Goal: Task Accomplishment & Management: Complete application form

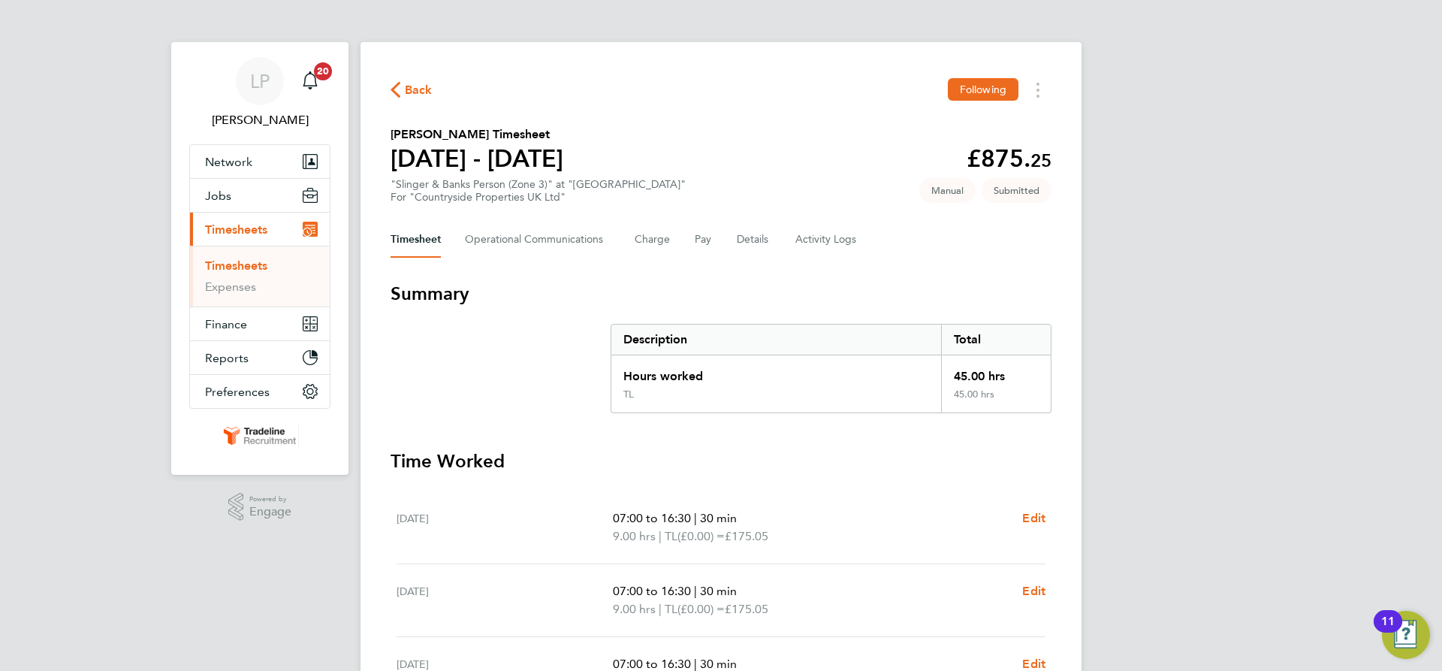
click at [260, 266] on link "Timesheets" at bounding box center [236, 265] width 62 height 14
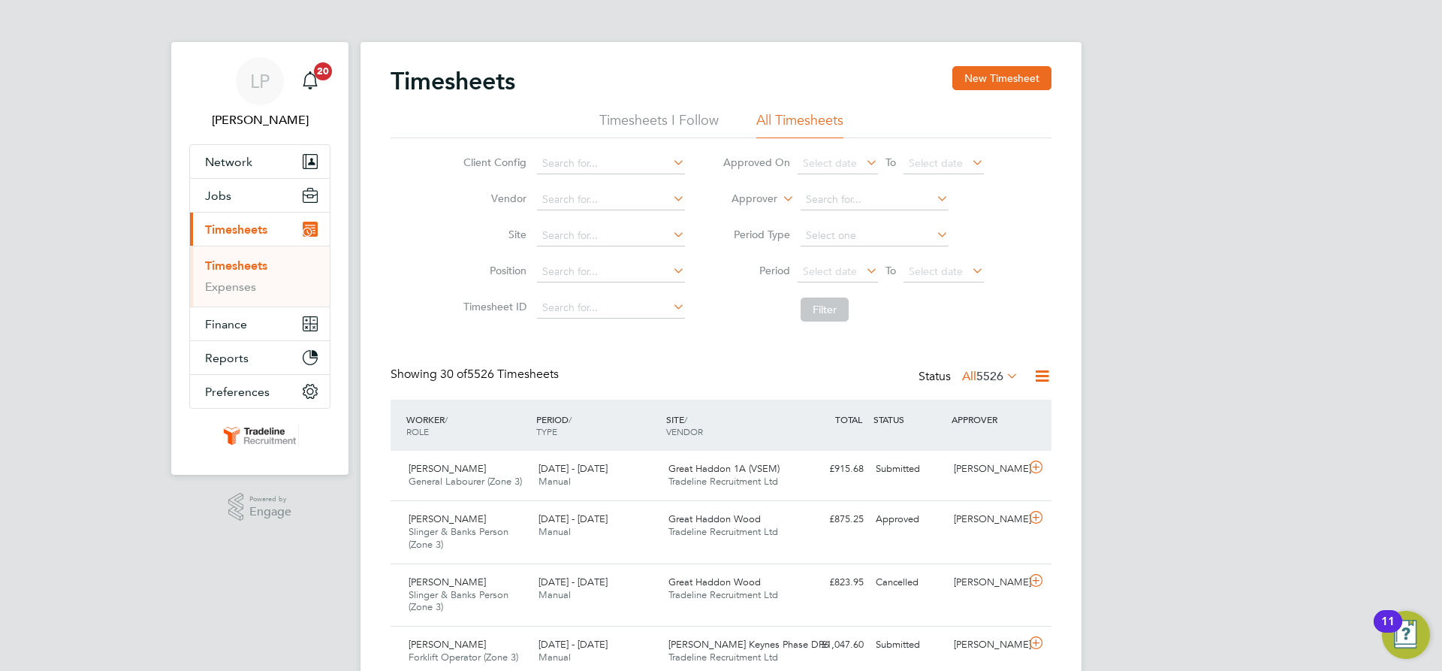
click at [745, 198] on label "Approver" at bounding box center [744, 199] width 68 height 15
click at [751, 212] on li "Worker" at bounding box center [740, 217] width 74 height 20
click at [837, 213] on li "Worker" at bounding box center [853, 200] width 299 height 36
click at [844, 200] on input at bounding box center [875, 199] width 148 height 21
click at [913, 222] on li "[PERSON_NAME] escu" at bounding box center [873, 220] width 149 height 20
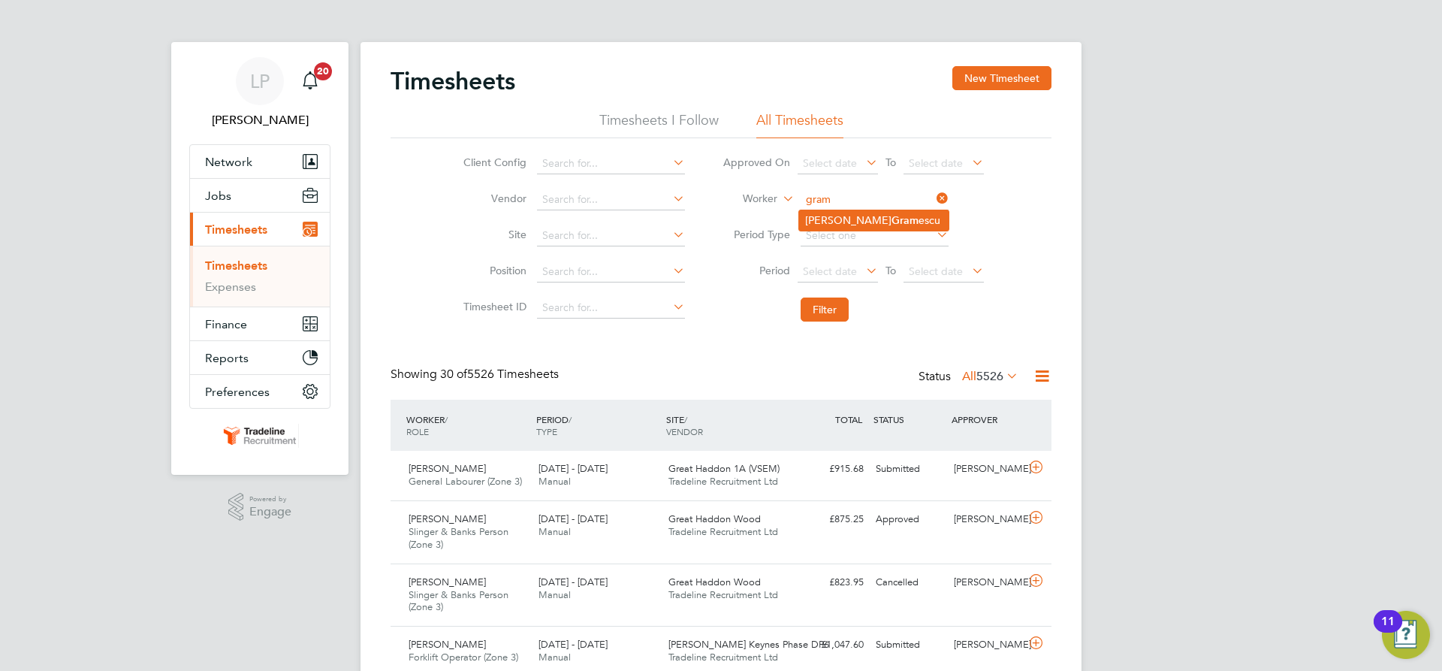
type input "[PERSON_NAME]"
click at [833, 318] on button "Filter" at bounding box center [825, 309] width 48 height 24
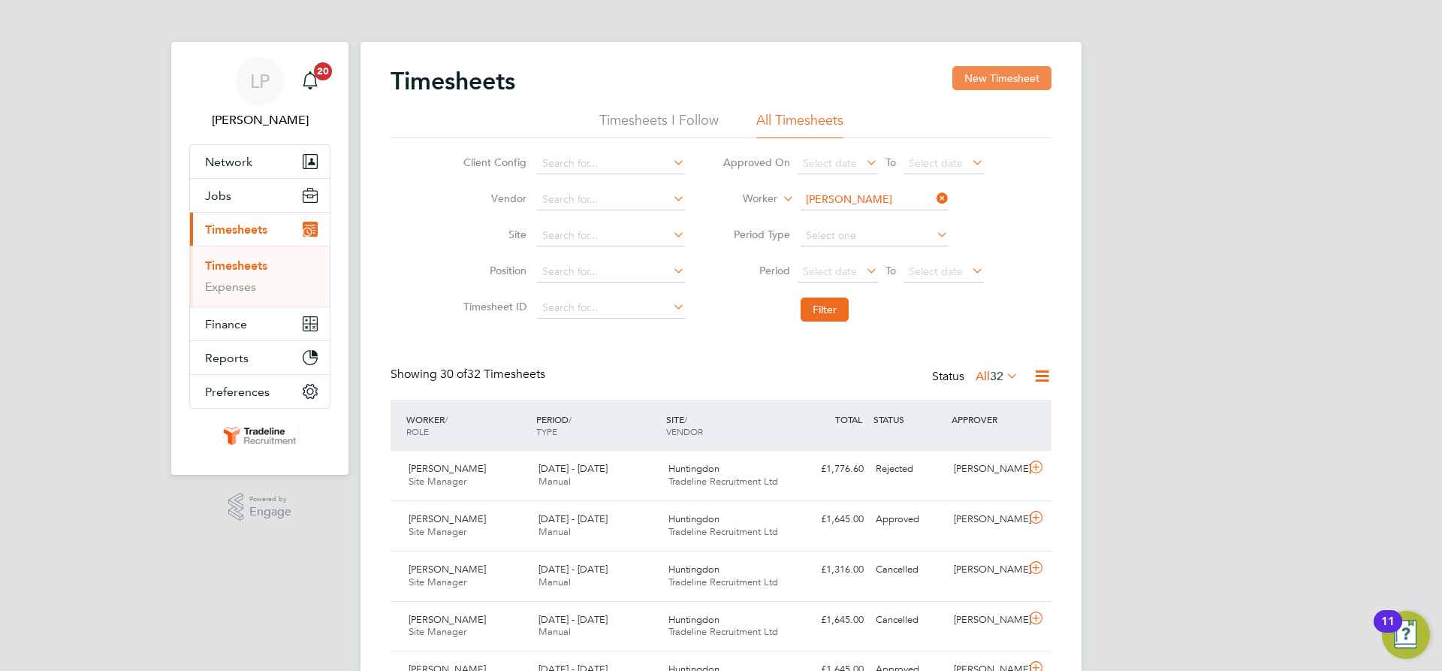
click at [987, 66] on button "New Timesheet" at bounding box center [1001, 78] width 99 height 24
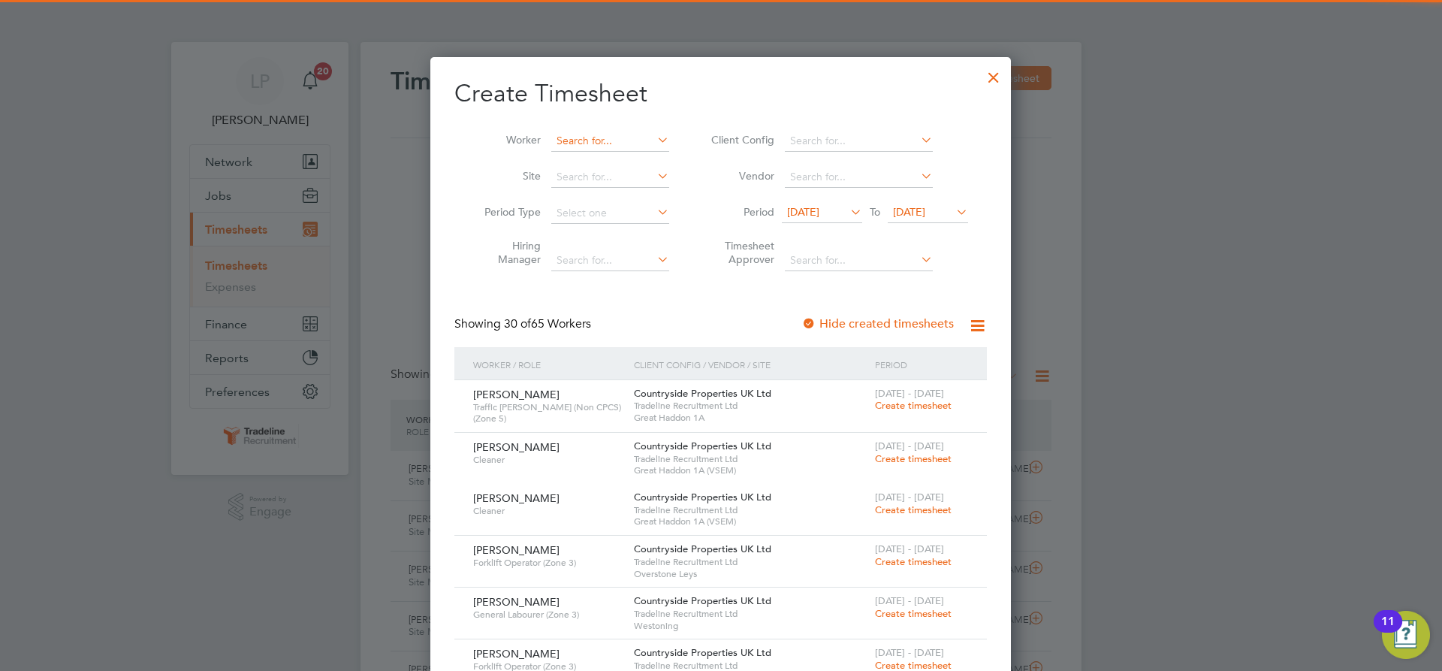
click at [606, 135] on input at bounding box center [610, 141] width 118 height 21
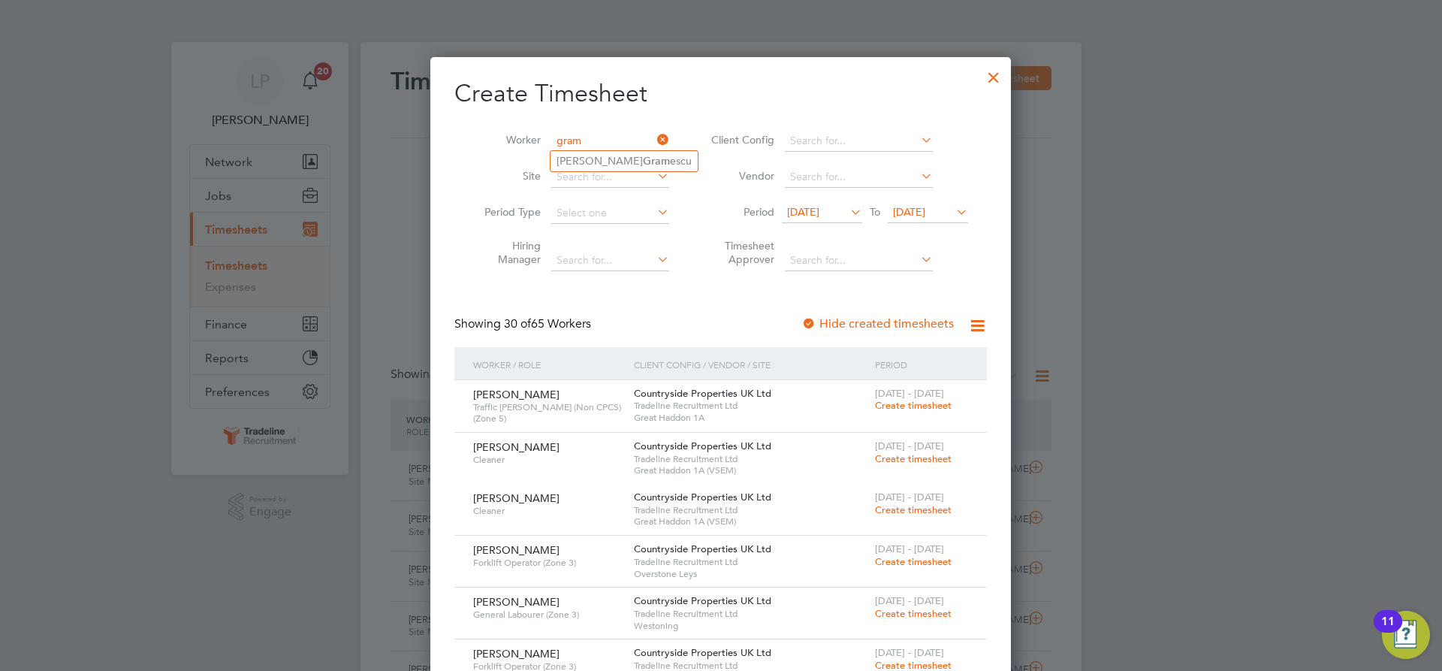
click at [643, 158] on b "Gram" at bounding box center [656, 161] width 27 height 13
type input "[PERSON_NAME]"
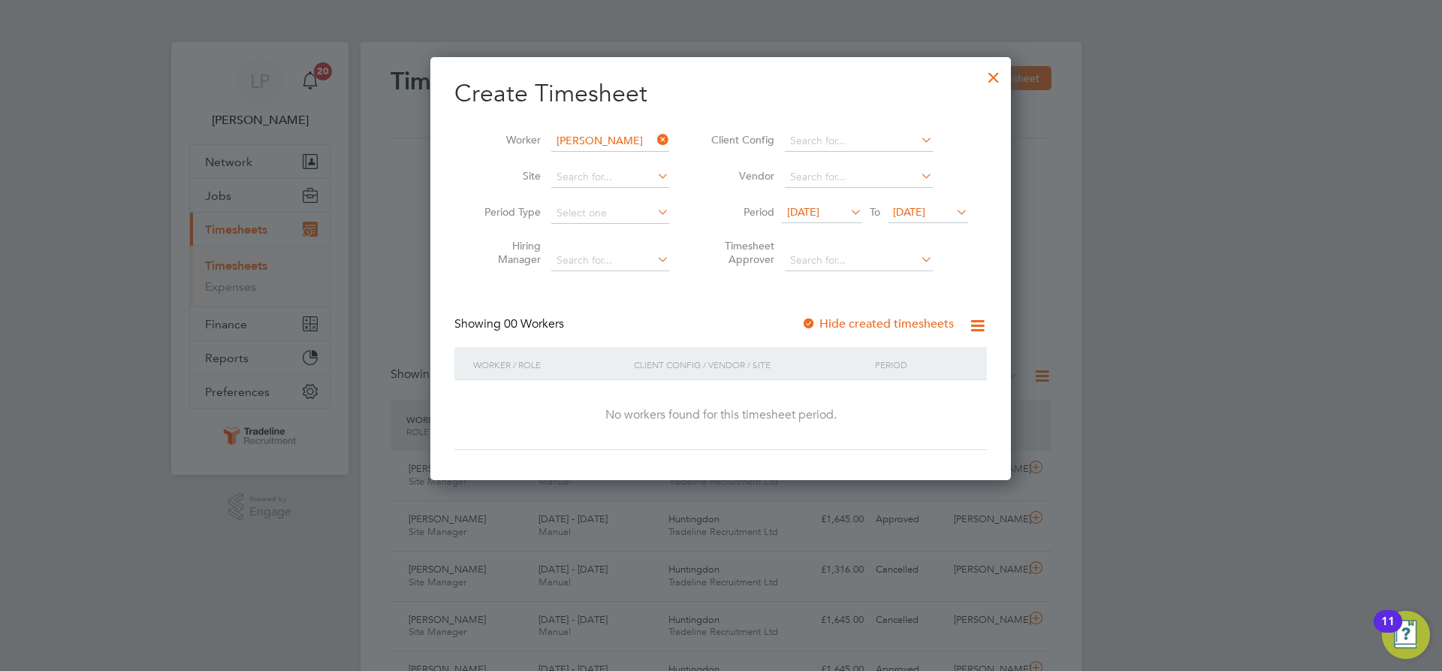
click at [925, 216] on span "[DATE]" at bounding box center [909, 212] width 32 height 14
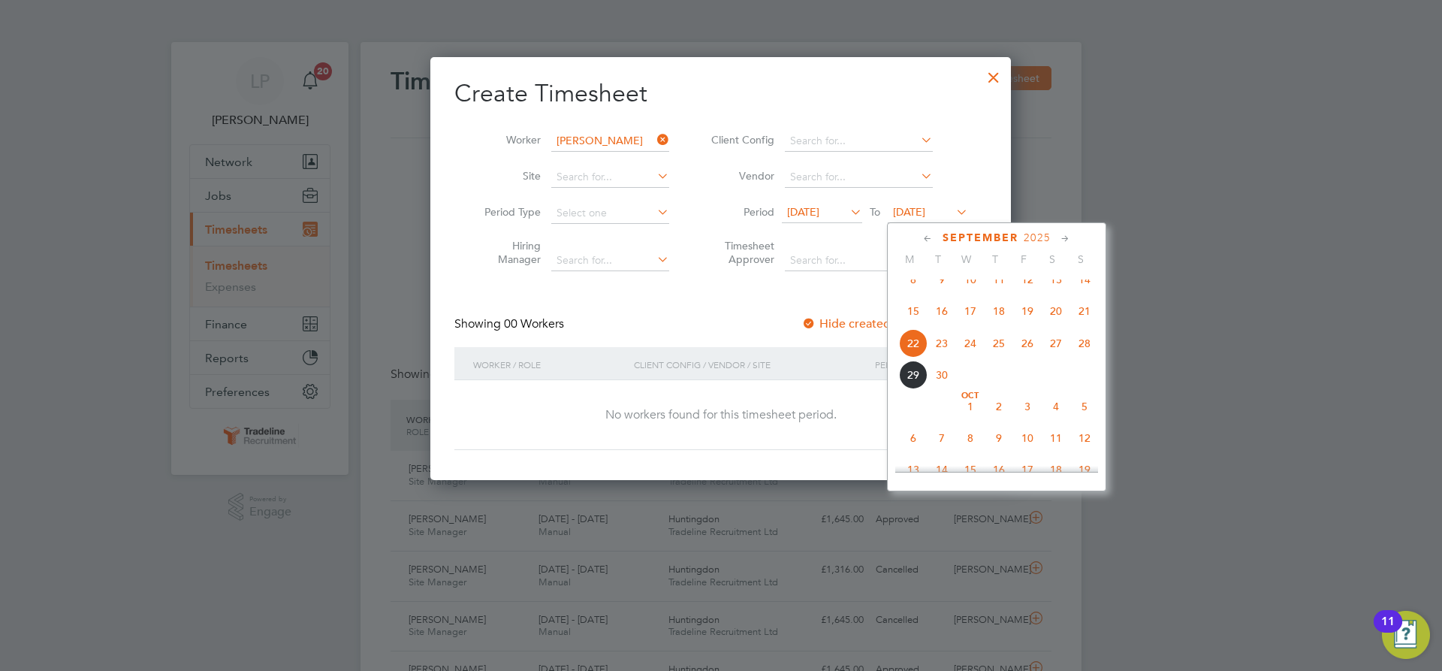
click at [995, 421] on span "2" at bounding box center [999, 406] width 29 height 29
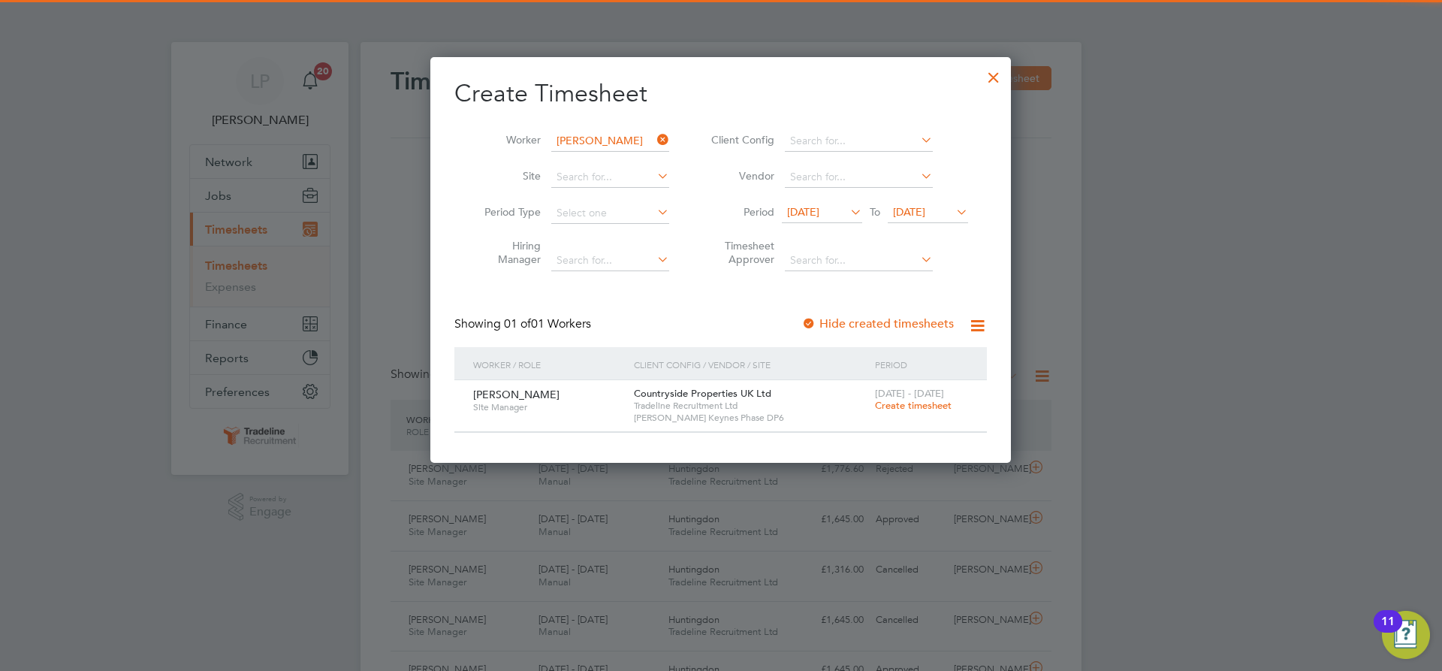
click at [899, 409] on span "Create timesheet" at bounding box center [913, 405] width 77 height 13
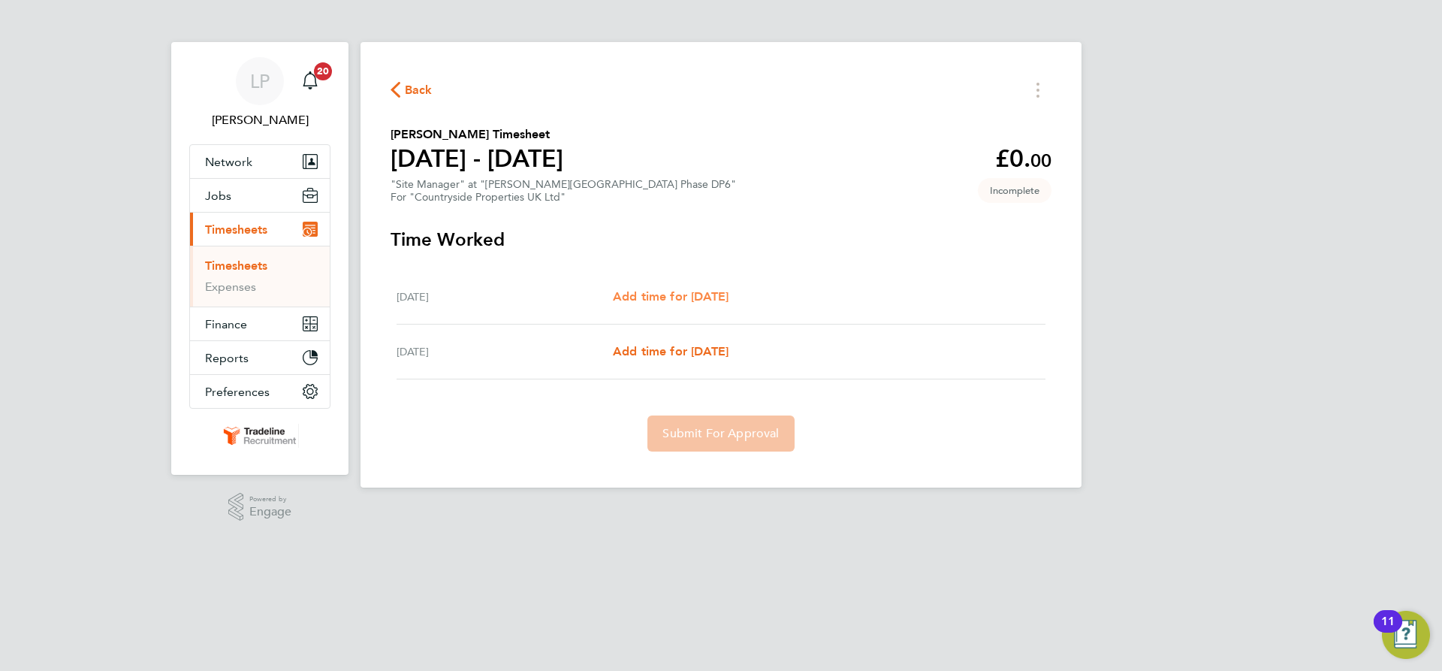
click at [675, 295] on span "Add time for [DATE]" at bounding box center [671, 296] width 116 height 14
select select "30"
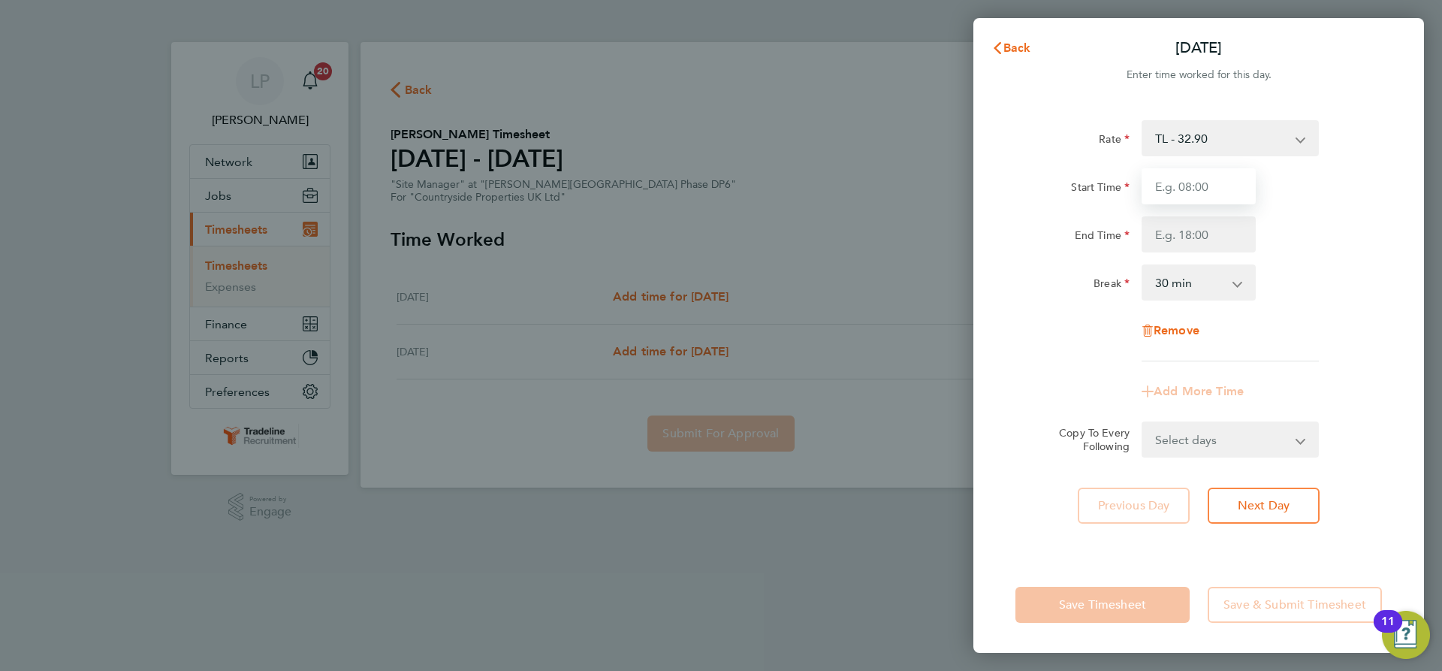
drag, startPoint x: 1200, startPoint y: 191, endPoint x: 1207, endPoint y: 200, distance: 11.3
click at [1200, 191] on input "Start Time" at bounding box center [1199, 186] width 114 height 36
type input "07:00"
click at [1214, 225] on input "End Time" at bounding box center [1199, 234] width 114 height 36
type input "16:30"
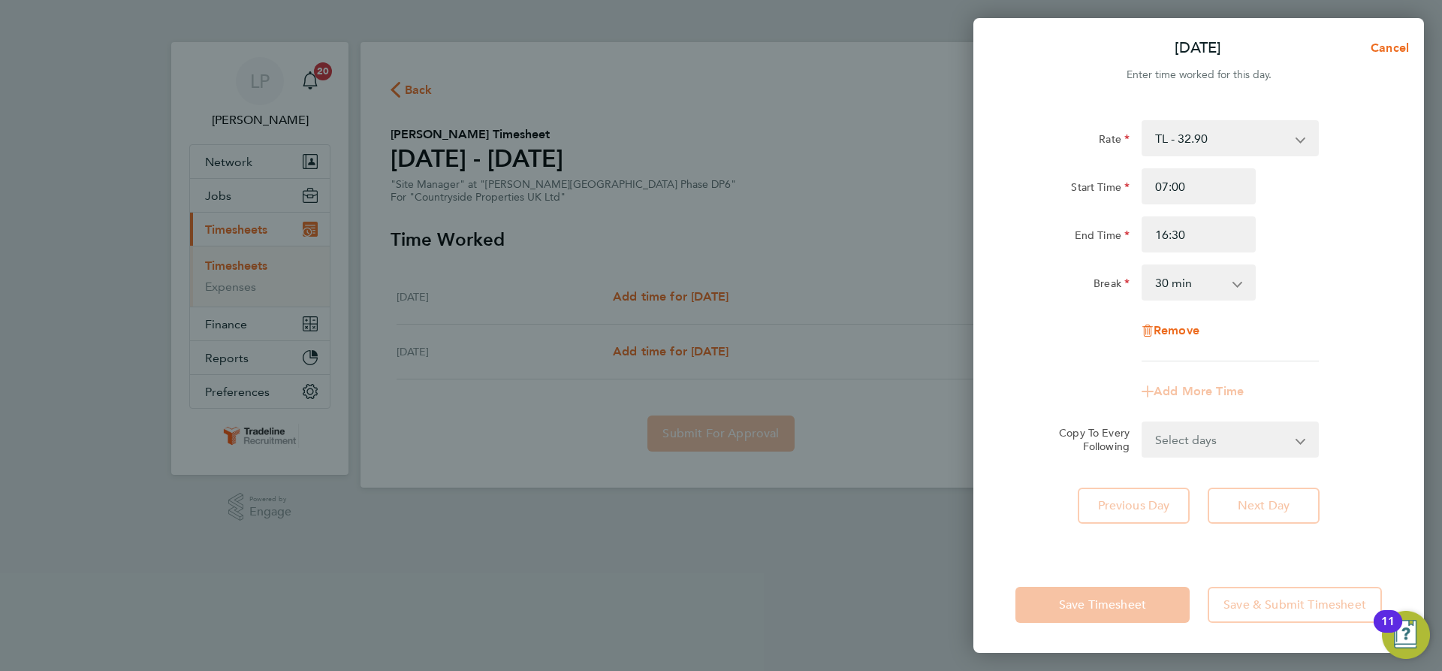
click at [1338, 255] on div "Rate TL - 32.90 Start Time 07:00 End Time 16:30 Break 0 min 15 min 30 min 45 mi…" at bounding box center [1199, 240] width 367 height 241
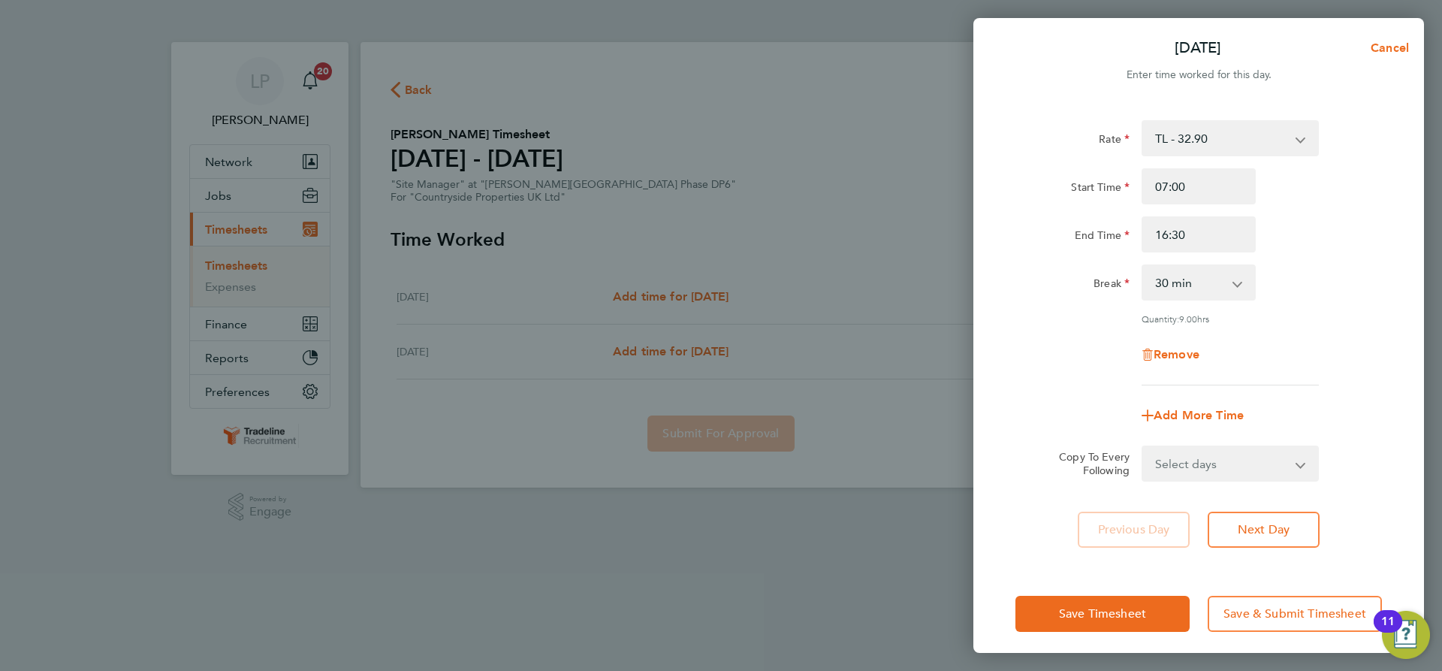
click at [1242, 460] on select "Select days [DATE]" at bounding box center [1222, 463] width 158 height 33
select select "FRI"
click at [1143, 447] on select "Select days [DATE]" at bounding box center [1222, 463] width 158 height 33
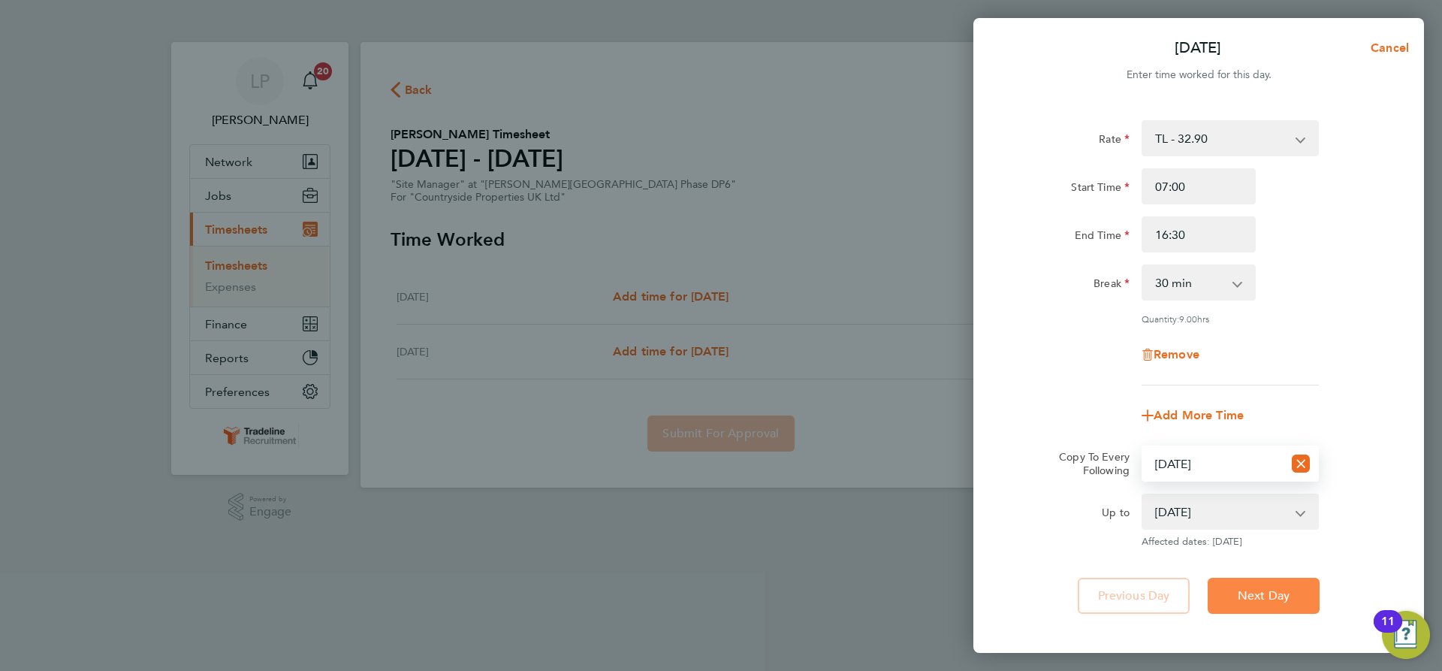
click at [1276, 601] on span "Next Day" at bounding box center [1264, 595] width 52 height 15
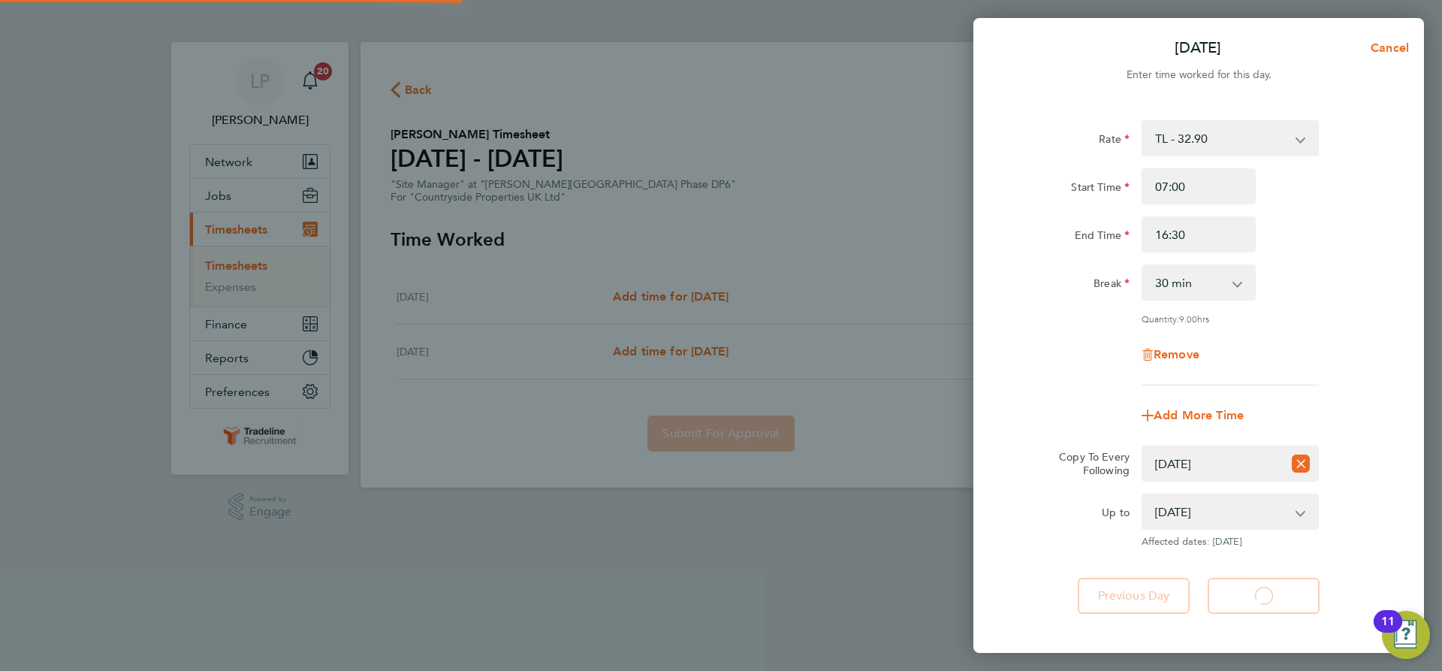
select select "30"
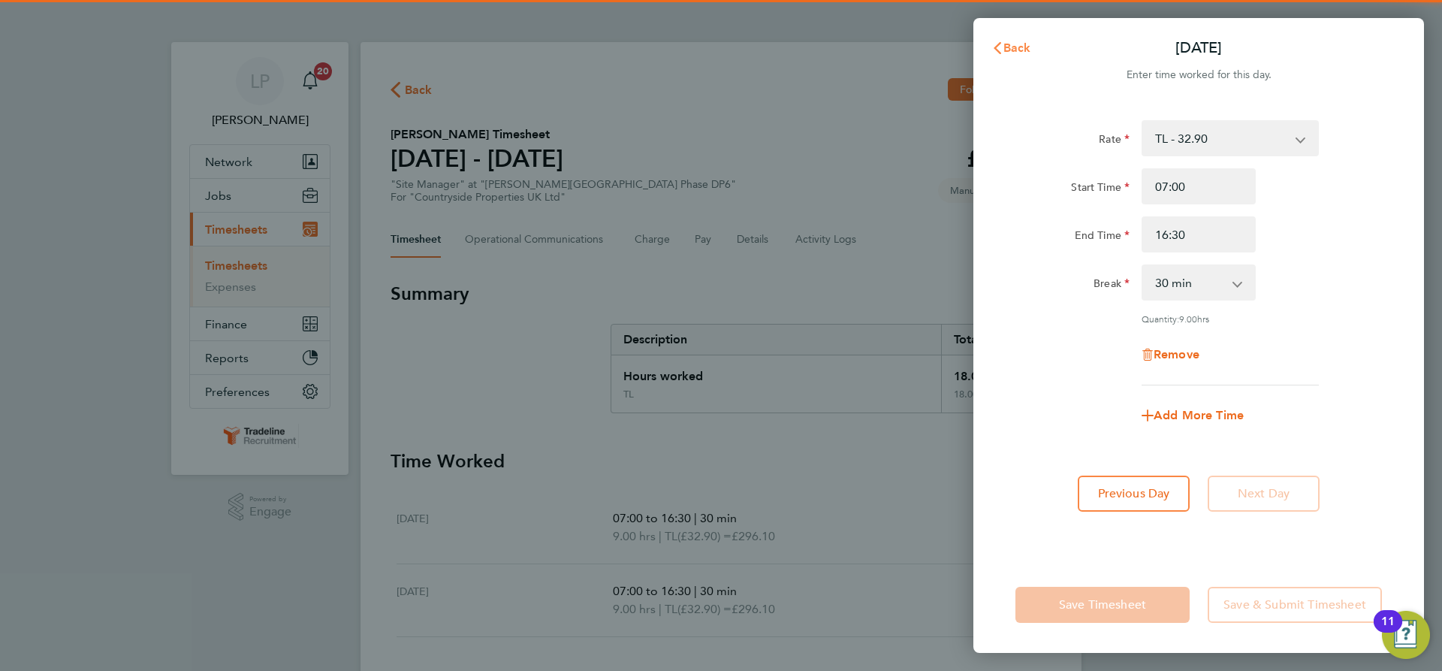
click at [1005, 43] on span "Back" at bounding box center [1018, 48] width 28 height 14
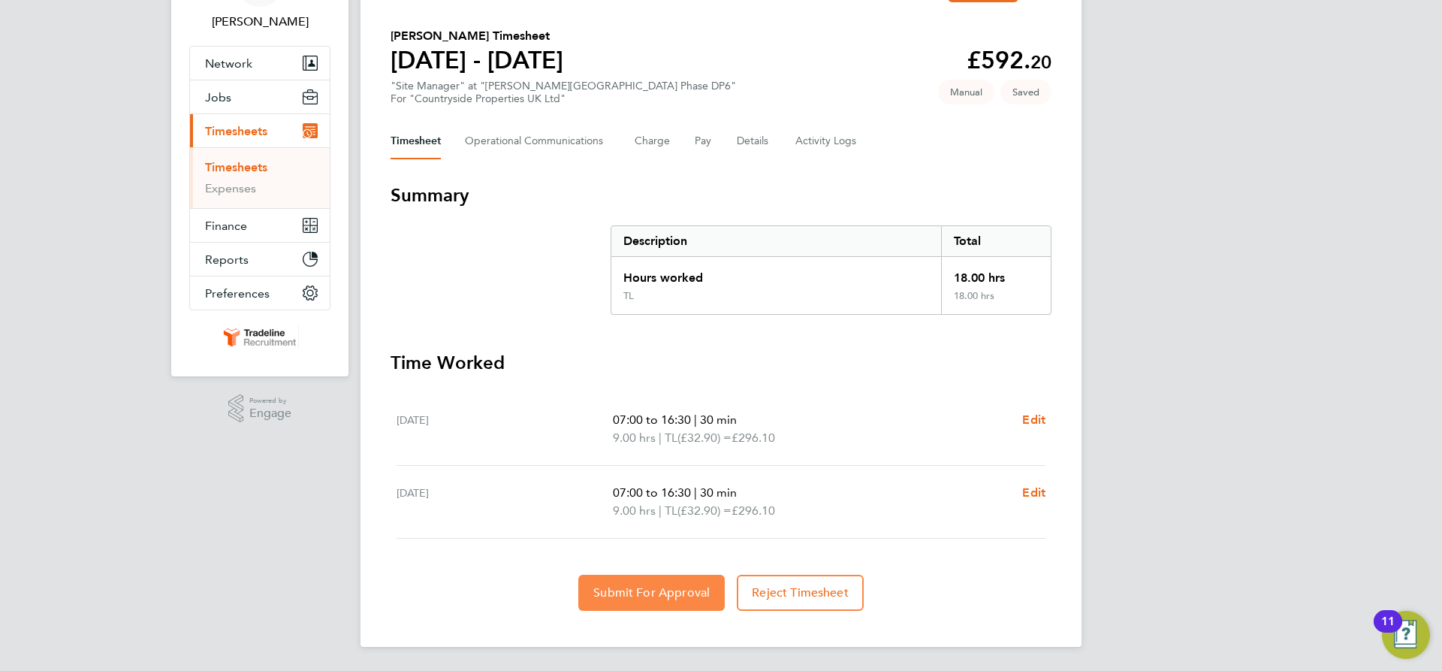
click at [665, 588] on span "Submit For Approval" at bounding box center [651, 592] width 116 height 15
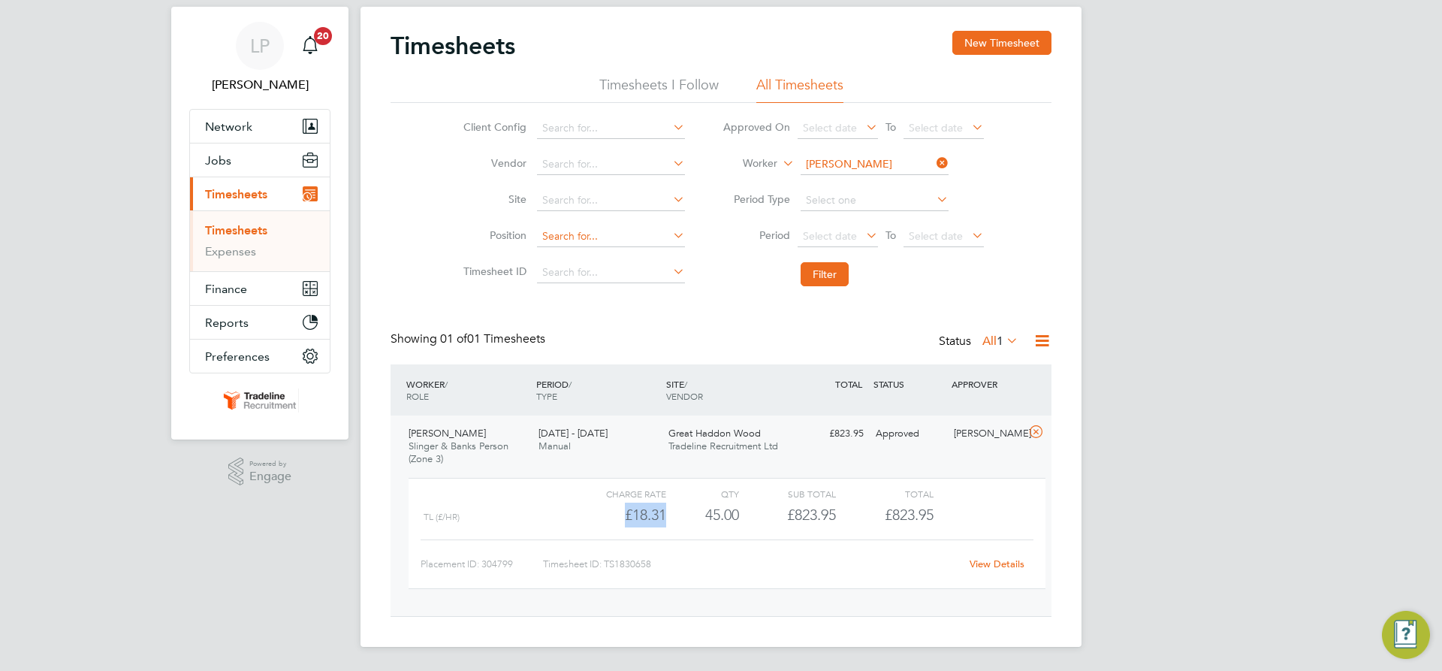
scroll to position [26, 146]
click at [845, 162] on input at bounding box center [875, 164] width 148 height 21
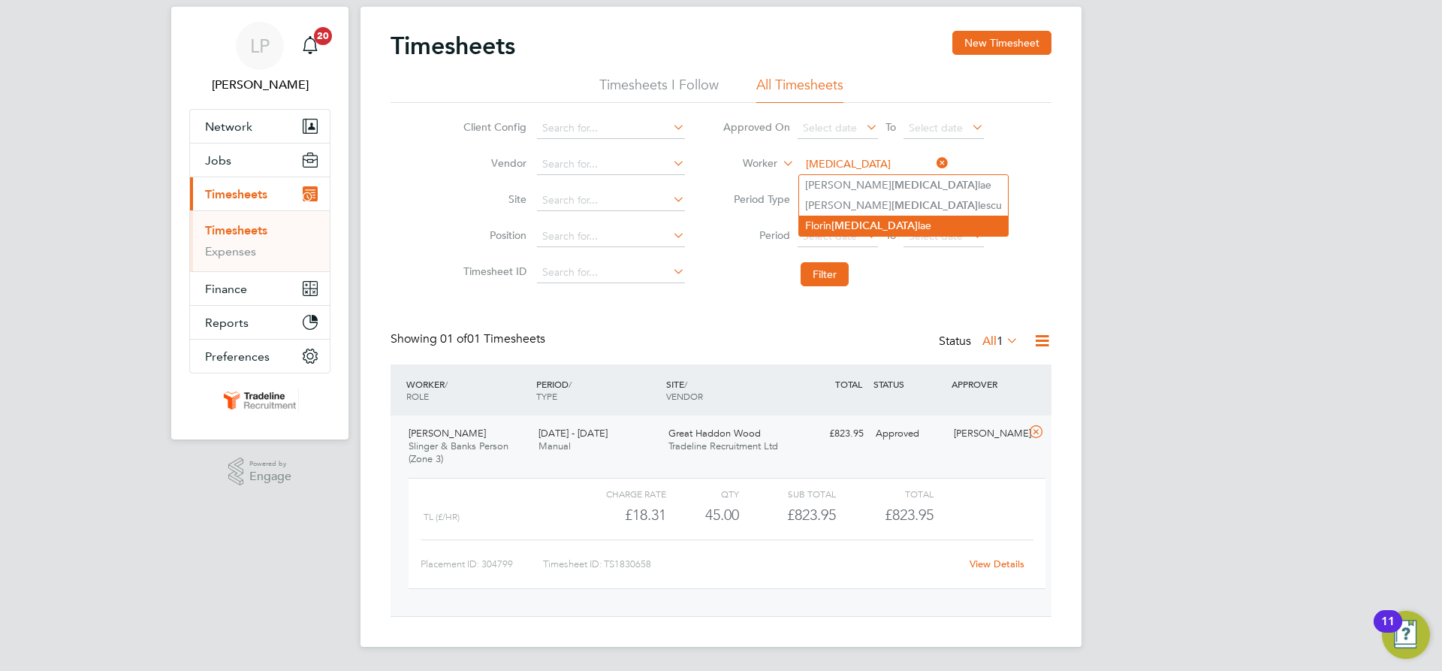
click at [841, 219] on b "Nicu" at bounding box center [875, 225] width 86 height 13
type input "[PERSON_NAME]"
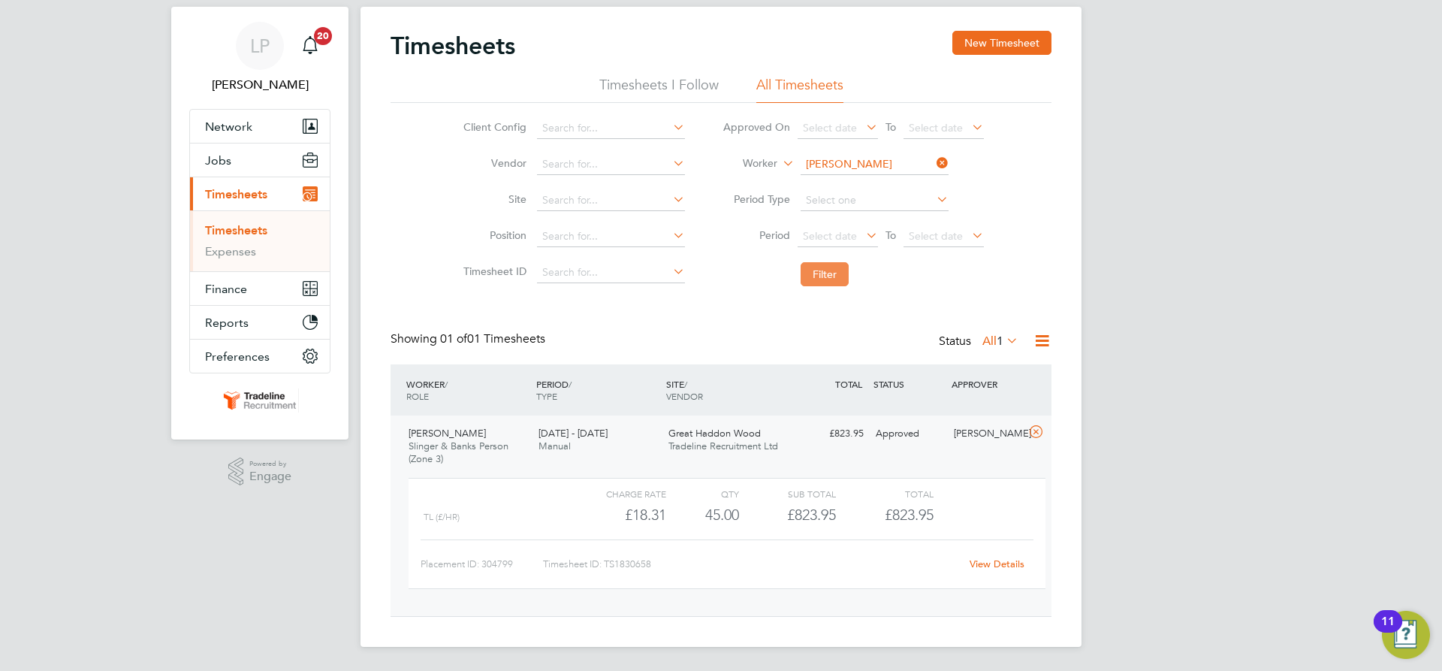
click at [829, 271] on button "Filter" at bounding box center [825, 274] width 48 height 24
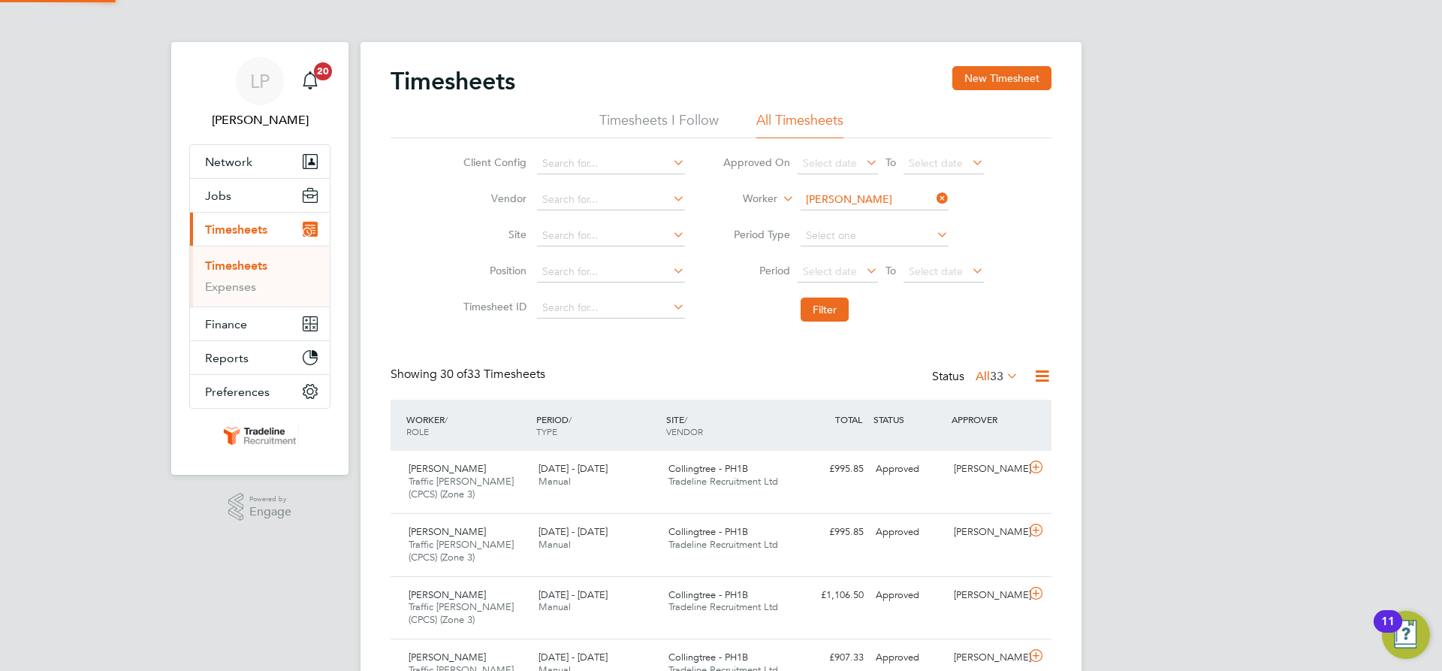
scroll to position [0, 0]
click at [762, 473] on div "Collingtree - PH1B Tradeline Recruitment Ltd" at bounding box center [727, 476] width 130 height 38
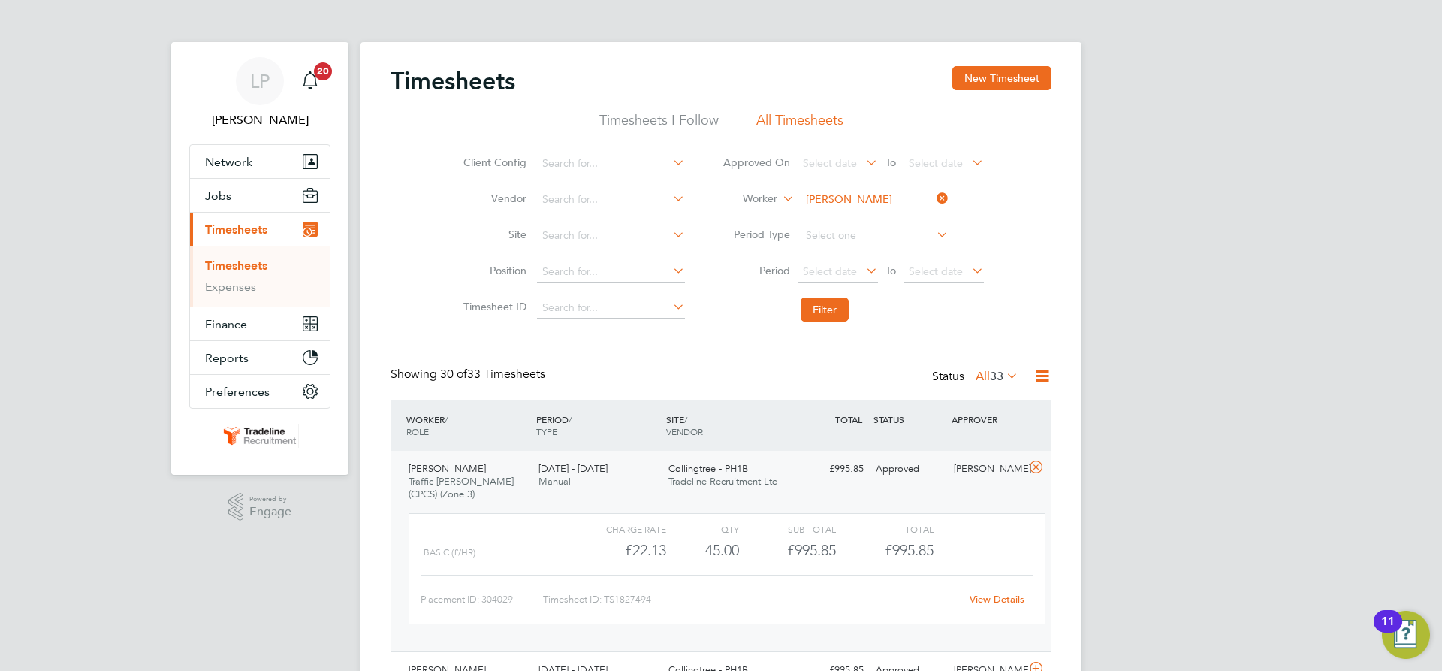
click at [761, 472] on div "Collingtree - PH1B Tradeline Recruitment Ltd" at bounding box center [727, 476] width 130 height 38
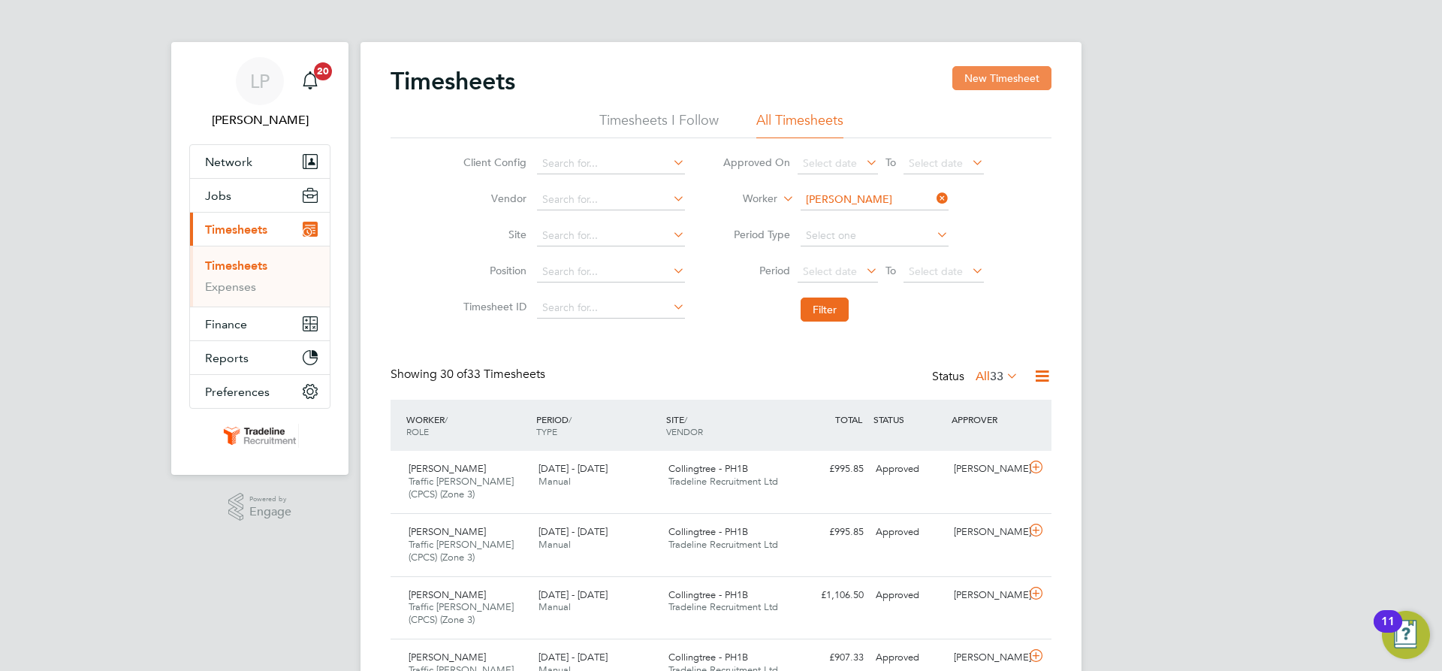
click at [1013, 70] on button "New Timesheet" at bounding box center [1001, 78] width 99 height 24
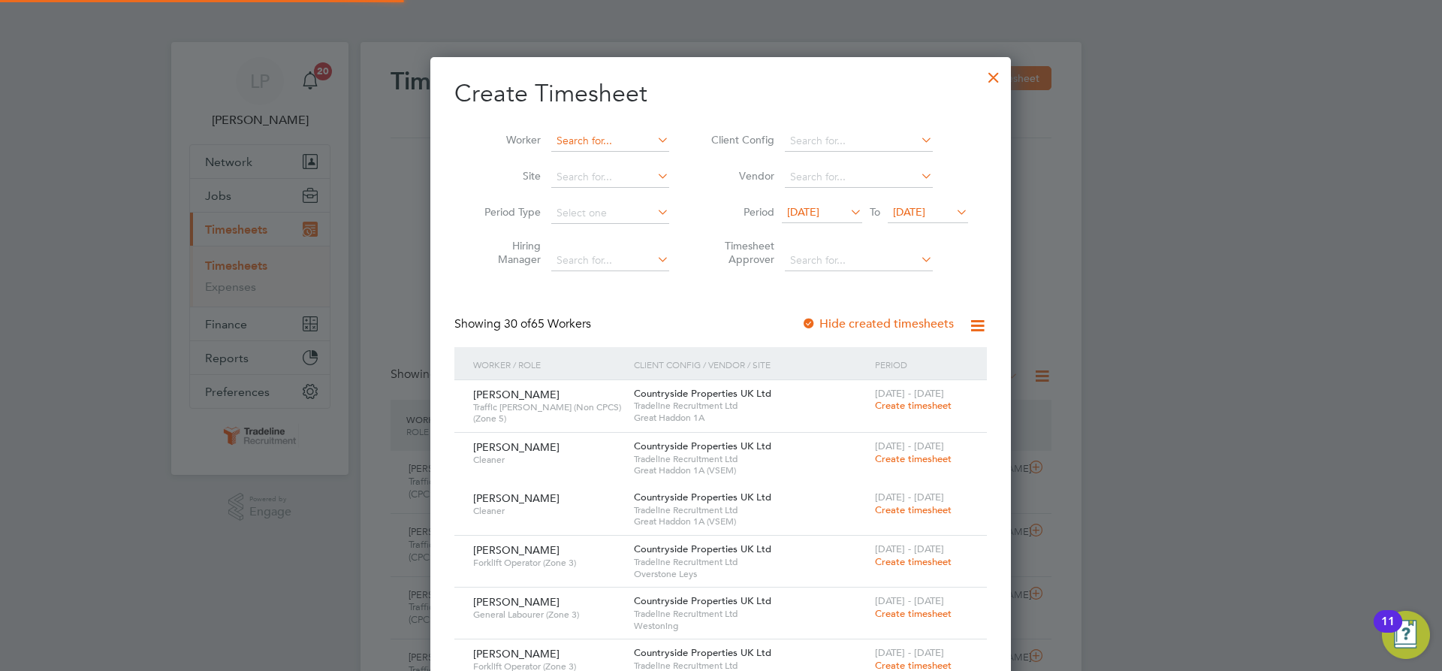
click at [623, 141] on input at bounding box center [610, 141] width 118 height 21
click at [605, 258] on li "Florin Nic ulae" at bounding box center [653, 263] width 204 height 20
type input "[PERSON_NAME]"
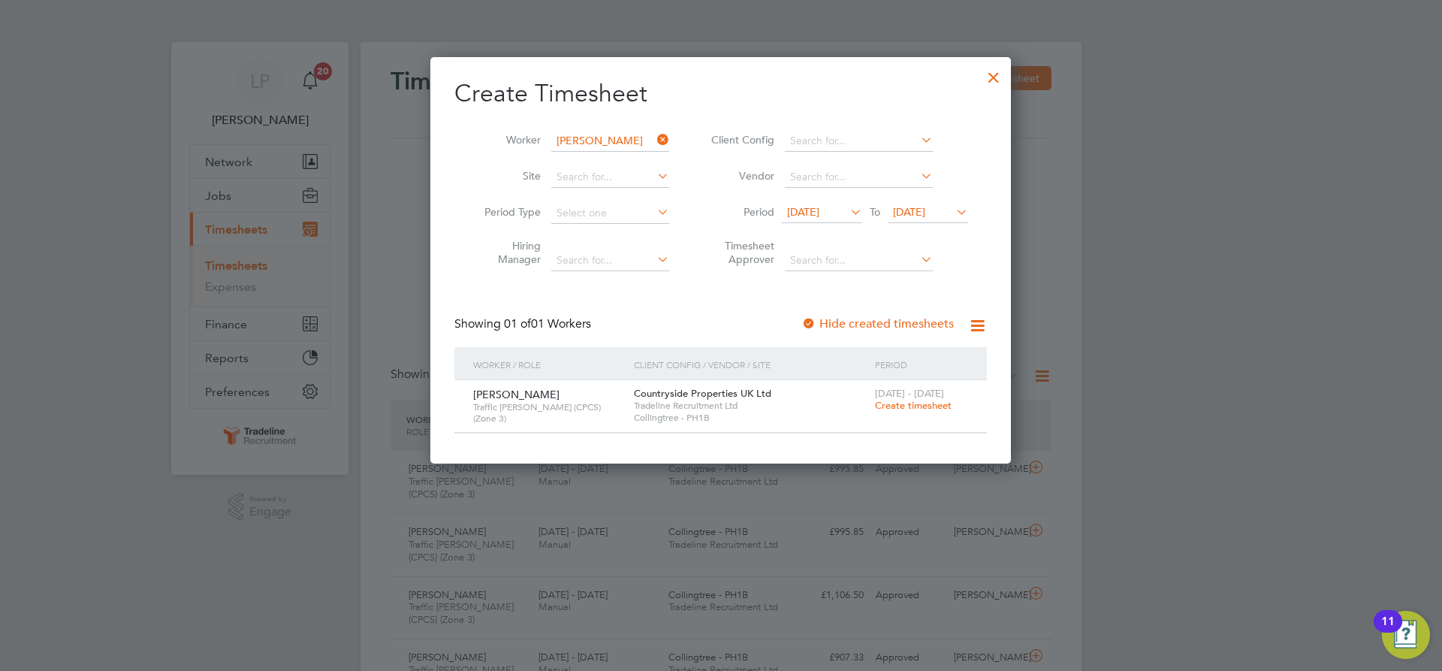
click at [884, 409] on span "Create timesheet" at bounding box center [913, 405] width 77 height 13
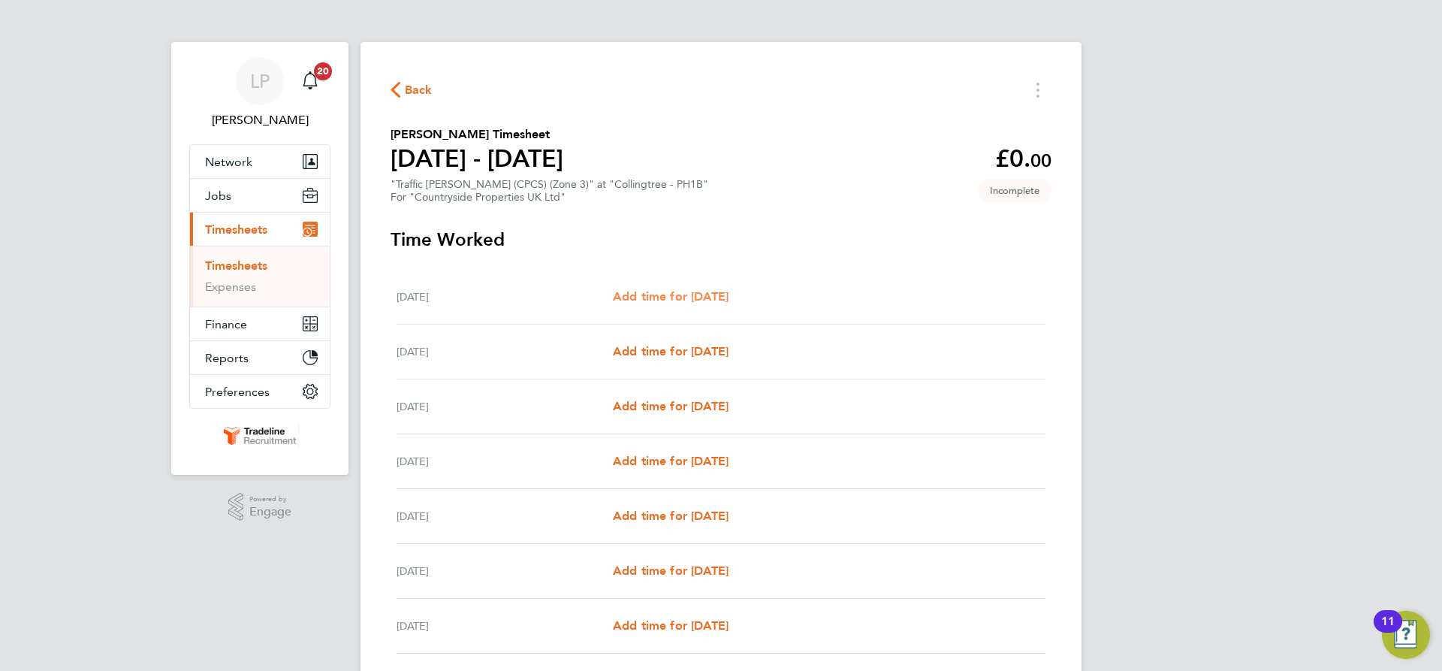
click at [682, 290] on span "Add time for Mon 22 Sep" at bounding box center [671, 296] width 116 height 14
select select "30"
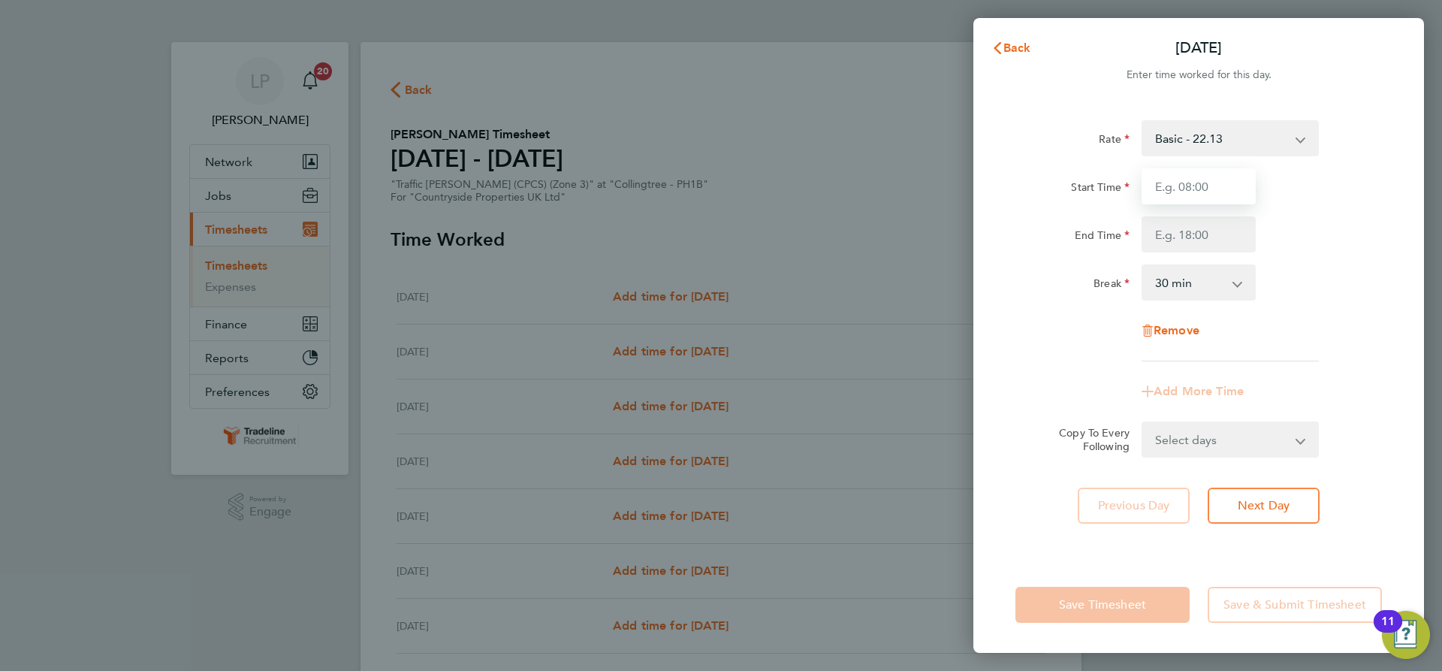
drag, startPoint x: 1215, startPoint y: 171, endPoint x: 1220, endPoint y: 180, distance: 9.4
click at [1215, 171] on input "Start Time" at bounding box center [1199, 186] width 114 height 36
type input "07:00"
click at [1212, 232] on input "End Time" at bounding box center [1199, 234] width 114 height 36
type input "16:30"
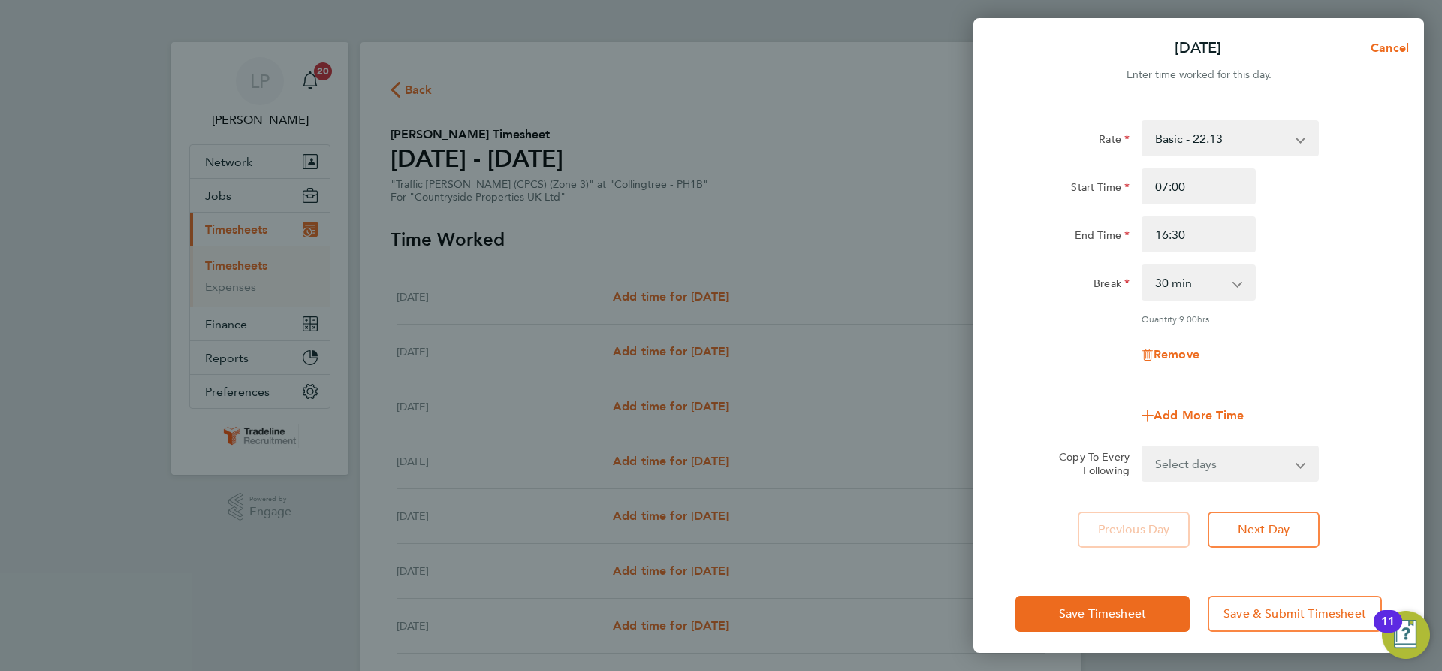
click at [1315, 285] on div "Break 0 min 15 min 30 min 45 min 60 min 75 min 90 min" at bounding box center [1199, 282] width 379 height 36
click at [1242, 457] on select "Select days Day Weekday (Mon-Fri) Weekend (Sat-Sun) Tuesday Wednesday Thursday …" at bounding box center [1222, 463] width 158 height 33
select select "WEEKEND"
click at [1143, 447] on select "Select days Day Weekday (Mon-Fri) Weekend (Sat-Sun) Tuesday Wednesday Thursday …" at bounding box center [1222, 463] width 158 height 33
select select "2025-09-28"
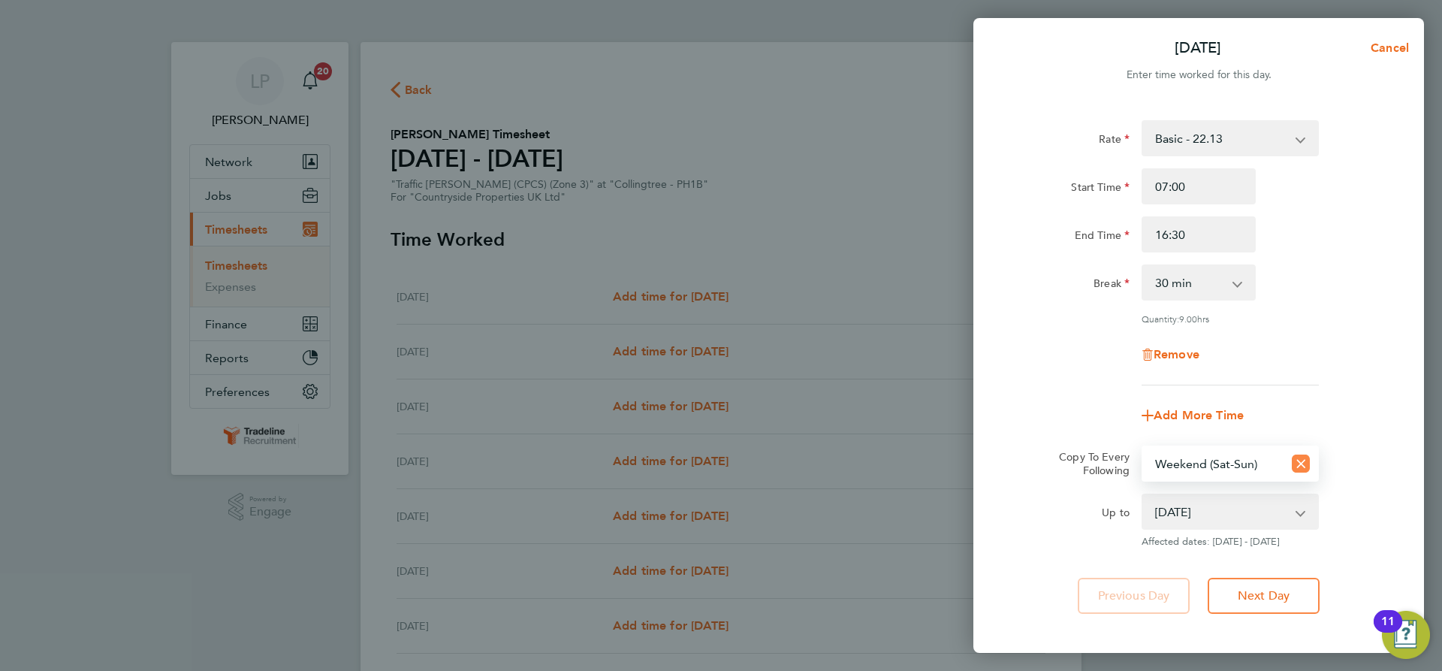
click at [1296, 462] on icon "Reset selection" at bounding box center [1301, 463] width 18 height 18
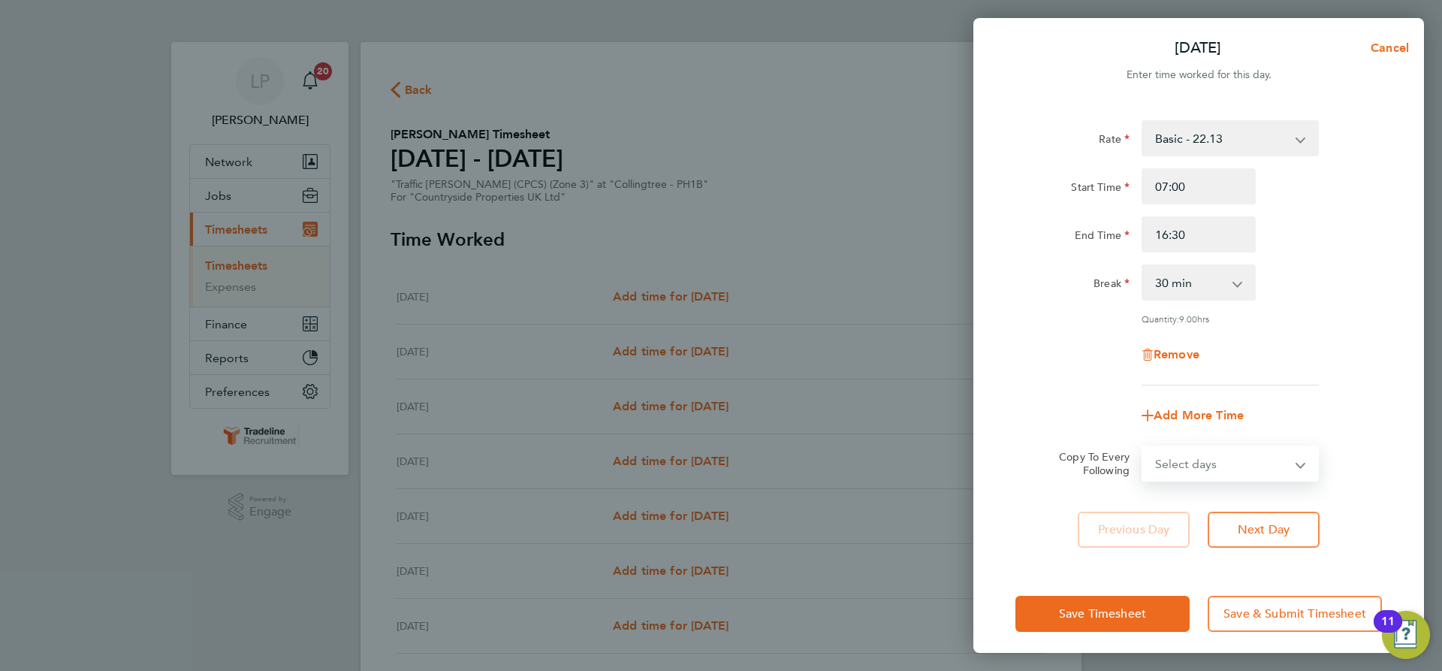
click at [1233, 466] on select "Select days Day Weekday (Mon-Fri) Weekend (Sat-Sun) Tuesday Wednesday Thursday …" at bounding box center [1222, 463] width 158 height 33
select select "WEEKDAY"
click at [1143, 447] on select "Select days Day Weekday (Mon-Fri) Weekend (Sat-Sun) Tuesday Wednesday Thursday …" at bounding box center [1222, 463] width 158 height 33
select select "2025-09-28"
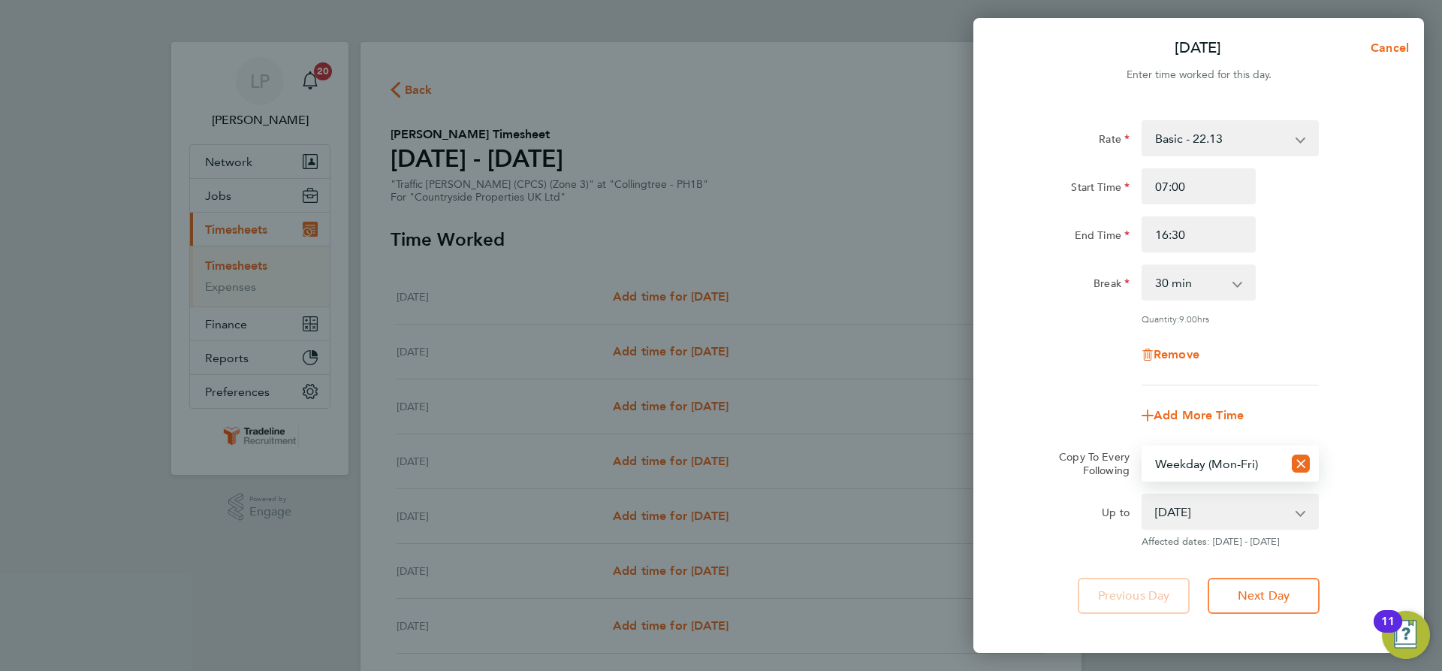
click at [1265, 575] on div "Rate Basic - 22.13 Start Time 07:00 End Time 16:30 Break 0 min 15 min 30 min 45…" at bounding box center [1198, 367] width 451 height 530
click at [1265, 590] on span "Next Day" at bounding box center [1264, 595] width 52 height 15
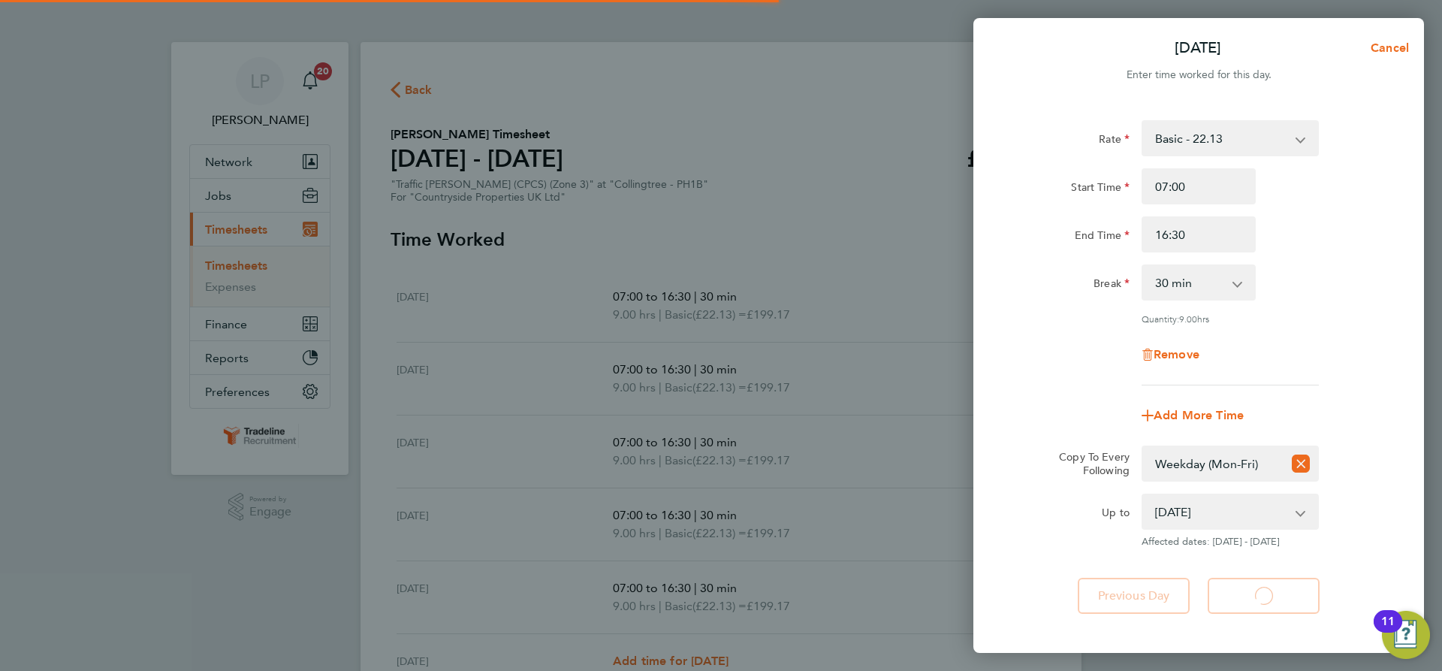
select select "30"
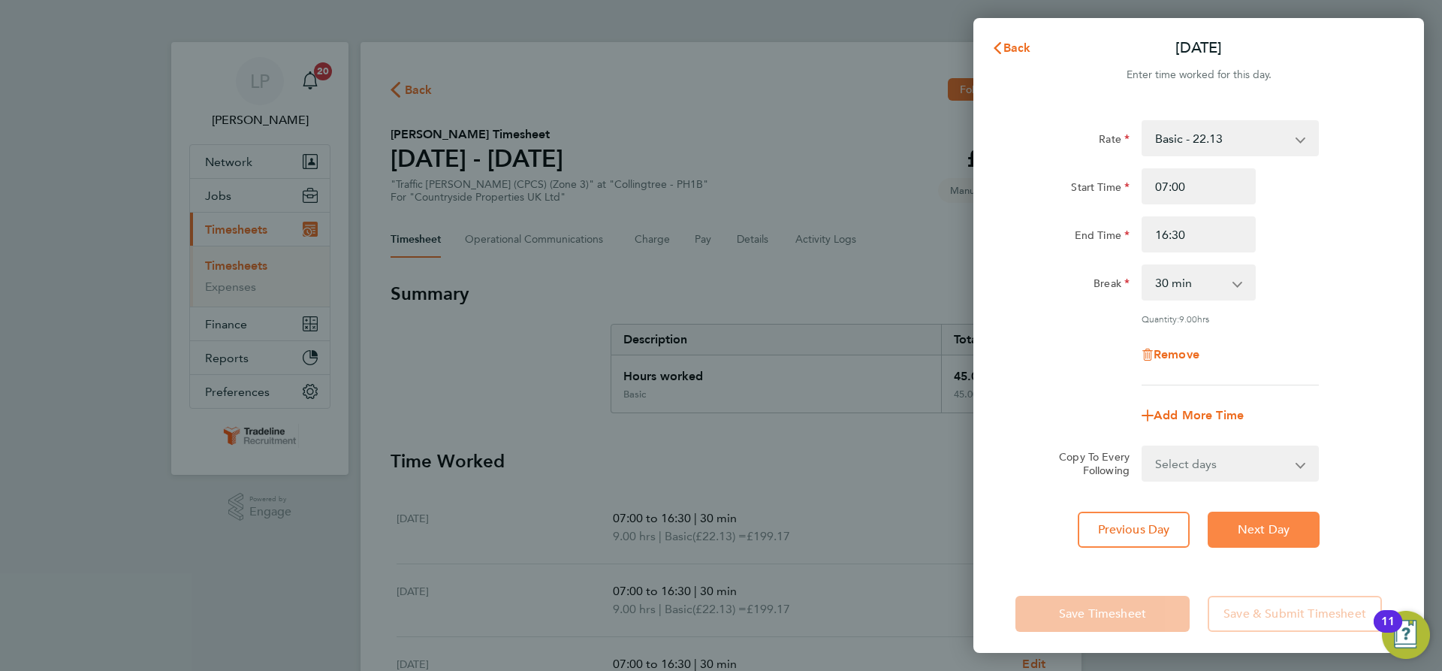
click at [1280, 529] on span "Next Day" at bounding box center [1264, 529] width 52 height 15
select select "30"
click at [1280, 529] on span "Next Day" at bounding box center [1264, 529] width 52 height 15
select select "30"
click at [1280, 529] on span "Next Day" at bounding box center [1264, 529] width 52 height 15
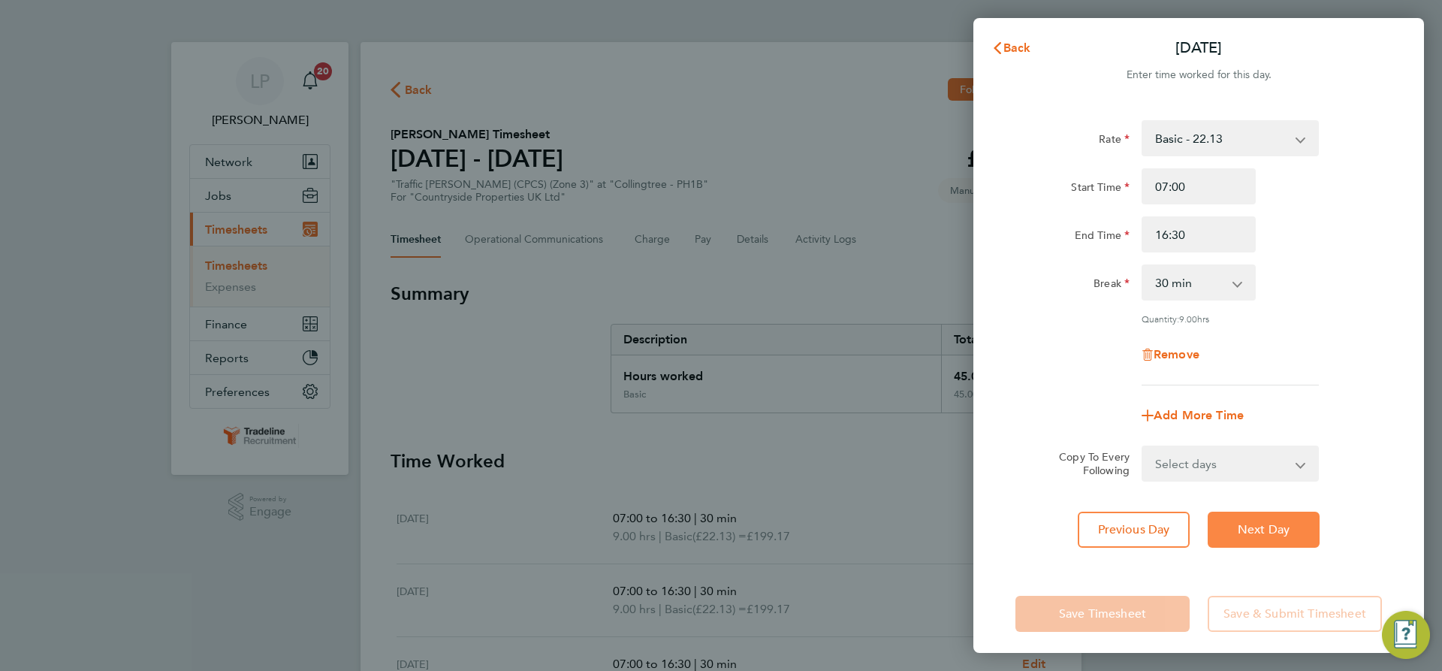
select select "30"
click at [1280, 529] on span "Next Day" at bounding box center [1264, 529] width 52 height 15
select select "30"
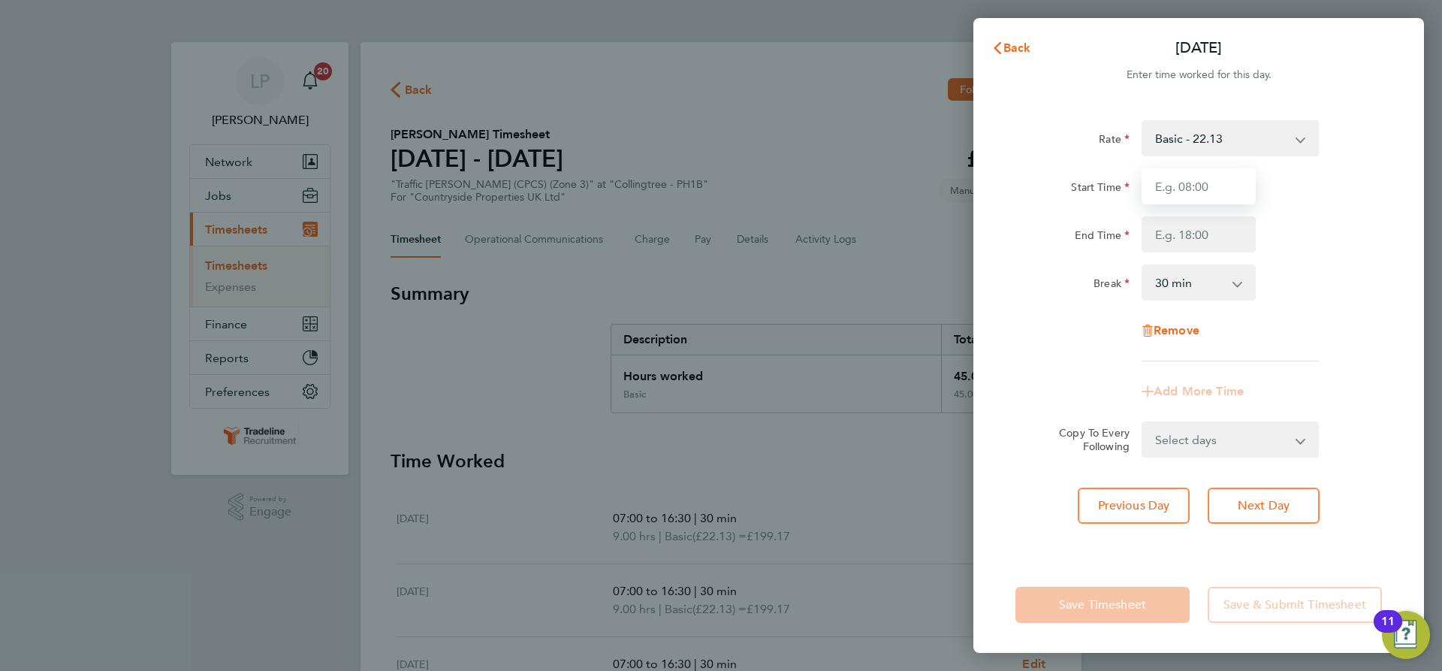
click at [1211, 192] on input "Start Time" at bounding box center [1199, 186] width 114 height 36
type input "07:00"
click at [1200, 236] on input "End Time" at bounding box center [1199, 234] width 114 height 36
type input "12:30"
click at [1319, 214] on div "Start Time 07:00 End Time 12:30" at bounding box center [1199, 210] width 379 height 84
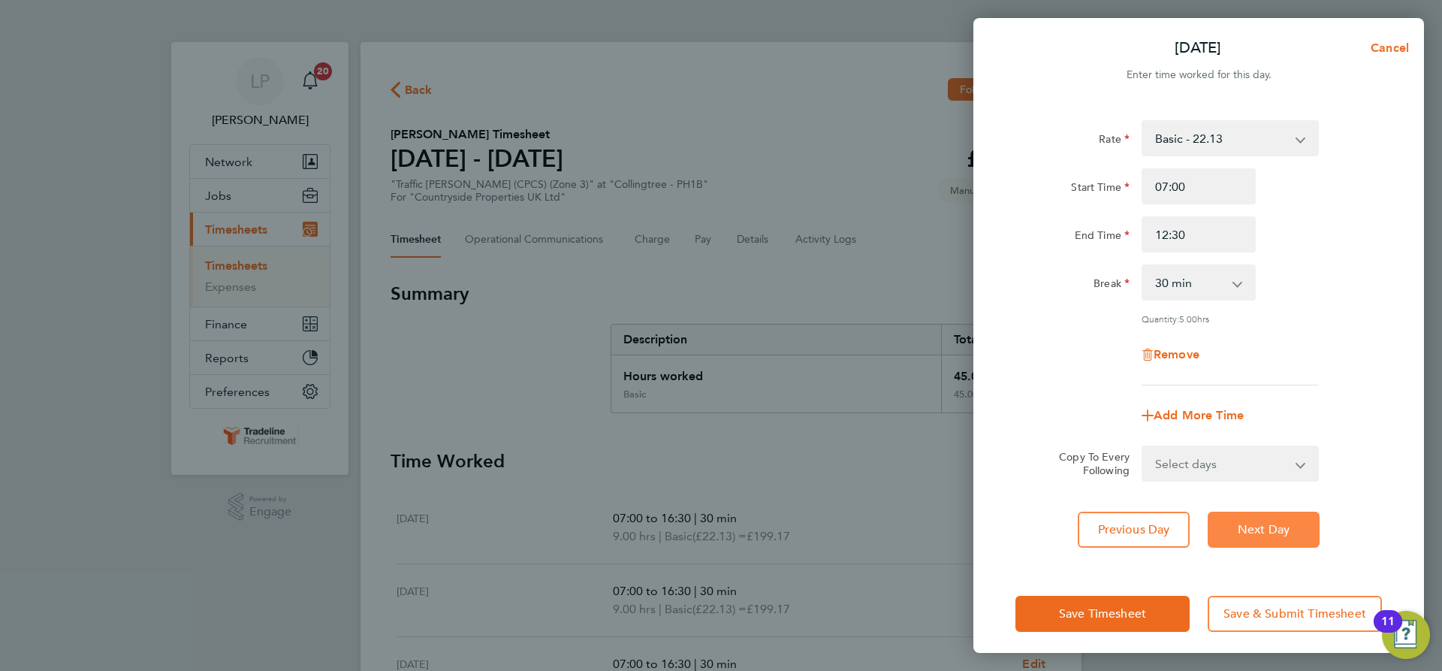
click at [1272, 520] on button "Next Day" at bounding box center [1264, 530] width 112 height 36
select select "30"
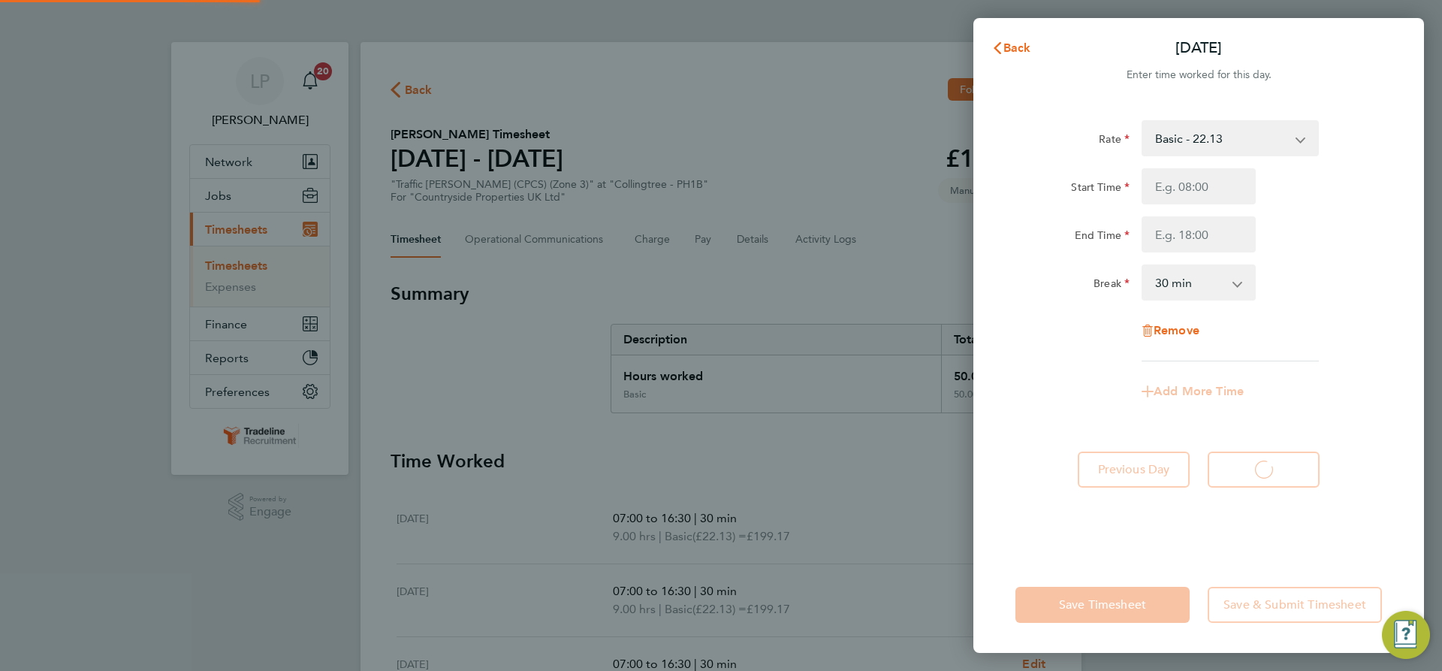
select select "30"
click at [1010, 48] on span "Back" at bounding box center [1018, 48] width 28 height 14
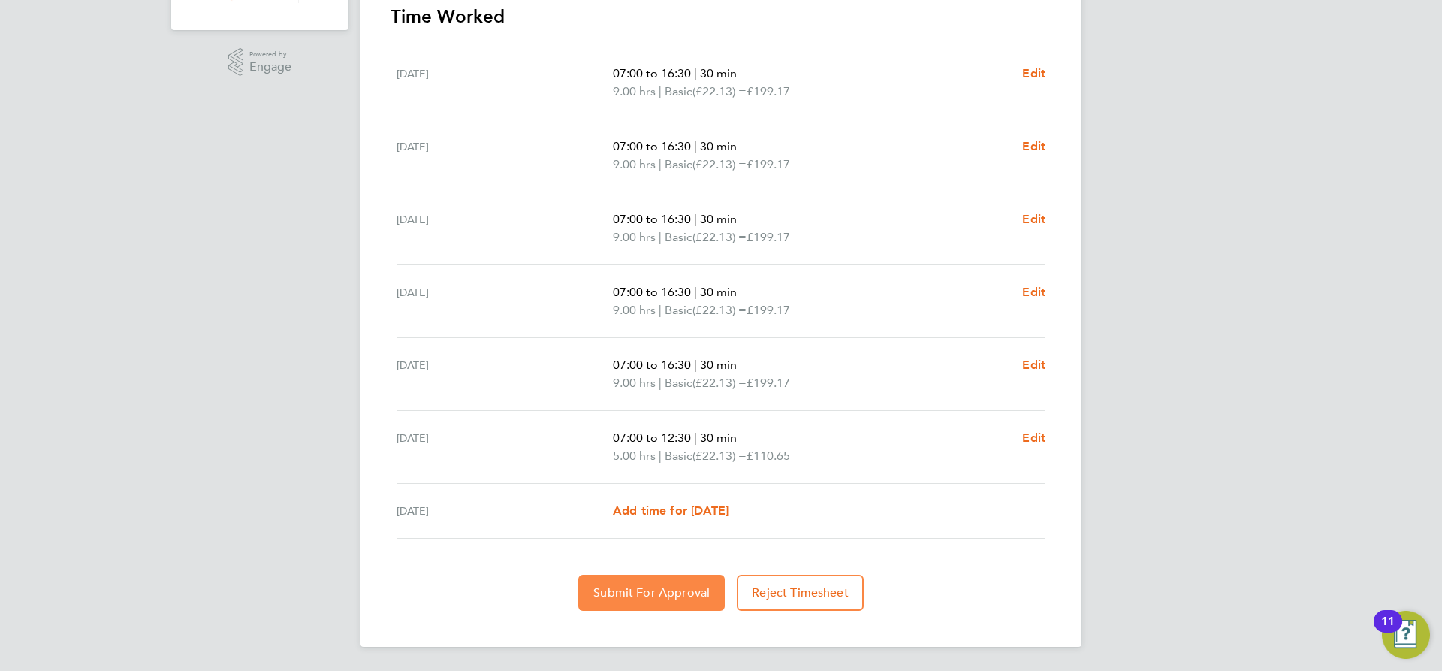
click at [678, 593] on span "Submit For Approval" at bounding box center [651, 592] width 116 height 15
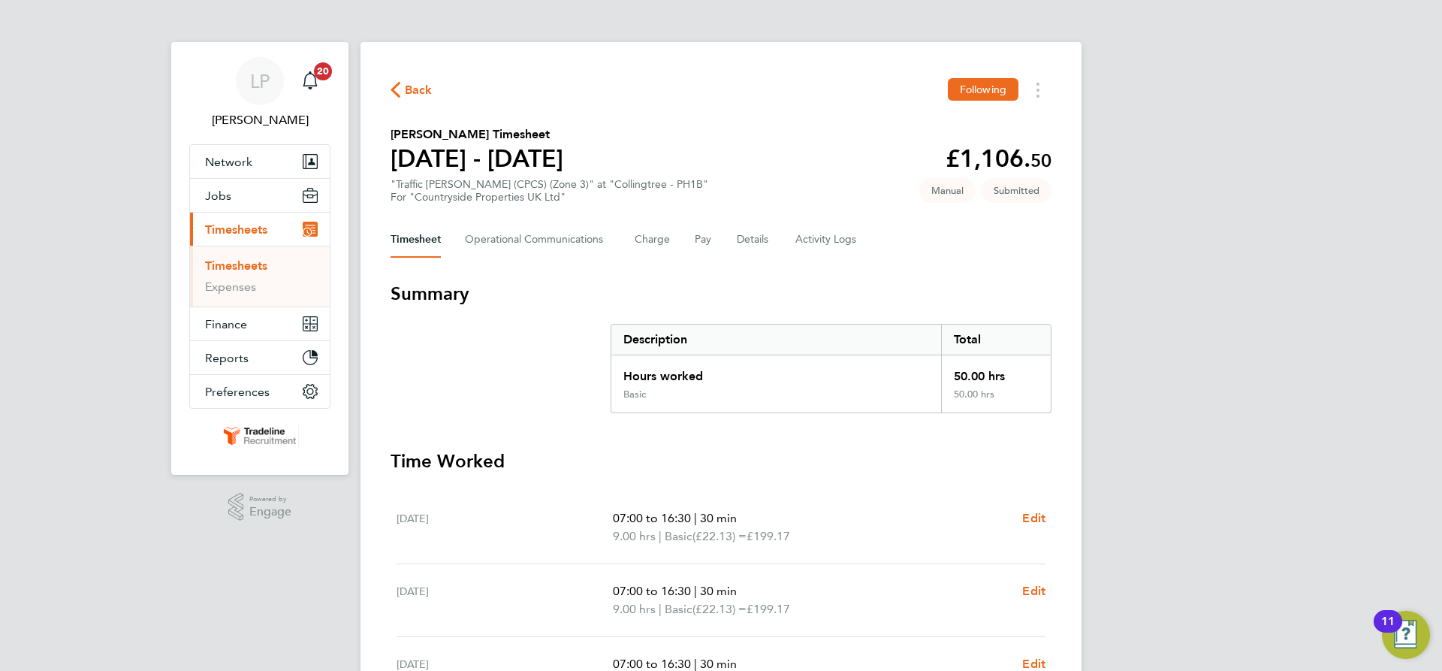
click at [252, 271] on link "Timesheets" at bounding box center [236, 265] width 62 height 14
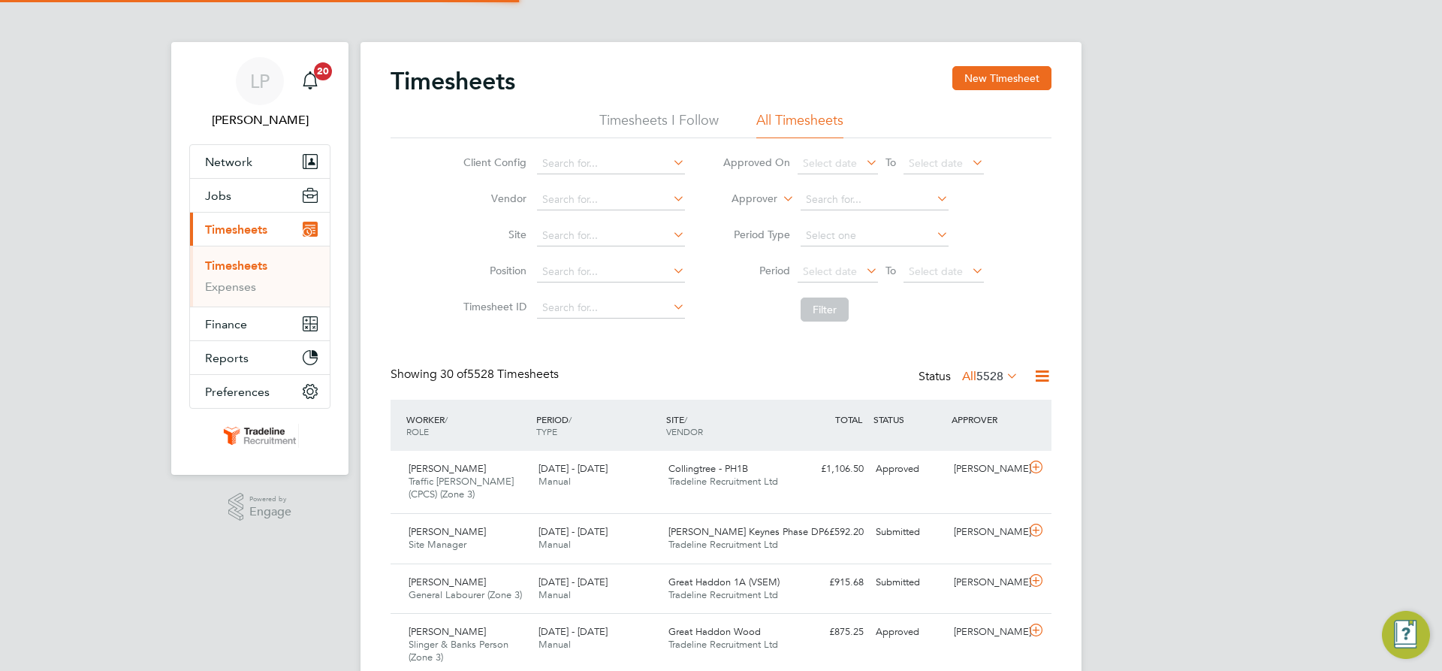
scroll to position [38, 131]
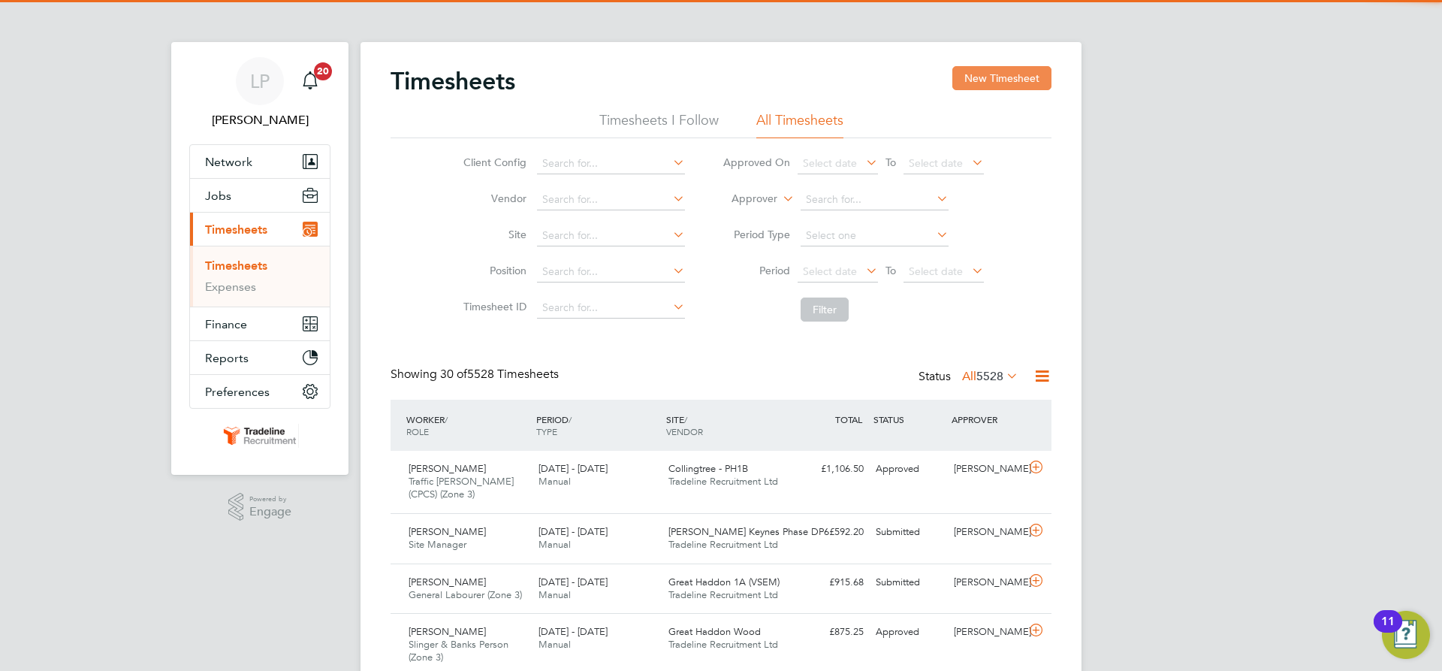
click at [1016, 74] on button "New Timesheet" at bounding box center [1001, 78] width 99 height 24
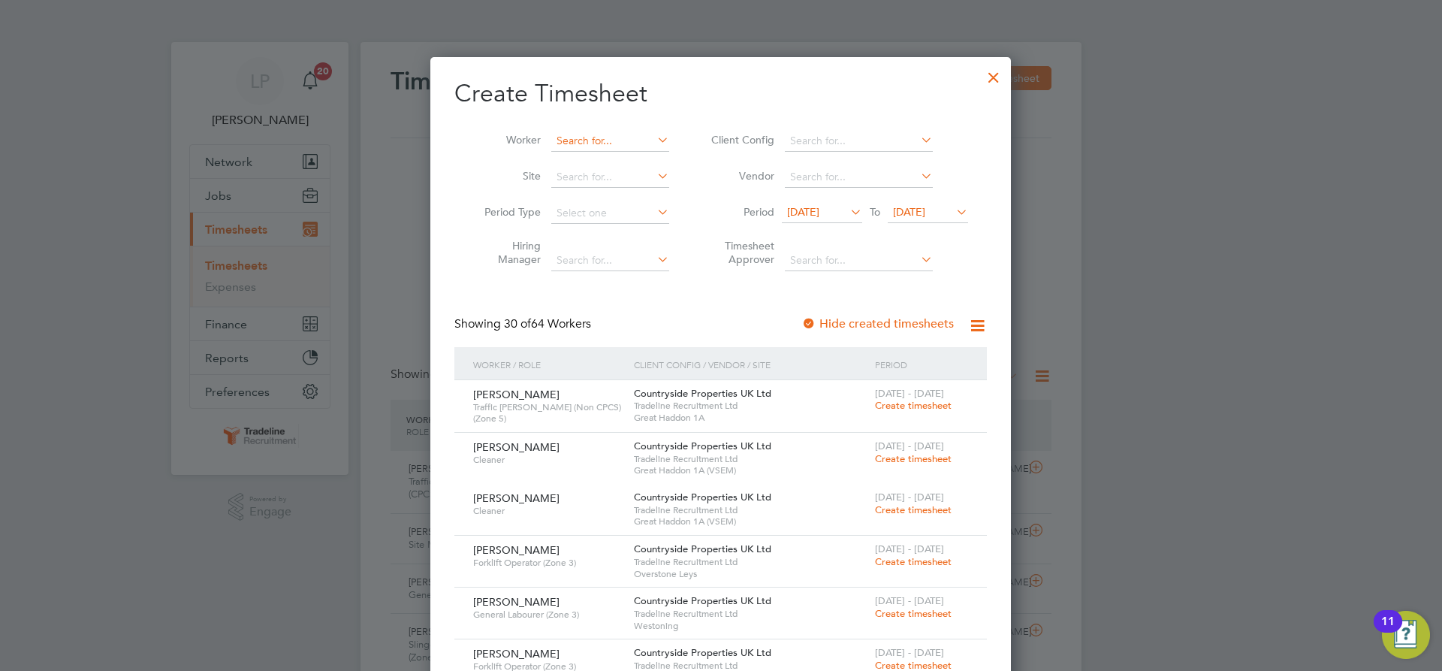
click at [578, 144] on input at bounding box center [610, 141] width 118 height 21
click at [610, 152] on li "Gabriel Buh ocianu" at bounding box center [625, 161] width 148 height 20
type input "[PERSON_NAME]"
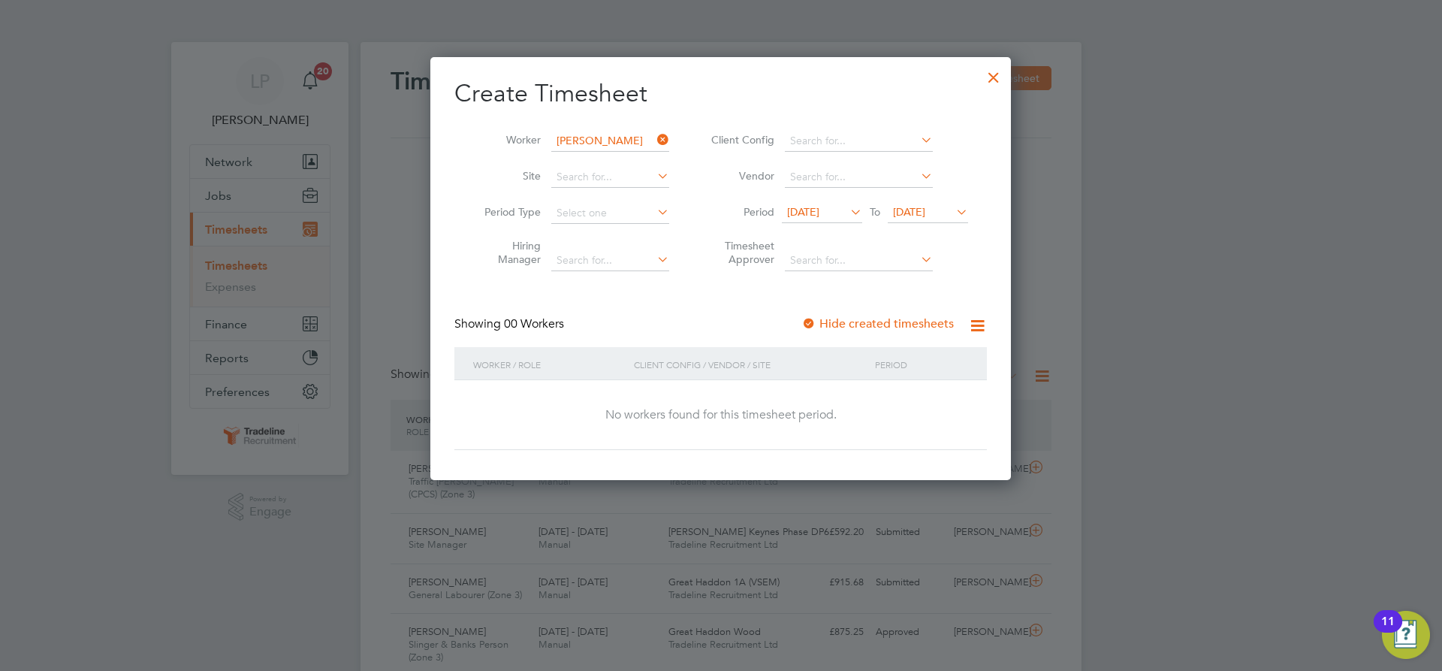
click at [815, 318] on div at bounding box center [808, 324] width 15 height 15
click at [925, 207] on span "[DATE]" at bounding box center [909, 212] width 32 height 14
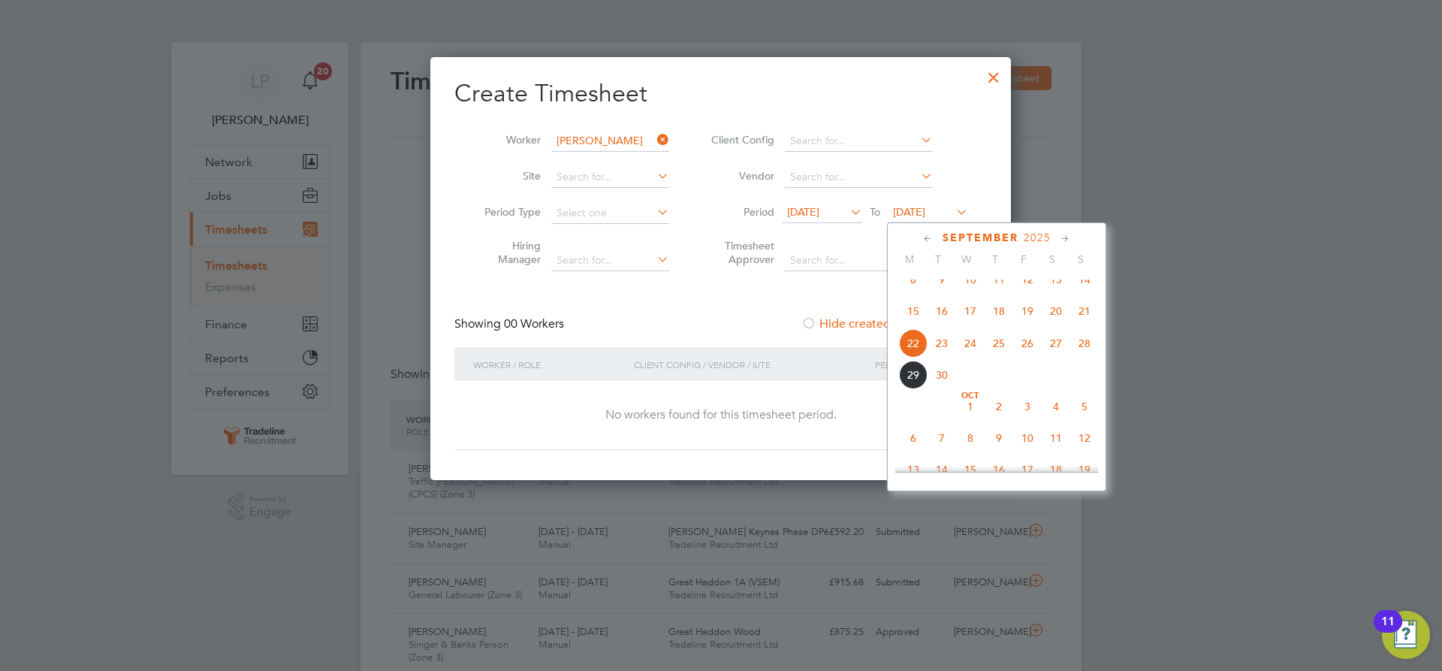
click at [999, 421] on span "2" at bounding box center [999, 406] width 29 height 29
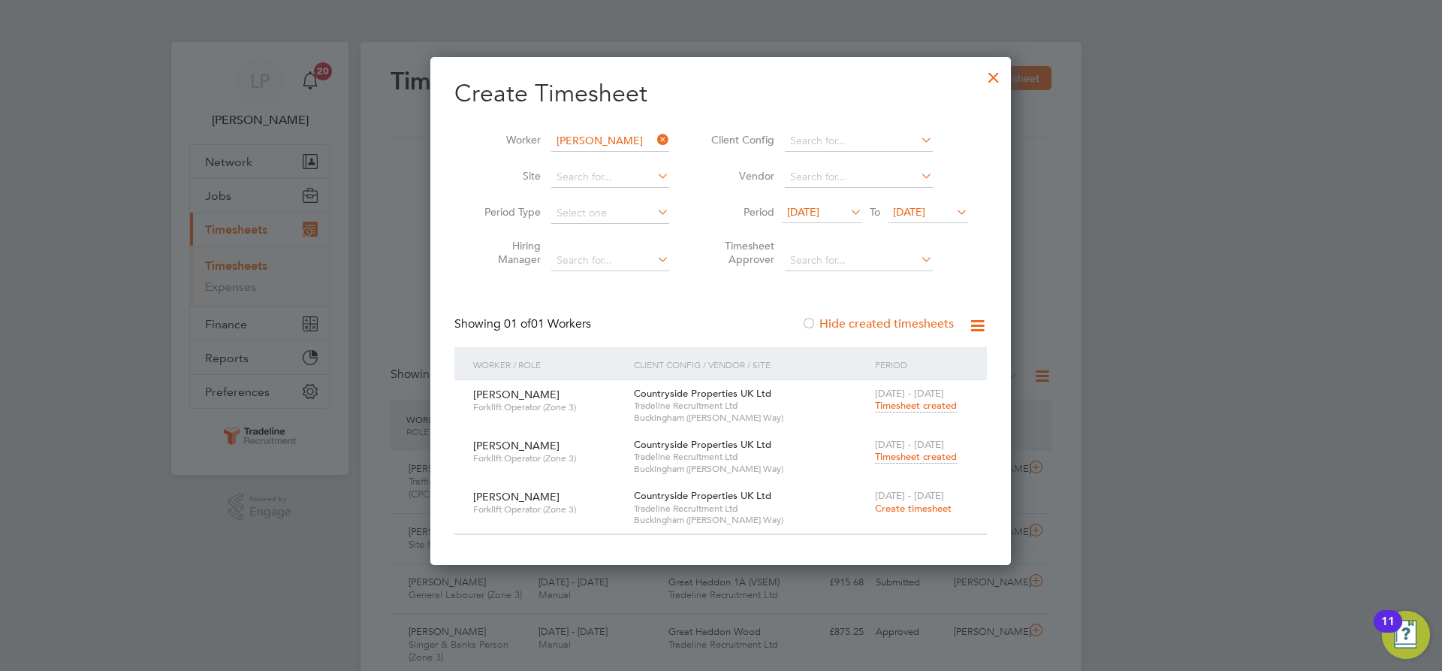
click at [910, 456] on span "Timesheet created" at bounding box center [916, 457] width 82 height 14
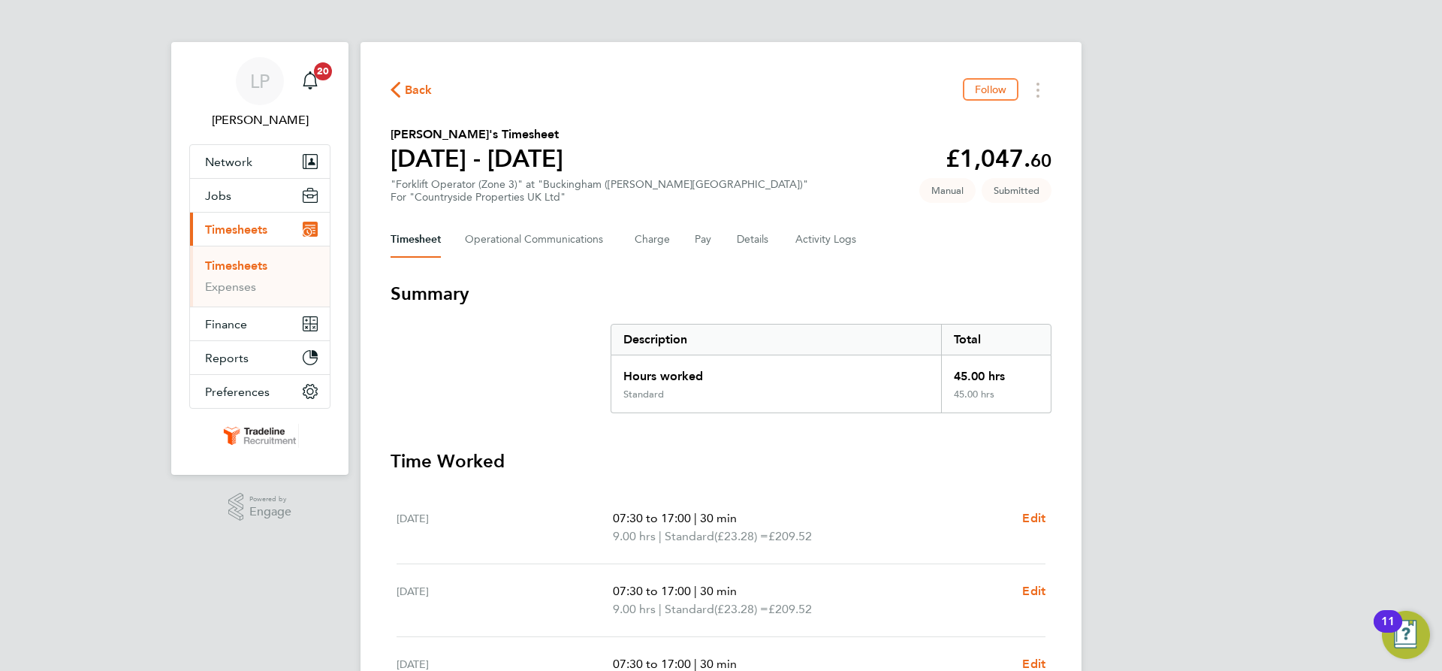
drag, startPoint x: 255, startPoint y: 271, endPoint x: 602, endPoint y: 178, distance: 359.3
click at [255, 271] on link "Timesheets" at bounding box center [236, 265] width 62 height 14
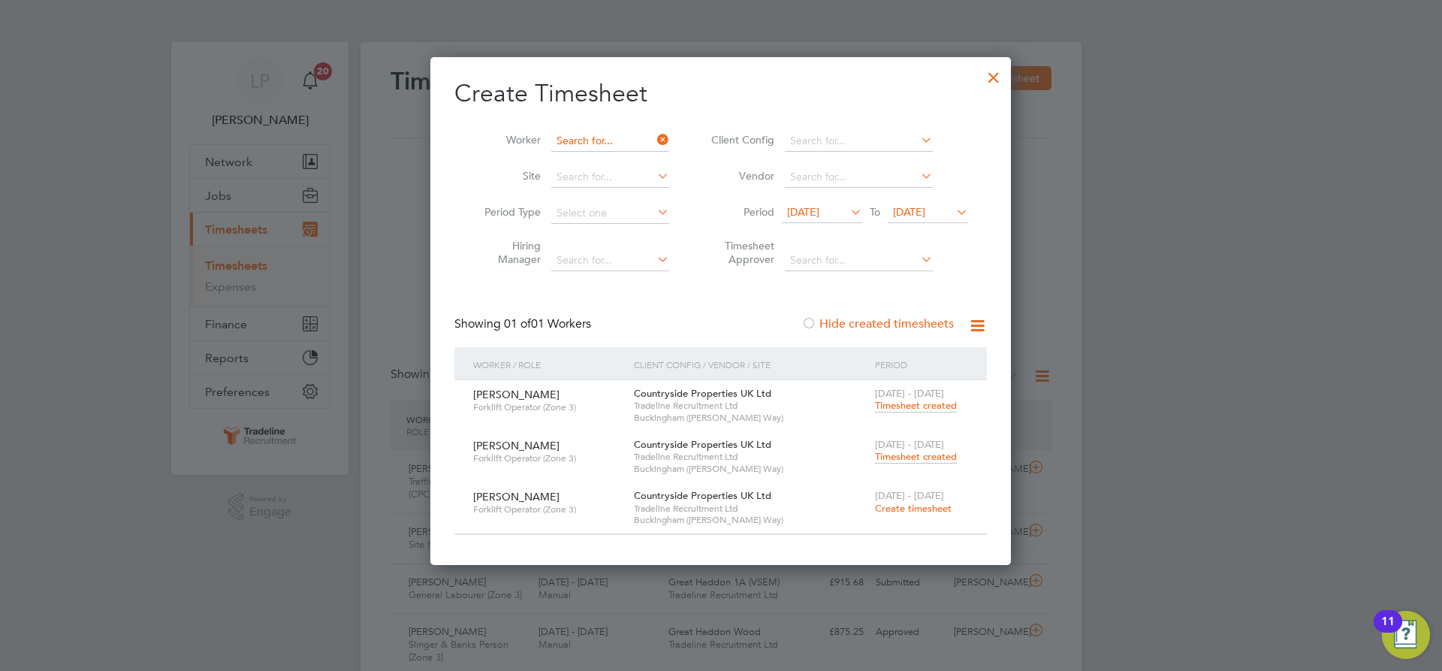
click at [578, 143] on input at bounding box center [610, 141] width 118 height 21
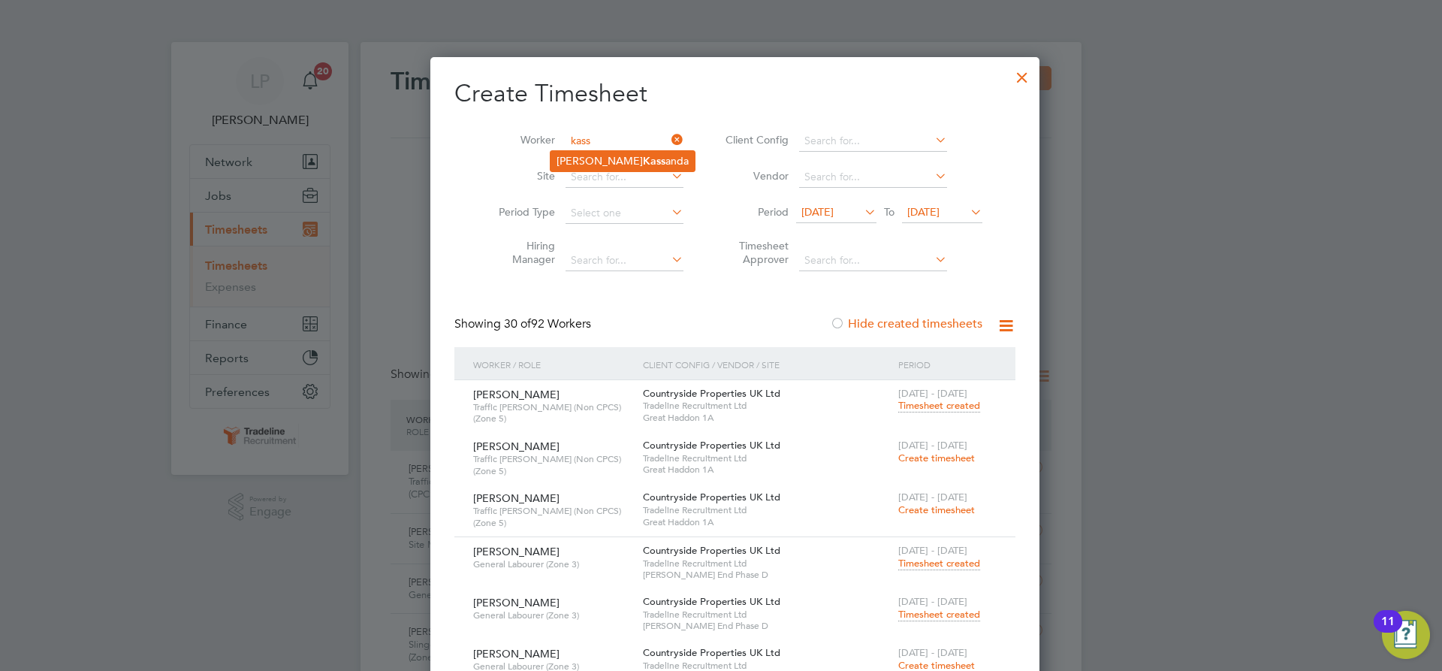
click at [643, 162] on li "Justin Kass anda" at bounding box center [623, 161] width 144 height 20
type input "[PERSON_NAME]"
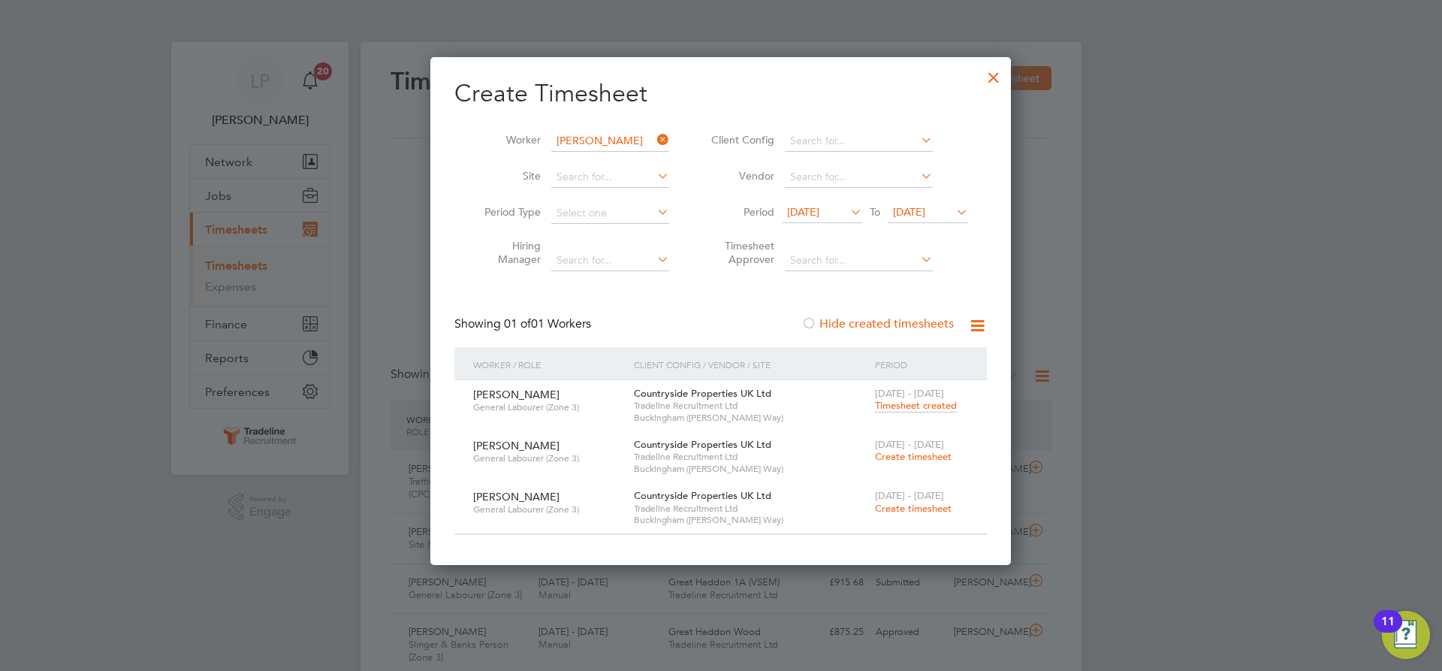
click at [910, 450] on span "Create timesheet" at bounding box center [913, 456] width 77 height 13
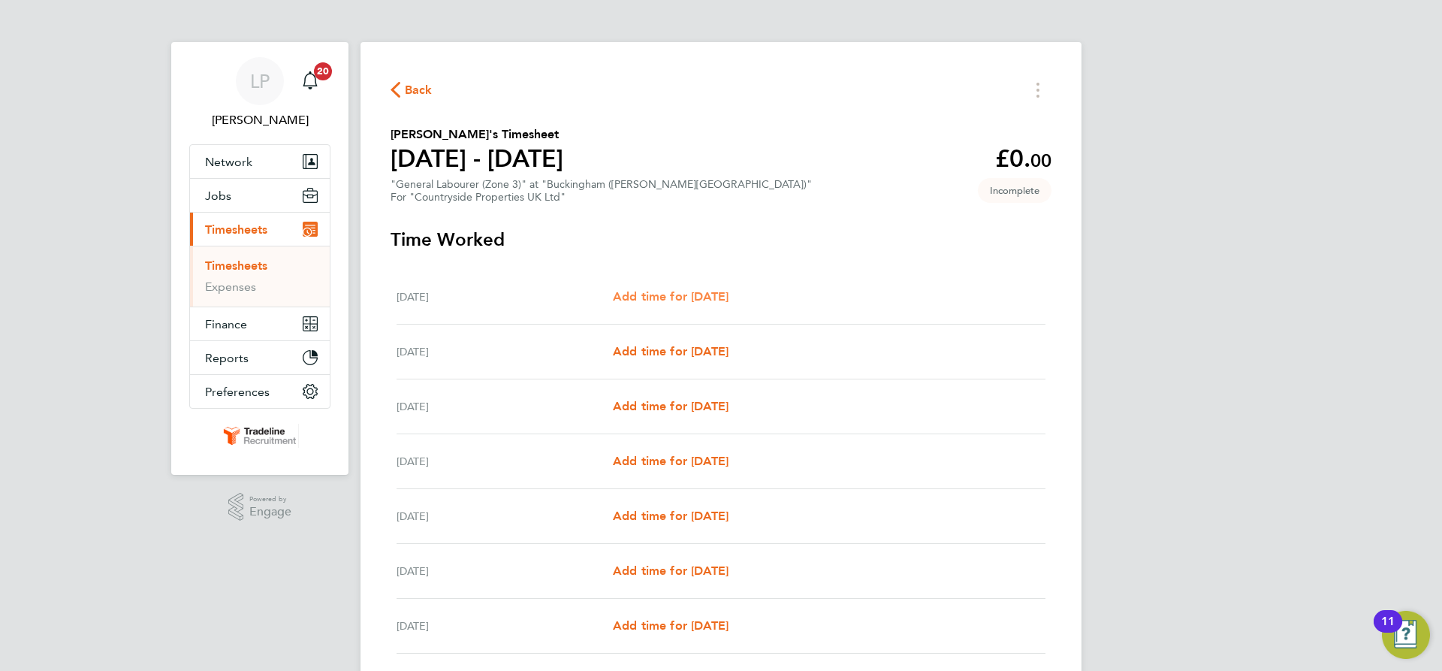
click at [723, 298] on span "Add time for Mon 22 Sep" at bounding box center [671, 296] width 116 height 14
select select "30"
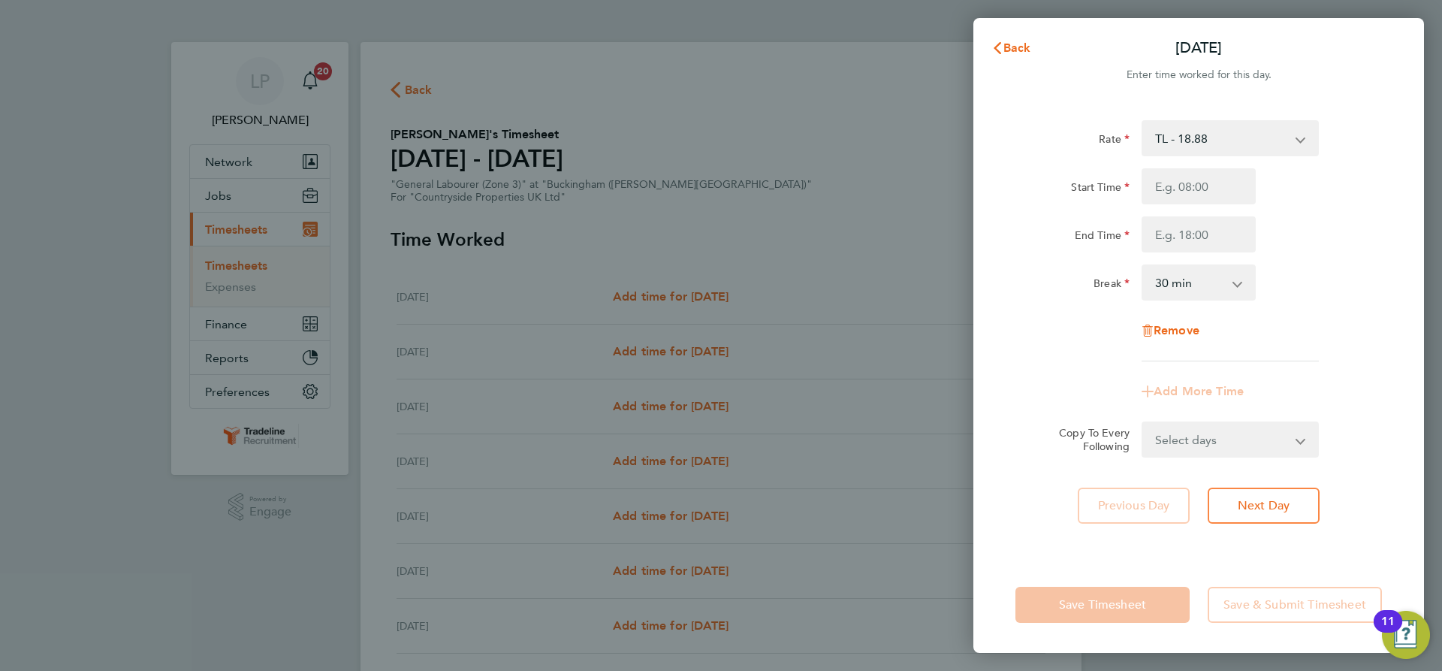
click at [1203, 208] on div "Start Time End Time" at bounding box center [1199, 210] width 379 height 84
click at [1206, 183] on input "Start Time" at bounding box center [1199, 186] width 114 height 36
type input "07:00"
click at [1194, 244] on input "End Time" at bounding box center [1199, 234] width 114 height 36
type input "16:30"
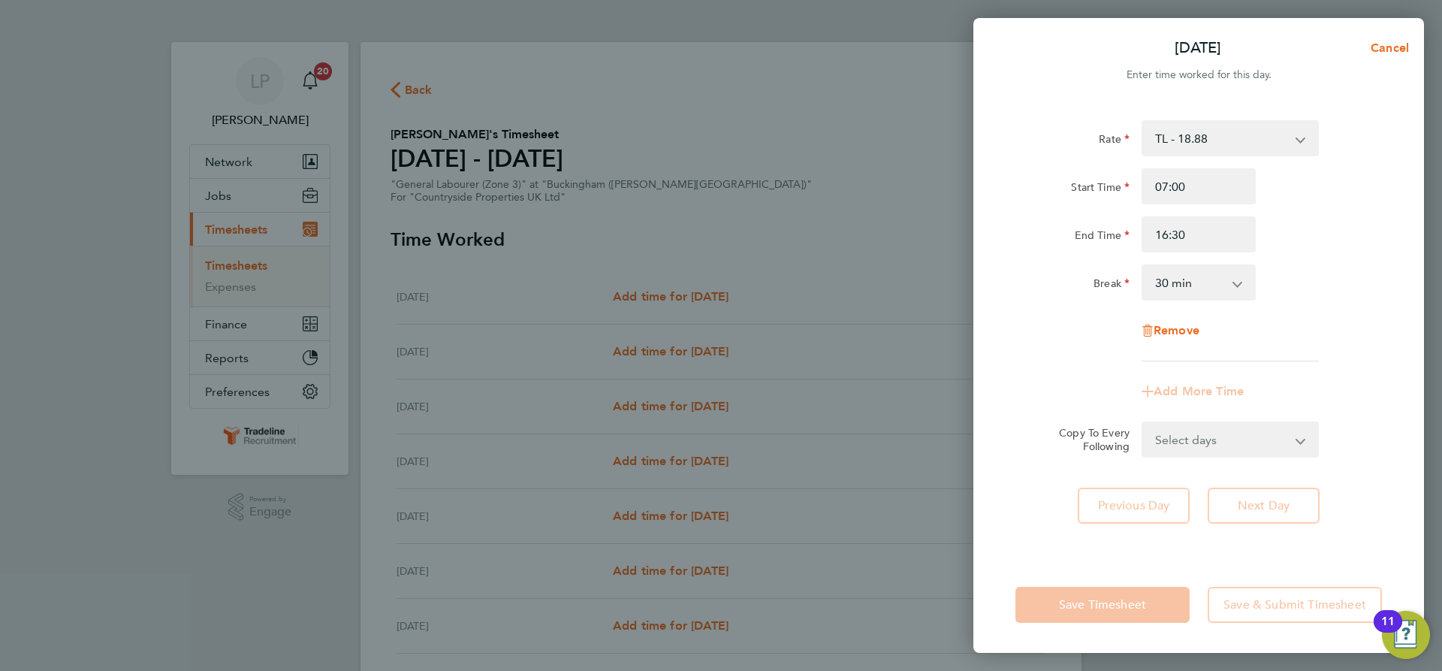
click at [1364, 303] on div "Rate TL - 18.88 Start Time 07:00 End Time 16:30 Break 0 min 15 min 30 min 45 mi…" at bounding box center [1199, 240] width 367 height 241
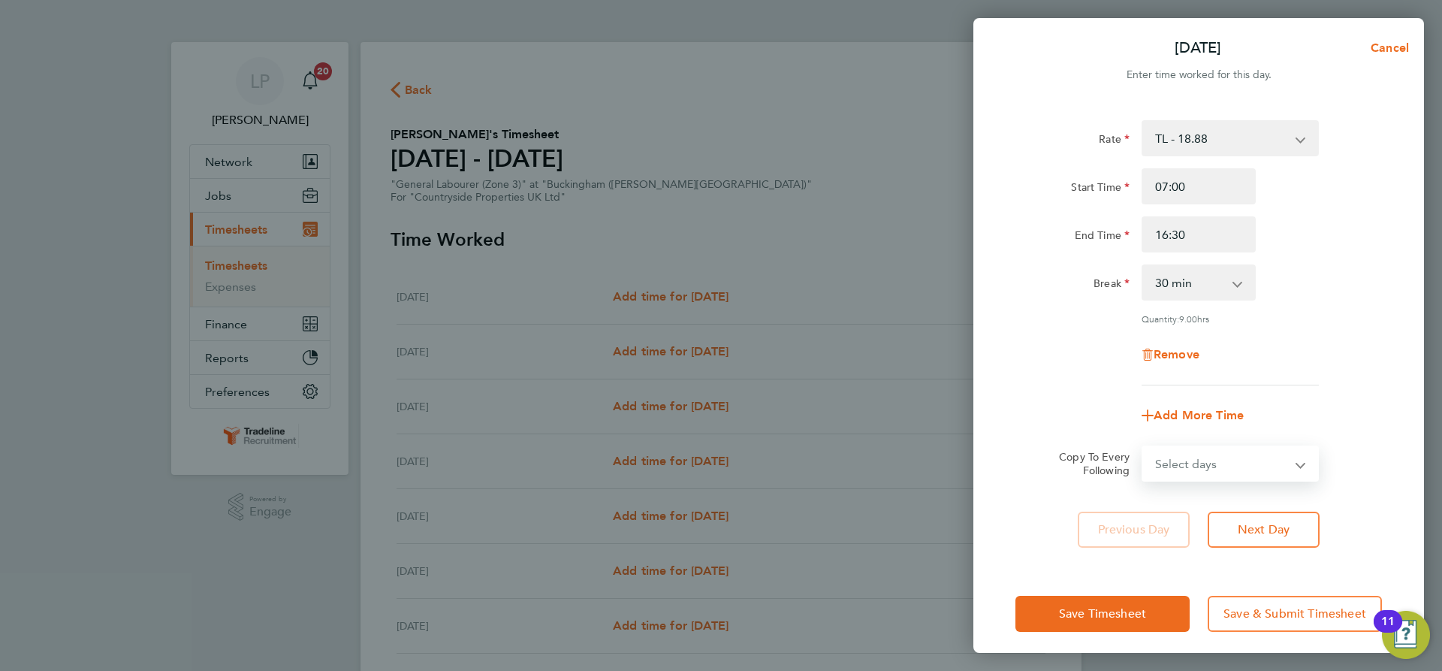
click at [1247, 457] on select "Select days Day Weekday (Mon-Fri) Weekend (Sat-Sun) Tuesday Wednesday Thursday …" at bounding box center [1222, 463] width 158 height 33
select select "WEEKDAY"
click at [1143, 447] on select "Select days Day Weekday (Mon-Fri) Weekend (Sat-Sun) Tuesday Wednesday Thursday …" at bounding box center [1222, 463] width 158 height 33
select select "2025-09-28"
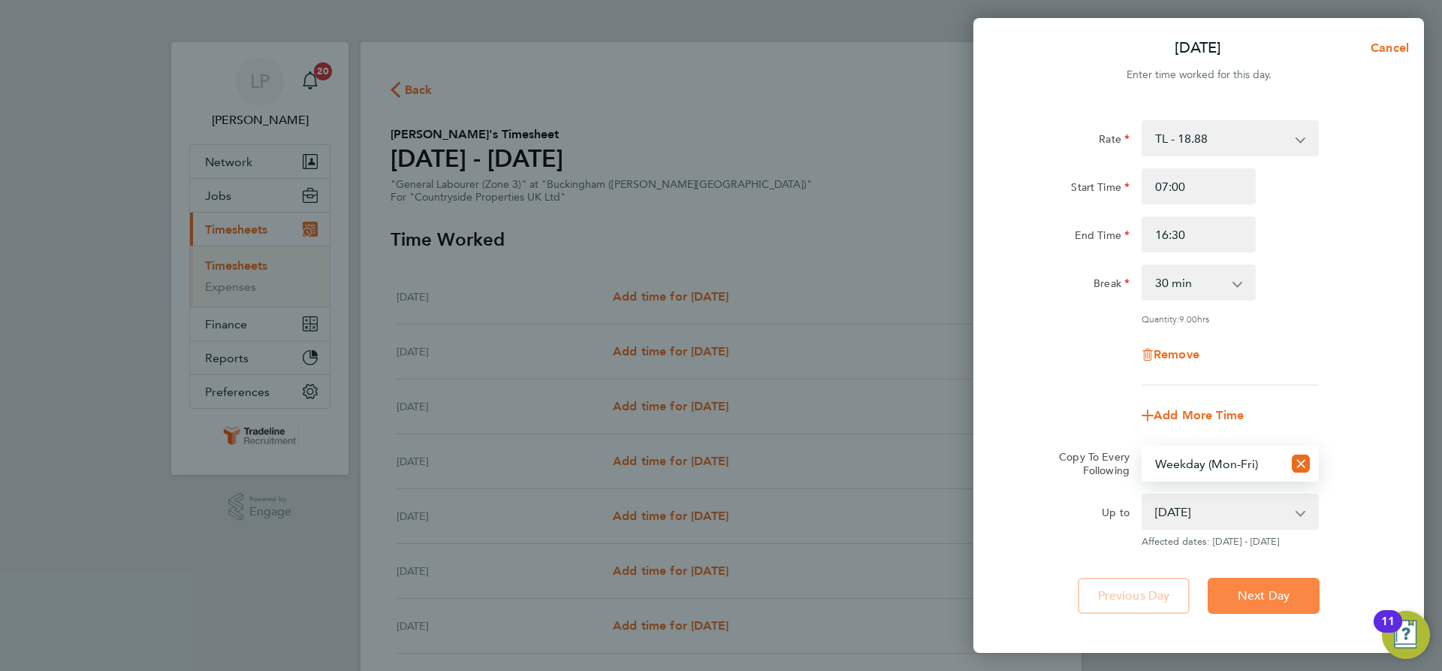
click at [1257, 590] on span "Next Day" at bounding box center [1264, 595] width 52 height 15
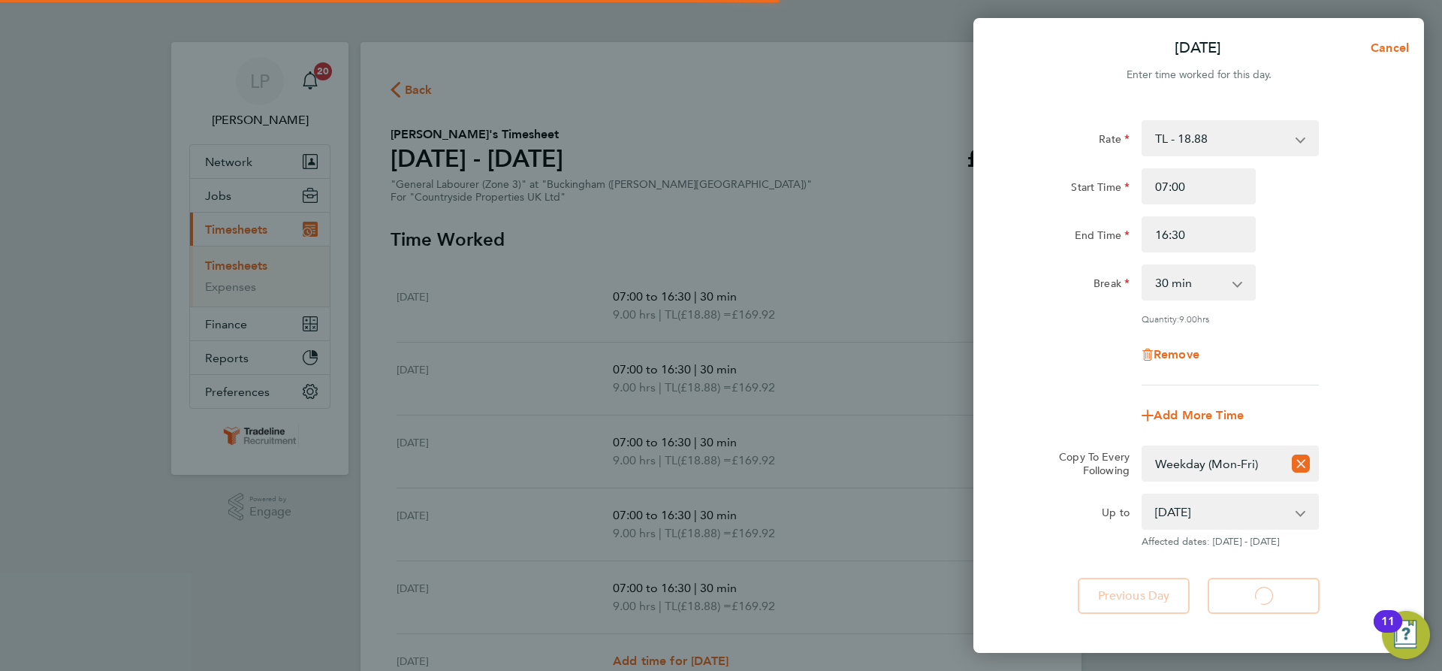
select select "30"
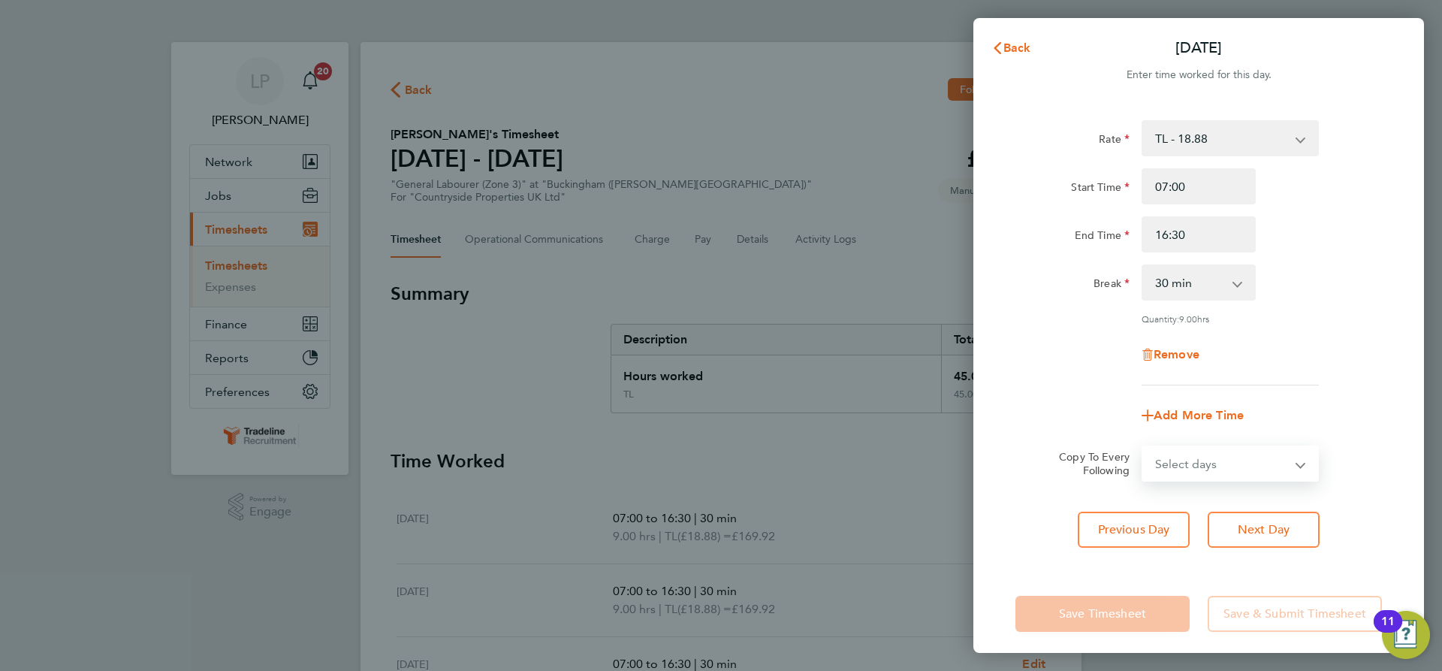
click at [1252, 468] on select "Select days Day Weekday (Mon-Fri) Weekend (Sat-Sun) Wednesday Thursday Friday S…" at bounding box center [1222, 463] width 158 height 33
select select "WEEKDAY"
click at [1143, 447] on select "Select days Day Weekday (Mon-Fri) Weekend (Sat-Sun) Wednesday Thursday Friday S…" at bounding box center [1222, 463] width 158 height 33
select select "2025-09-28"
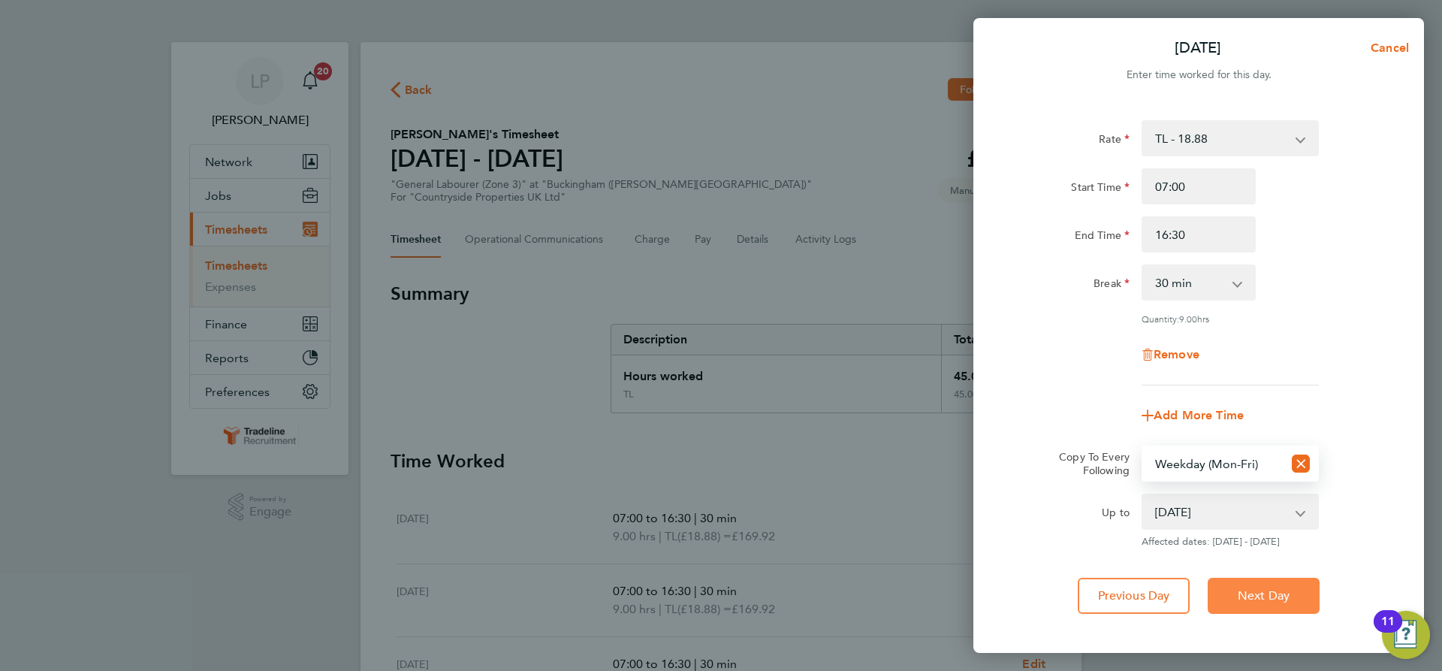
click at [1243, 593] on span "Next Day" at bounding box center [1264, 595] width 52 height 15
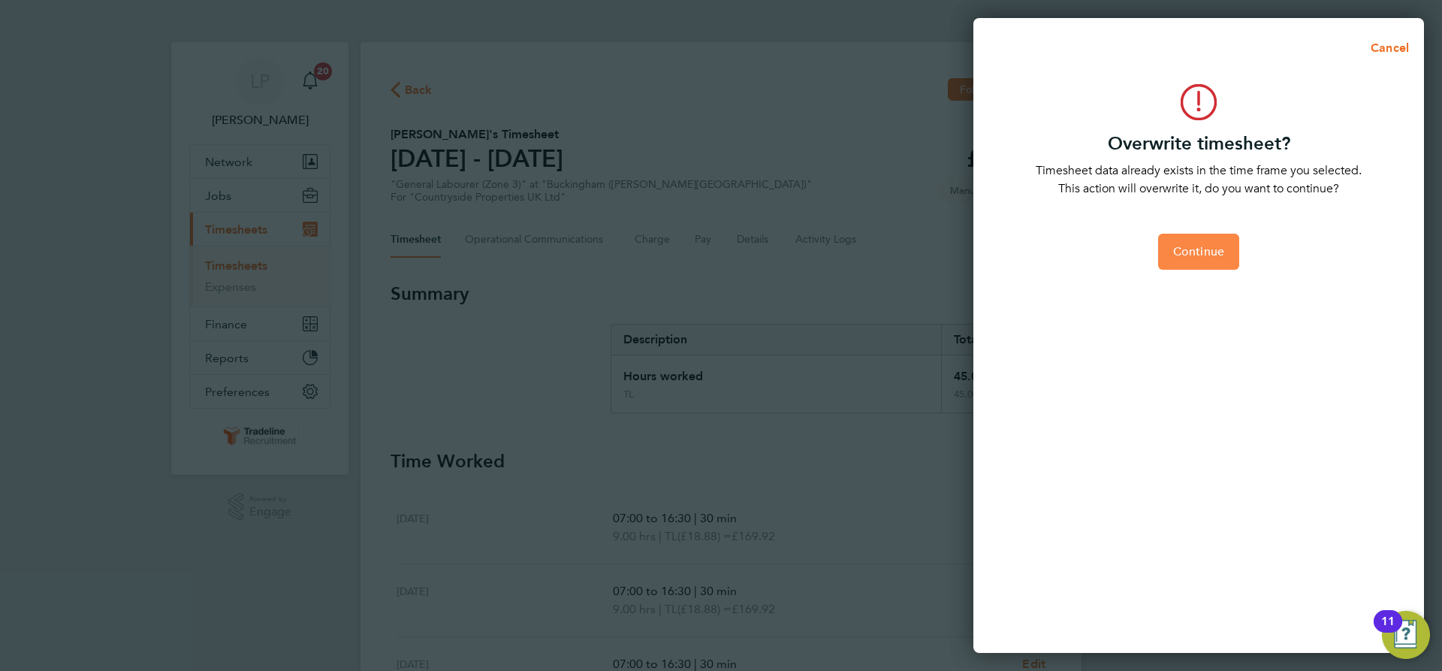
click at [1191, 259] on button "Continue" at bounding box center [1198, 252] width 81 height 36
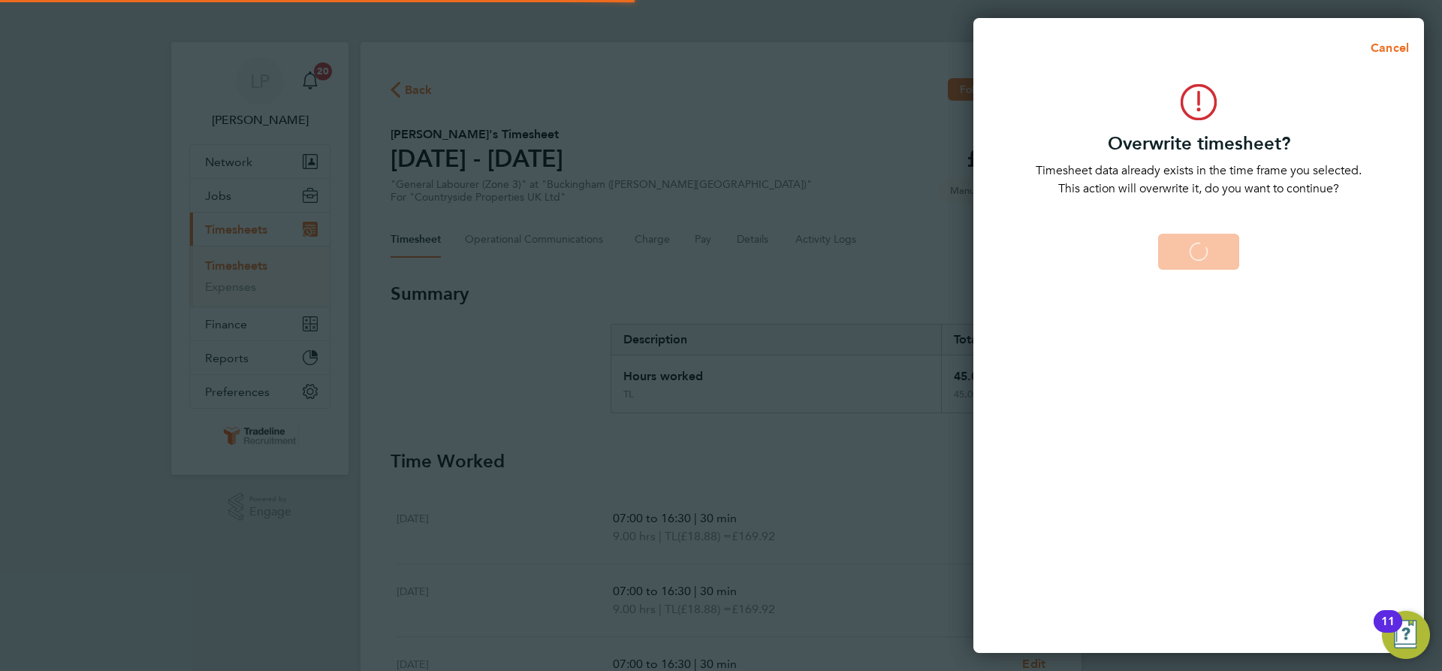
select select "0: null"
select select "30"
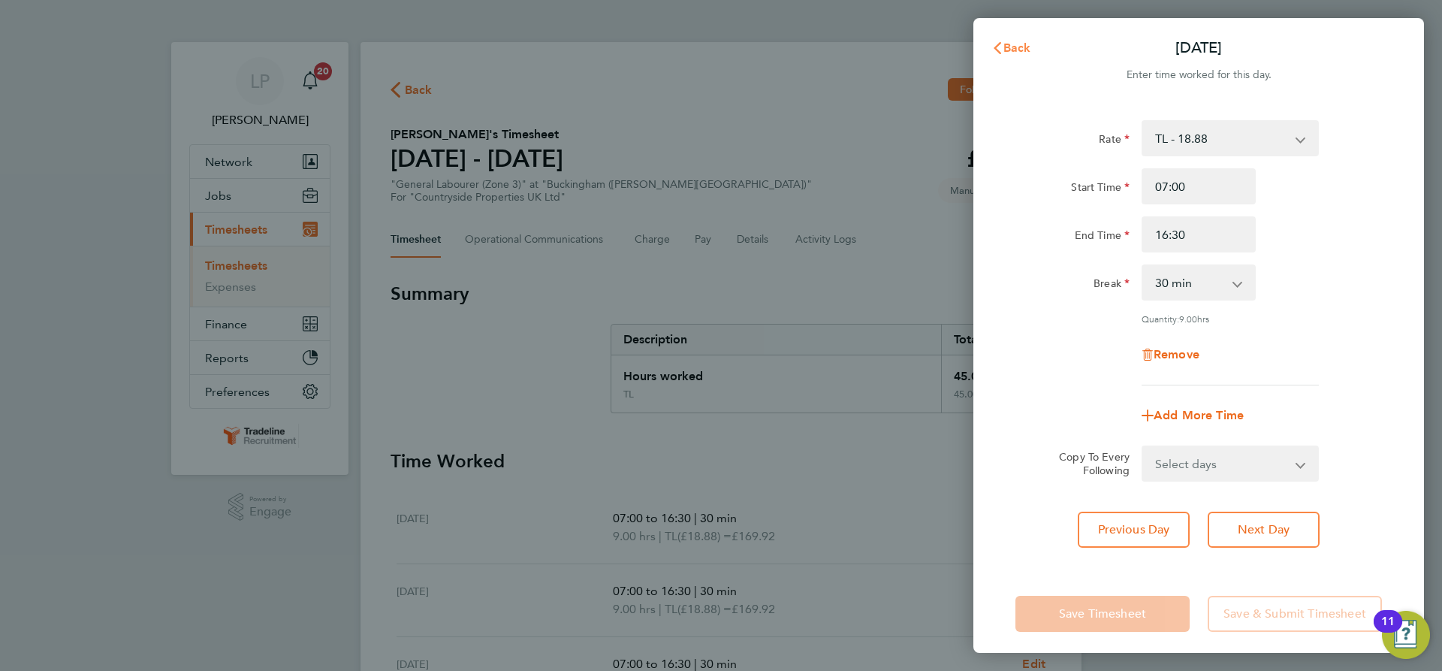
click at [1012, 48] on span "Back" at bounding box center [1018, 48] width 28 height 14
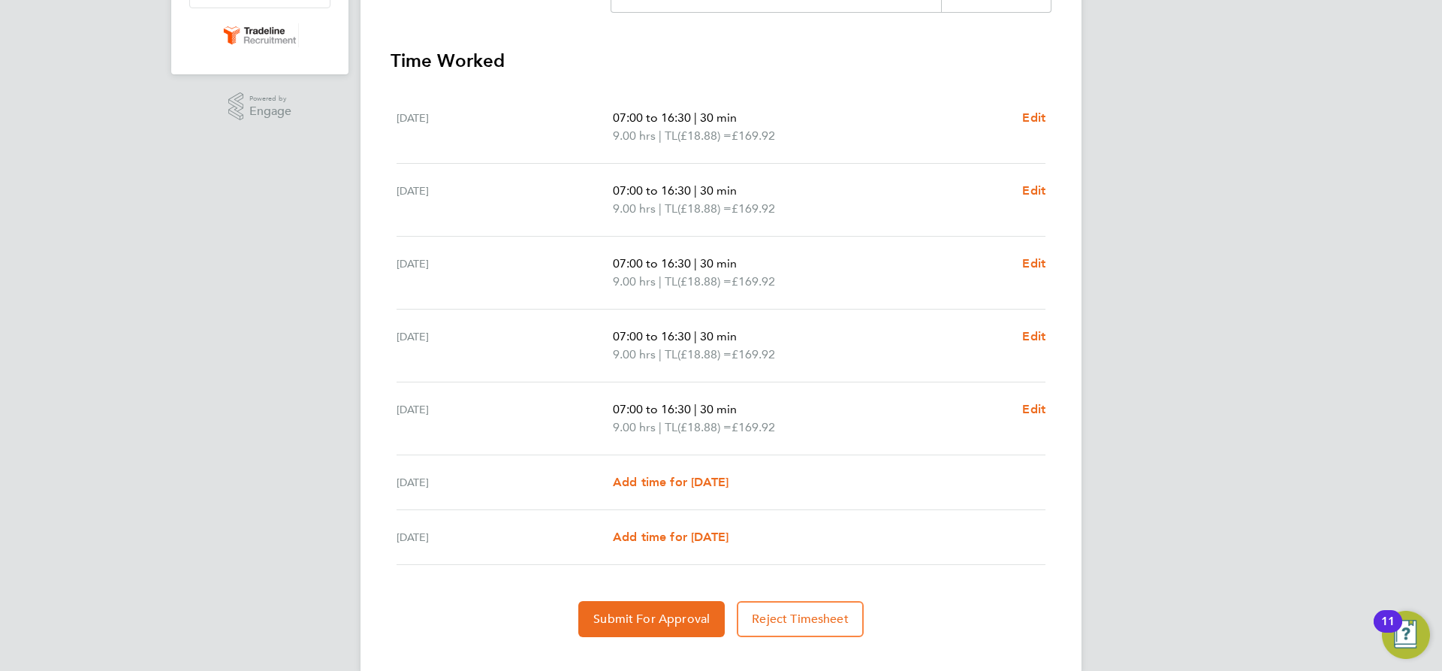
scroll to position [427, 0]
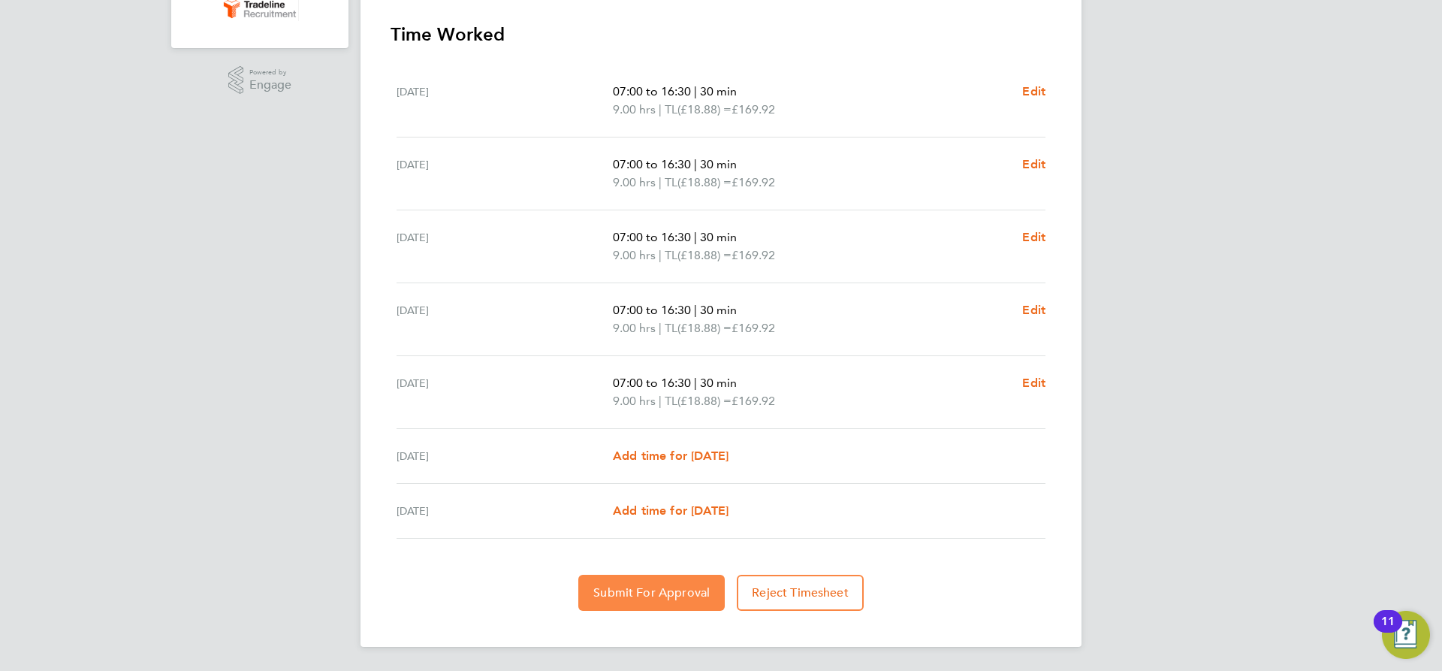
click at [638, 587] on span "Submit For Approval" at bounding box center [651, 592] width 116 height 15
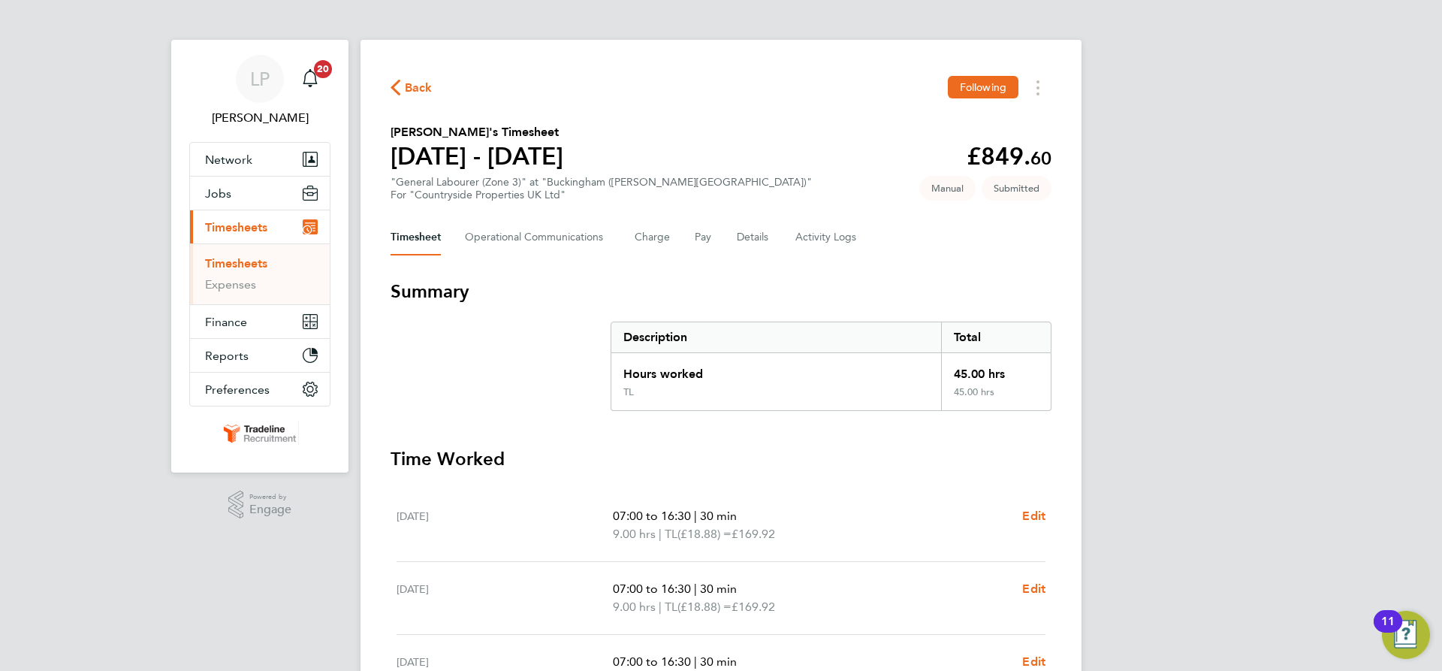
scroll to position [0, 0]
click at [225, 270] on link "Timesheets" at bounding box center [236, 265] width 62 height 14
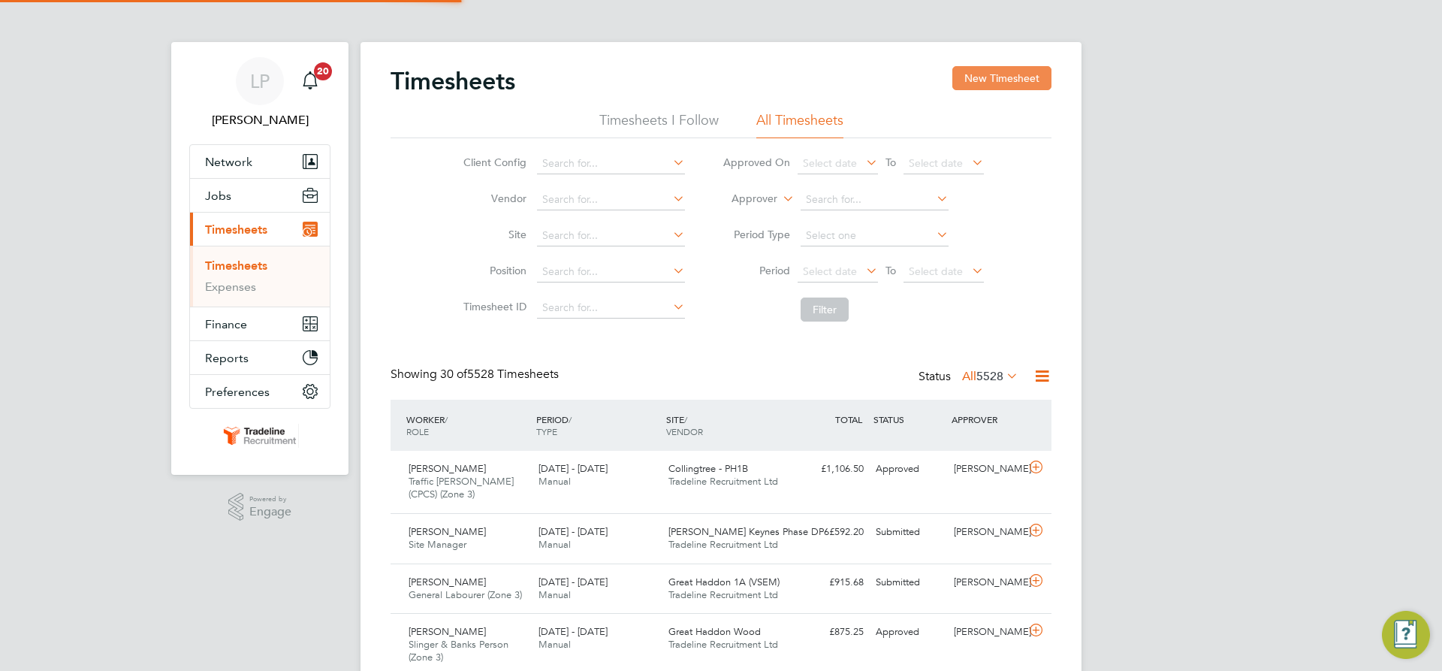
scroll to position [38, 131]
click at [996, 76] on button "New Timesheet" at bounding box center [1001, 78] width 99 height 24
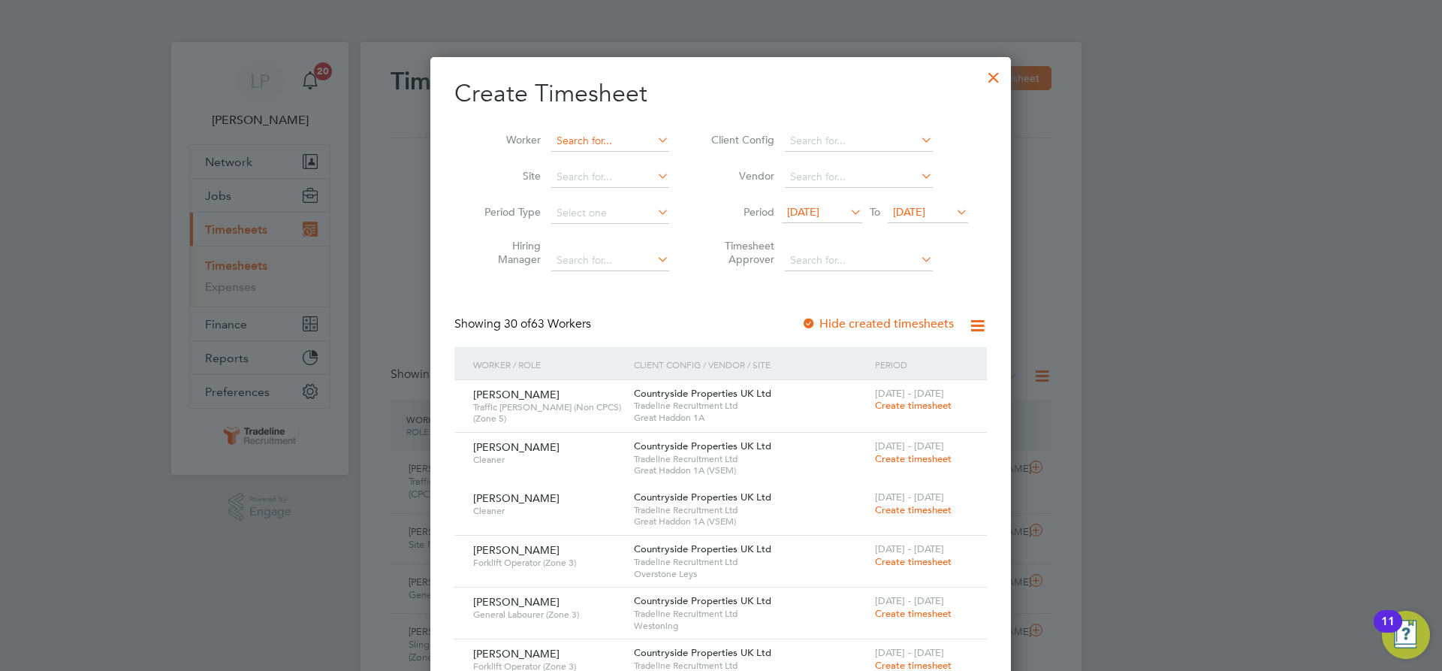
click at [610, 145] on input at bounding box center [610, 141] width 118 height 21
click at [643, 163] on b "Nagy" at bounding box center [686, 161] width 87 height 13
type input "[PERSON_NAME]"
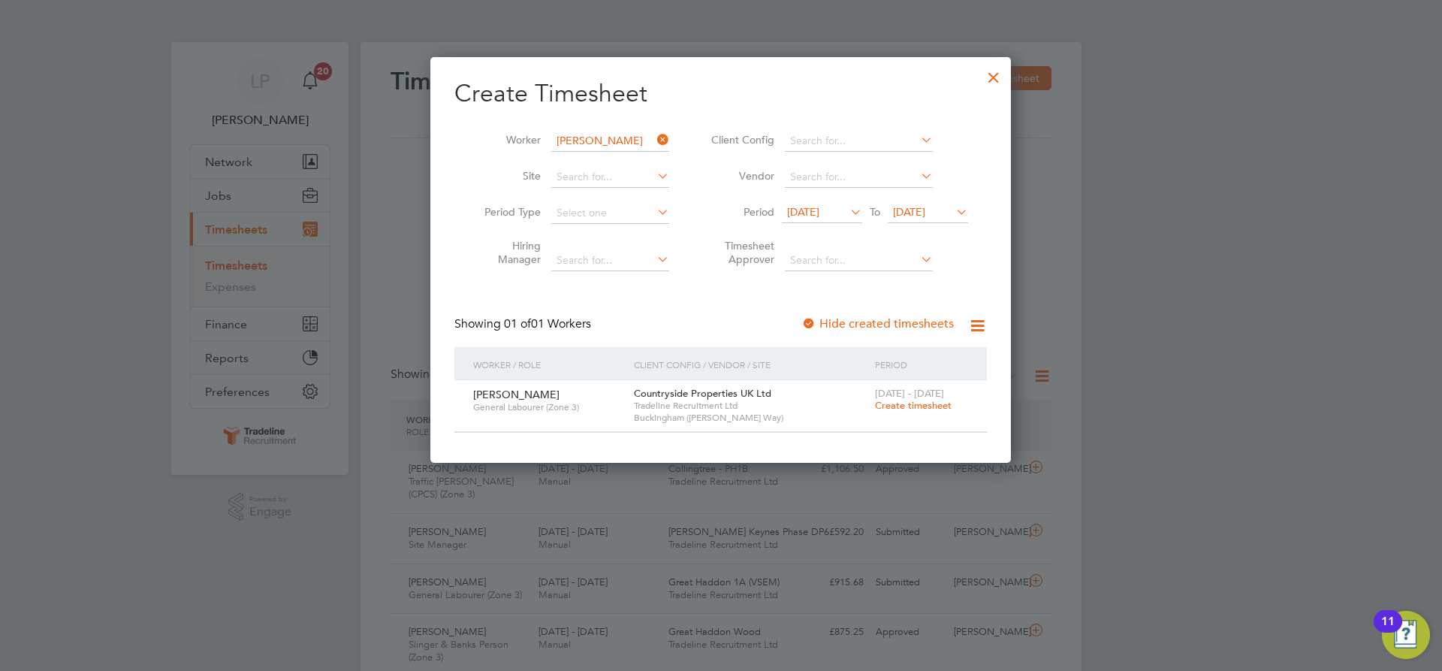
click at [913, 404] on span "Create timesheet" at bounding box center [913, 405] width 77 height 13
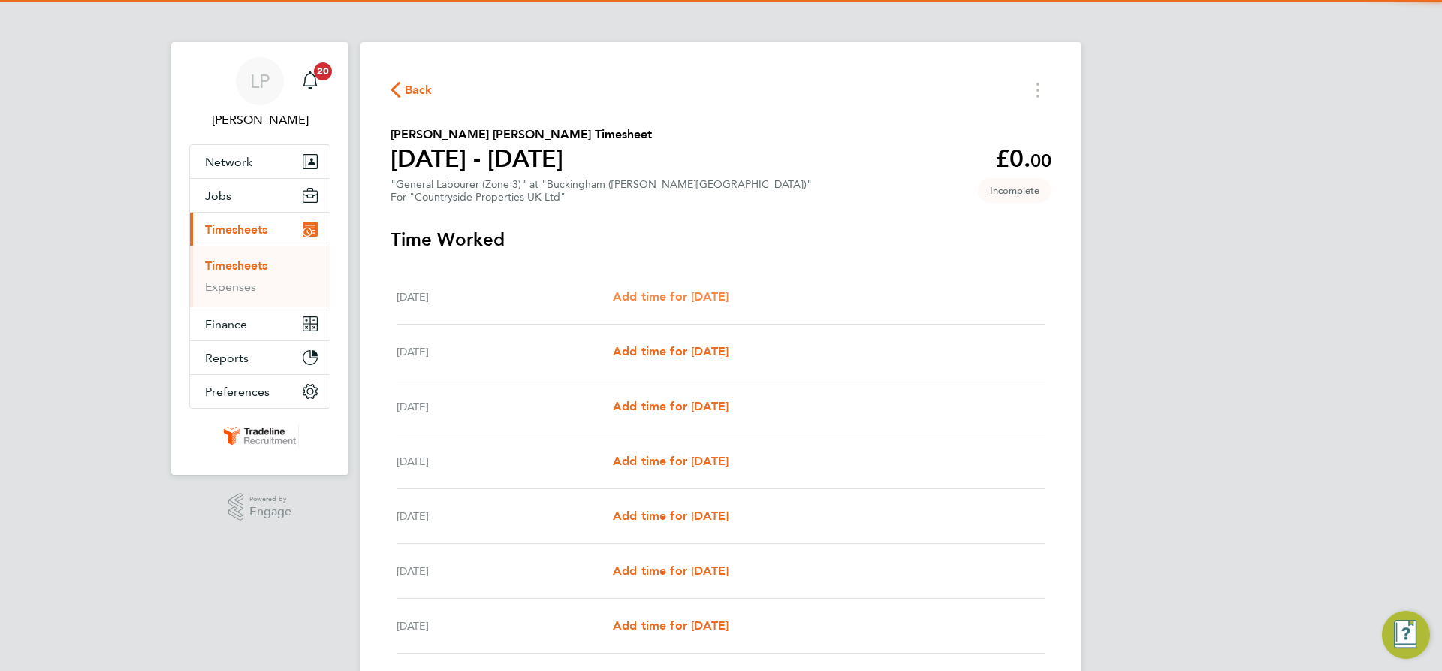
click at [705, 293] on span "Add time for Mon 22 Sep" at bounding box center [671, 296] width 116 height 14
select select "30"
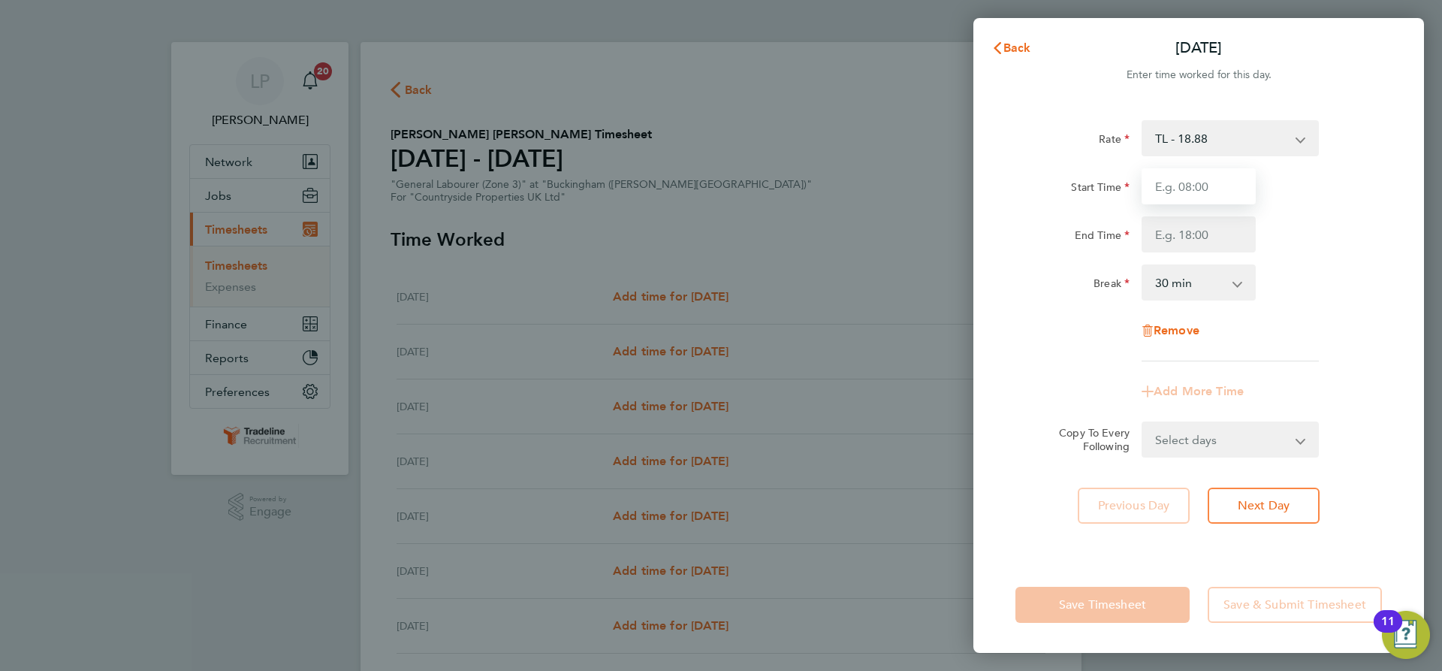
click at [1197, 183] on input "Start Time" at bounding box center [1199, 186] width 114 height 36
type input "07:00"
click at [1224, 230] on input "End Time" at bounding box center [1199, 234] width 114 height 36
type input "16:30"
click at [1254, 273] on div "0 min 15 min 30 min 45 min 60 min 75 min 90 min" at bounding box center [1199, 282] width 126 height 36
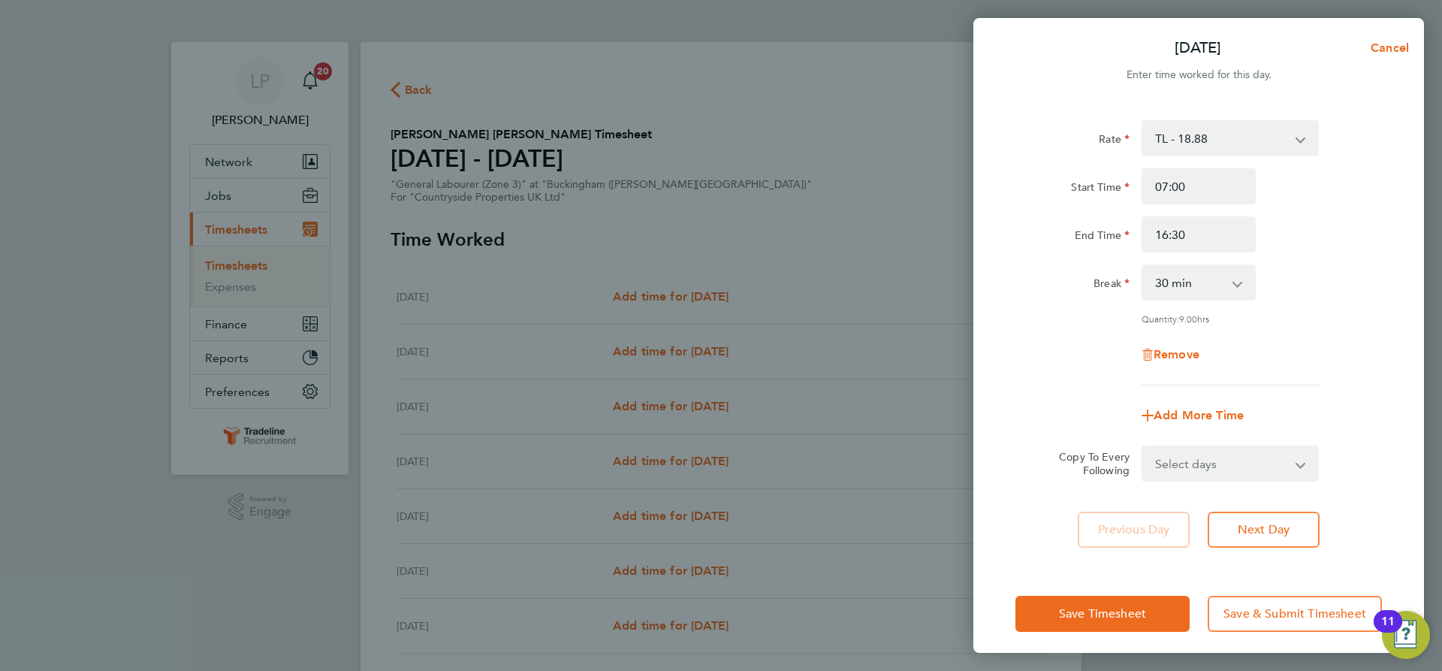
click at [1245, 460] on select "Select days Day Weekday (Mon-Fri) Weekend (Sat-Sun) Tuesday Wednesday Thursday …" at bounding box center [1222, 463] width 158 height 33
select select "WEEKDAY"
click at [1143, 447] on select "Select days Day Weekday (Mon-Fri) Weekend (Sat-Sun) Tuesday Wednesday Thursday …" at bounding box center [1222, 463] width 158 height 33
select select "2025-09-28"
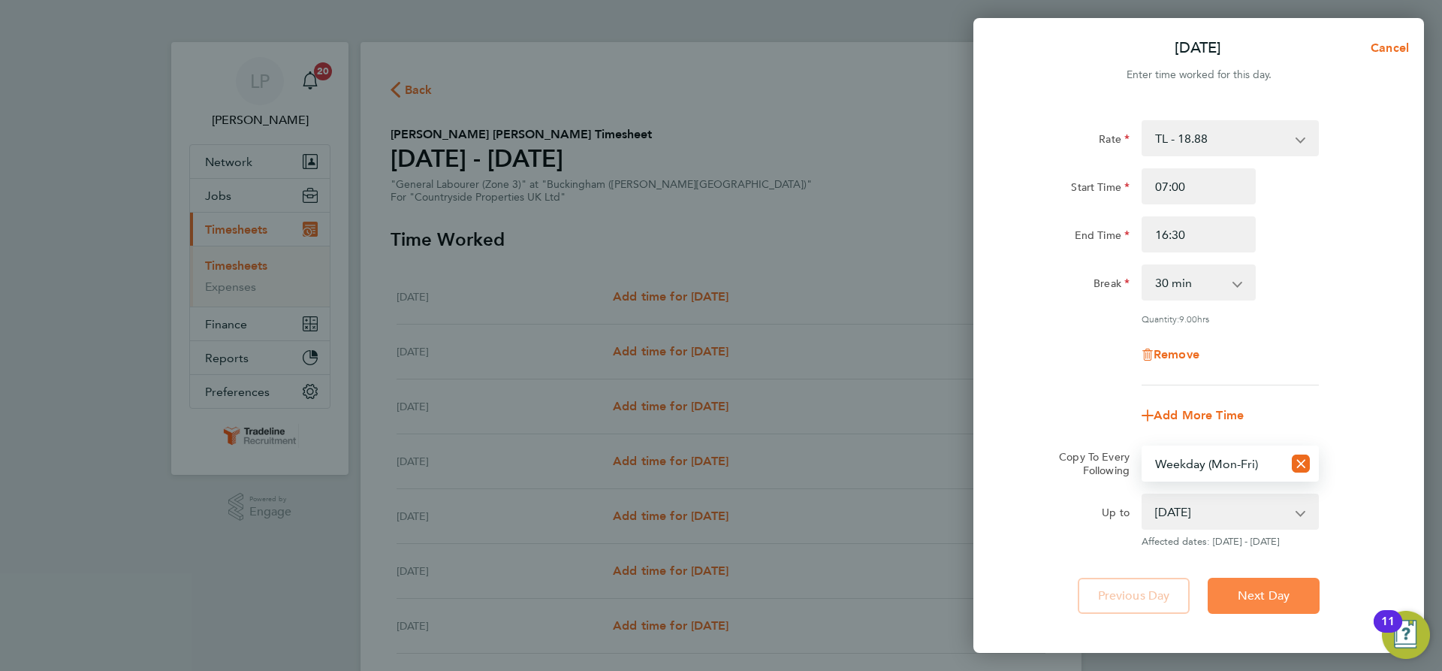
click at [1263, 584] on button "Next Day" at bounding box center [1264, 596] width 112 height 36
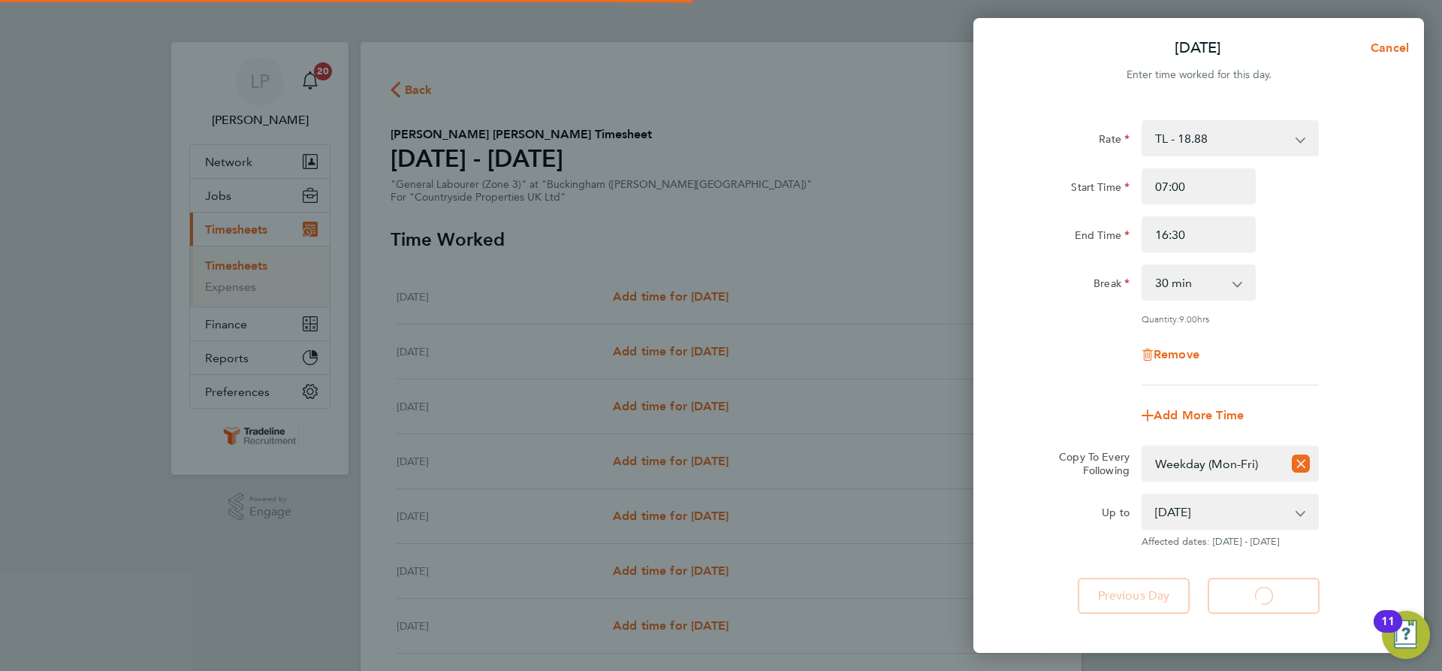
select select "30"
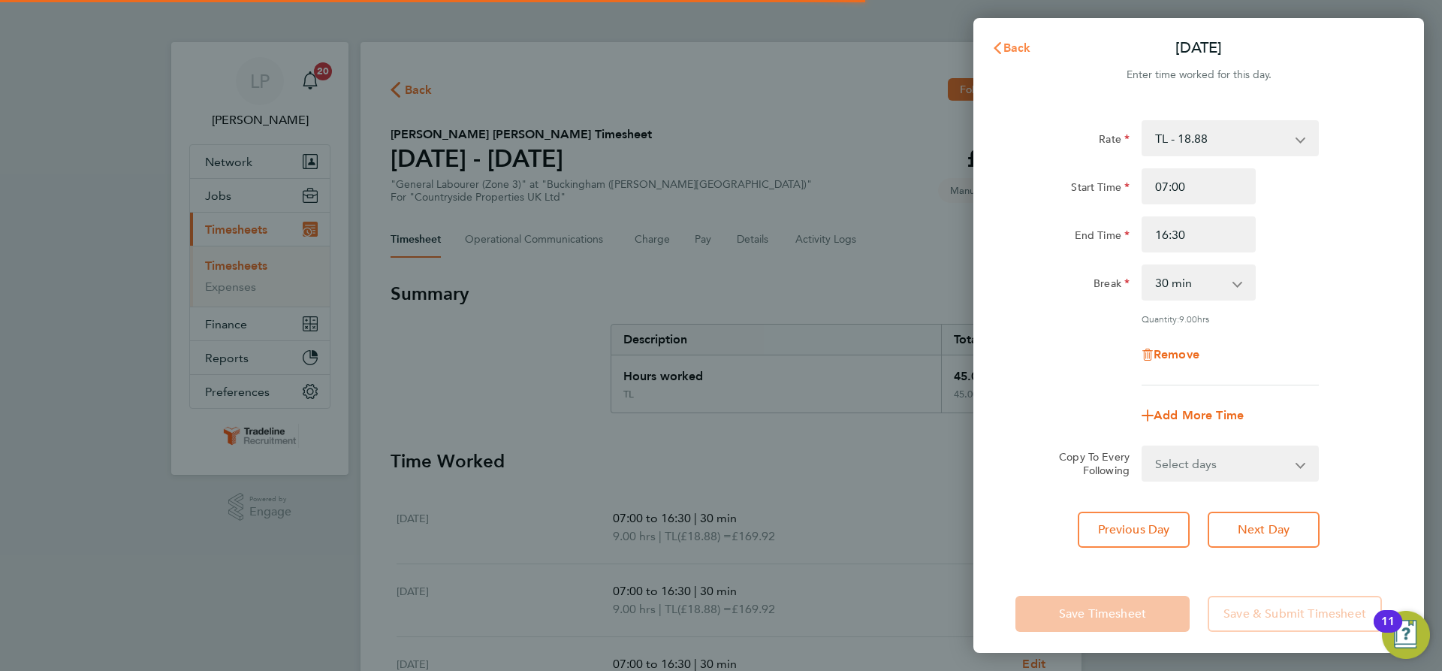
click at [1017, 50] on span "Back" at bounding box center [1018, 48] width 28 height 14
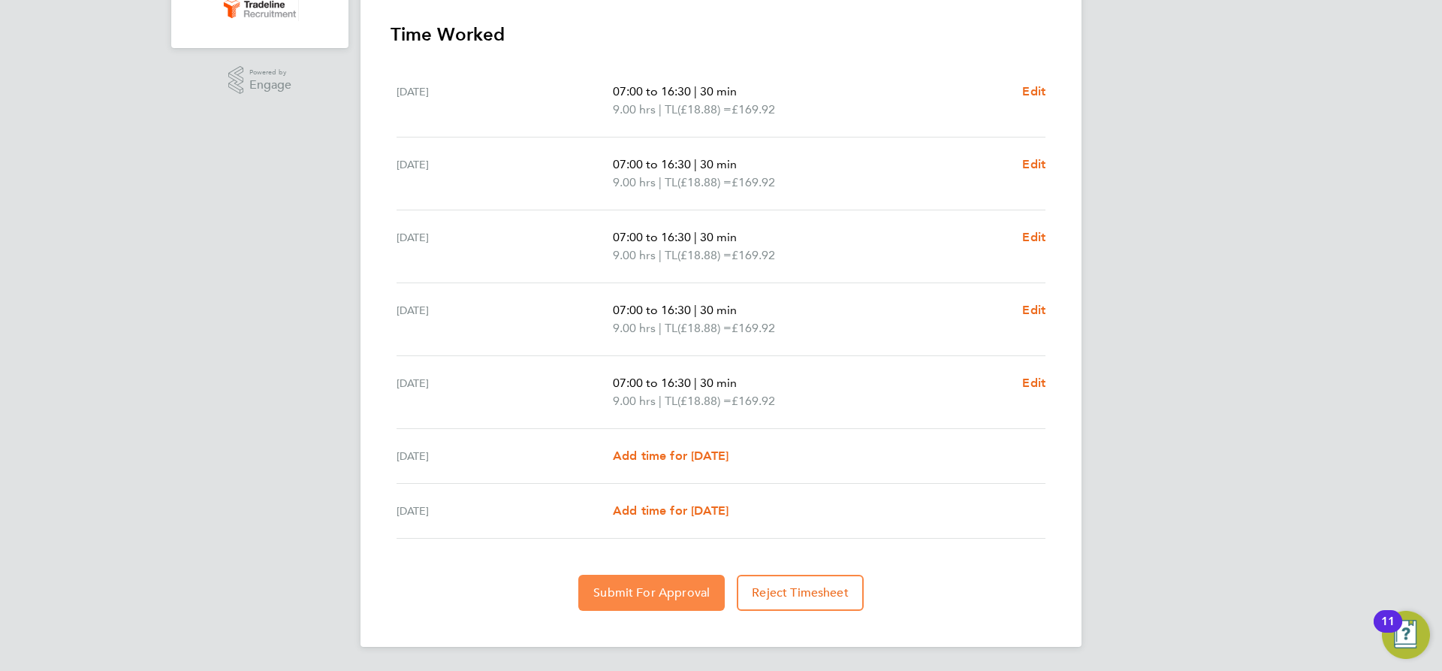
click at [694, 593] on span "Submit For Approval" at bounding box center [651, 592] width 116 height 15
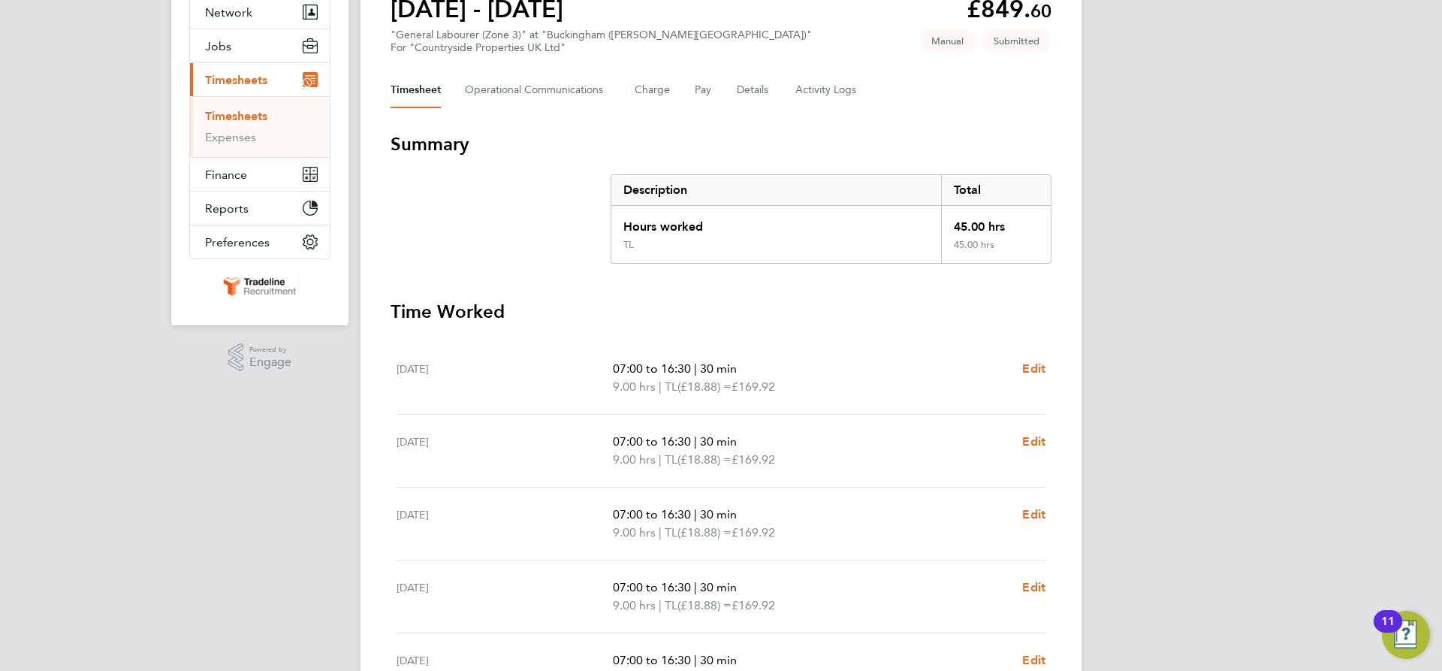
scroll to position [150, 0]
click at [240, 115] on link "Timesheets" at bounding box center [236, 115] width 62 height 14
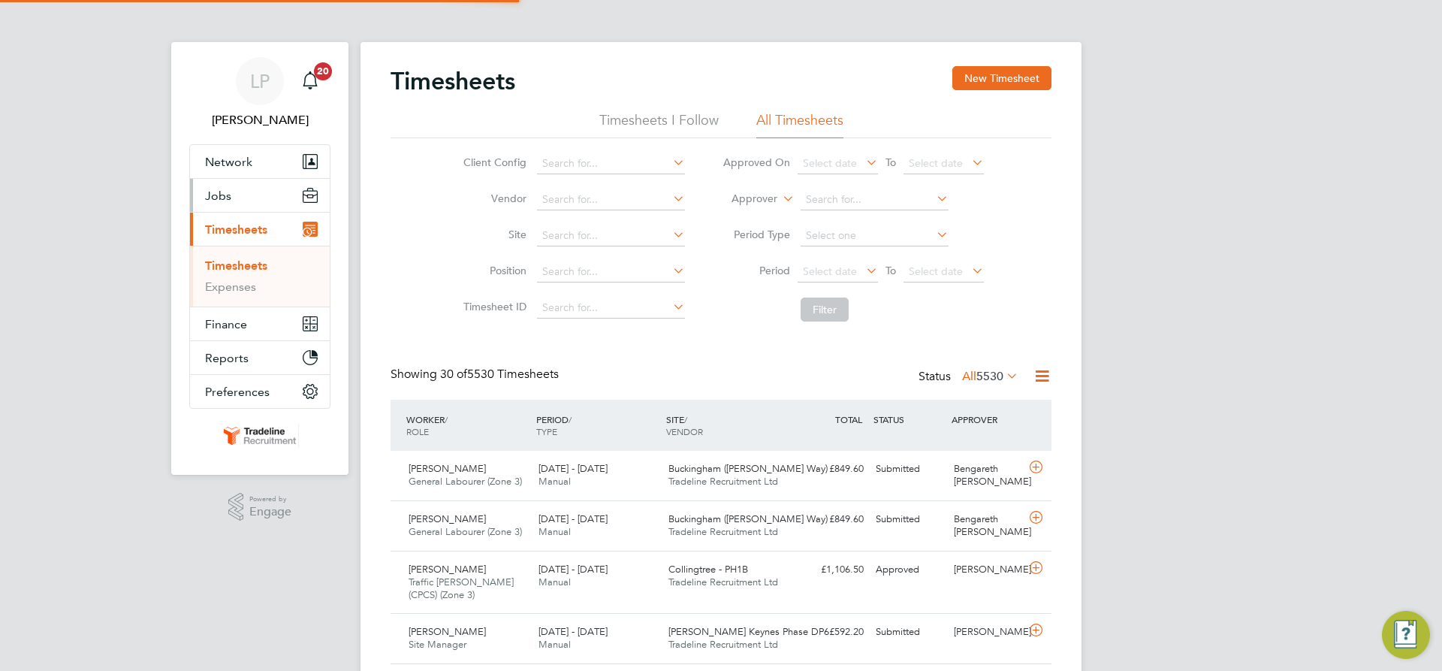
scroll to position [8, 8]
click at [755, 212] on li "Worker" at bounding box center [740, 217] width 74 height 20
click at [823, 198] on input at bounding box center [875, 199] width 148 height 21
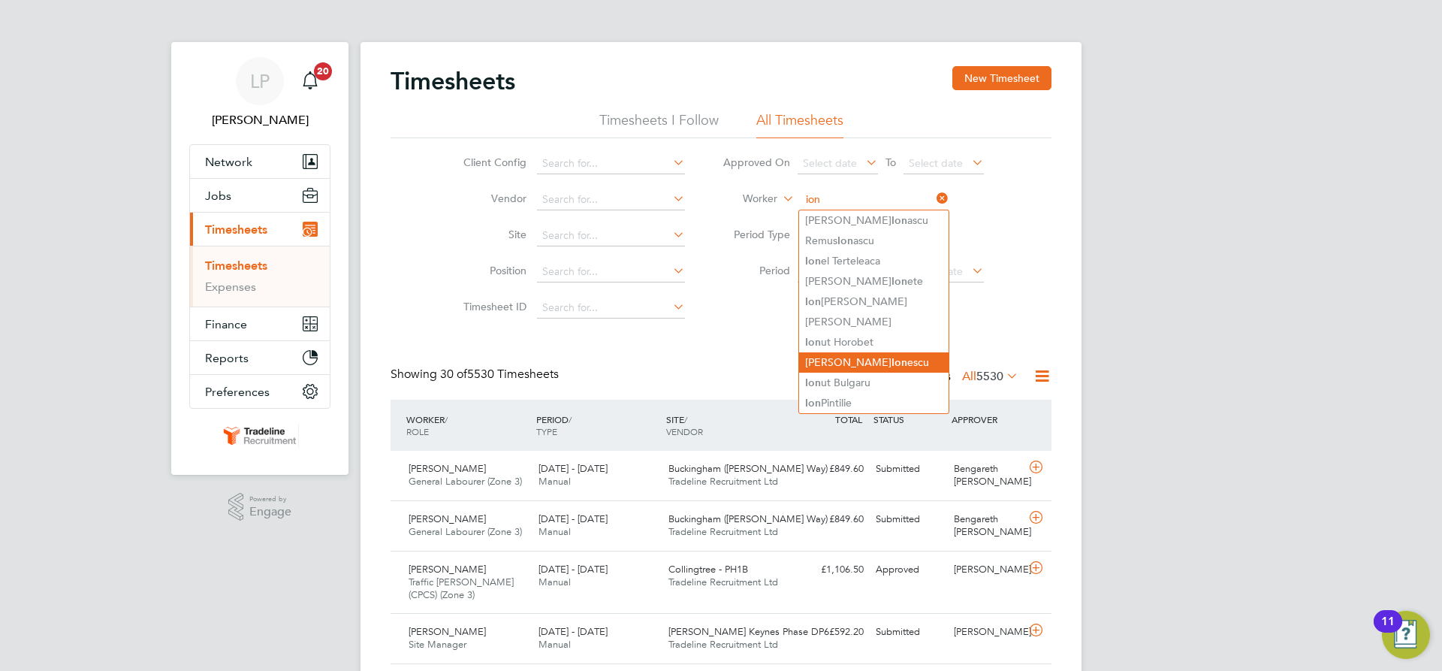
click at [865, 357] on li "Adrian Ion escu" at bounding box center [873, 362] width 149 height 20
type input "Adrian Ionescu"
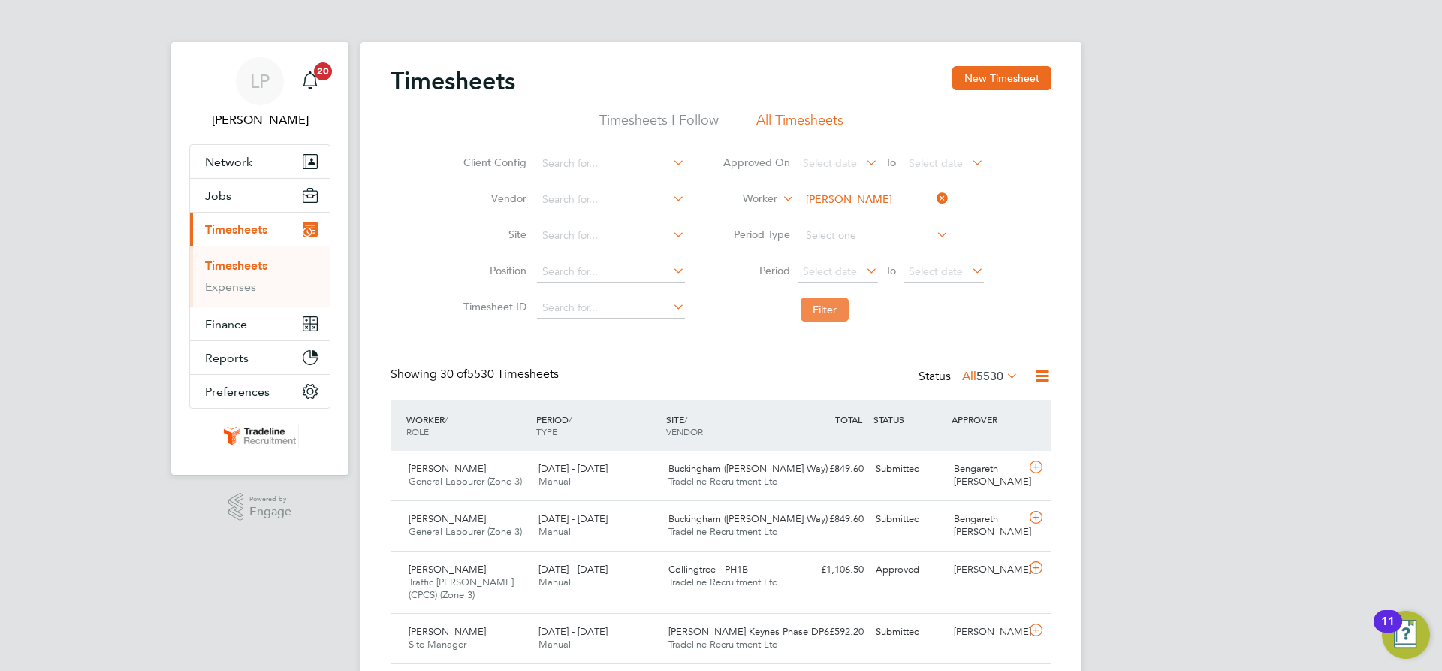
click at [825, 309] on button "Filter" at bounding box center [825, 309] width 48 height 24
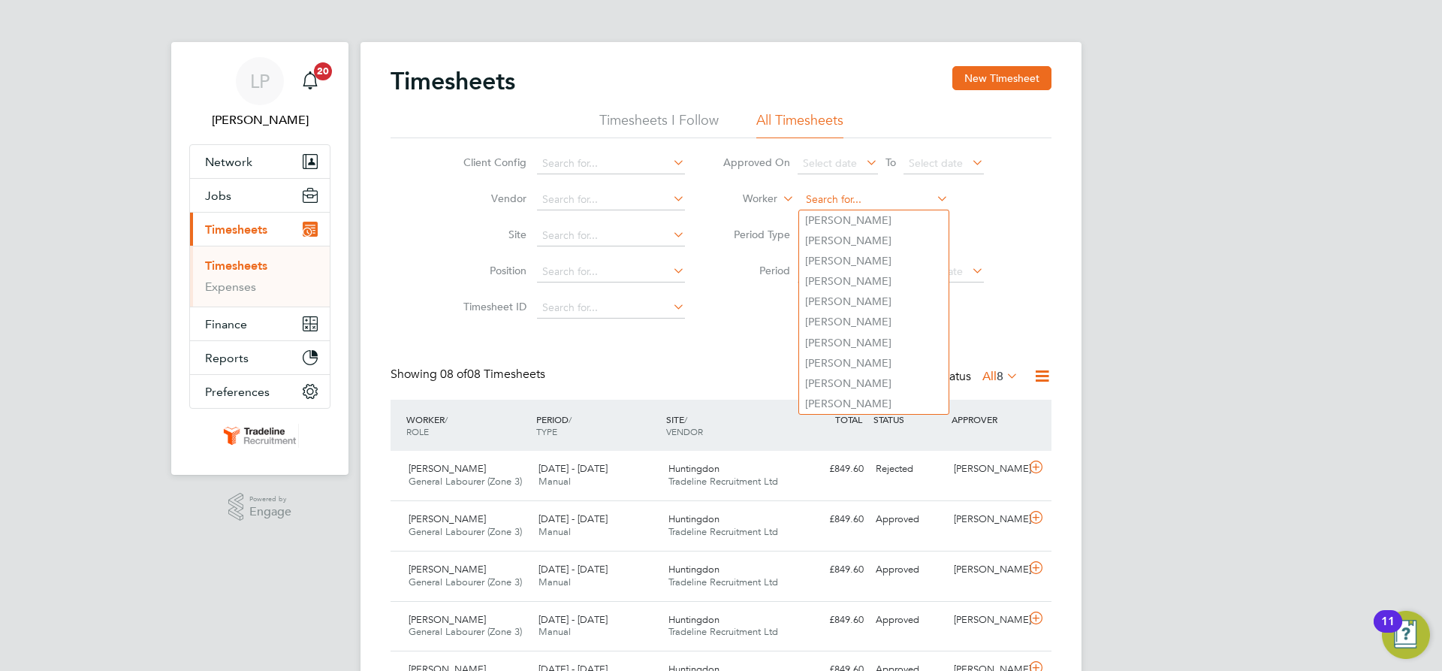
click at [853, 196] on input at bounding box center [875, 199] width 148 height 21
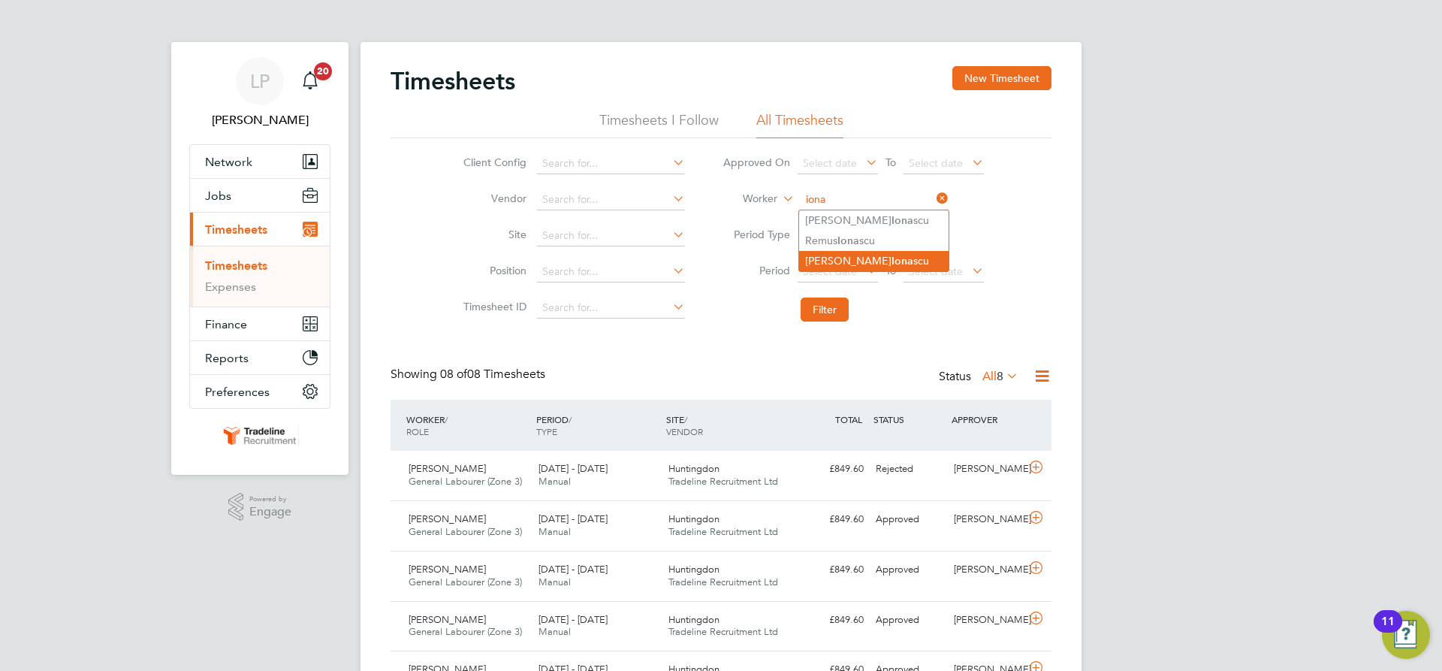
click at [892, 255] on b "Iona" at bounding box center [903, 261] width 22 height 13
type input "[PERSON_NAME]"
click at [824, 306] on button "Filter" at bounding box center [825, 309] width 48 height 24
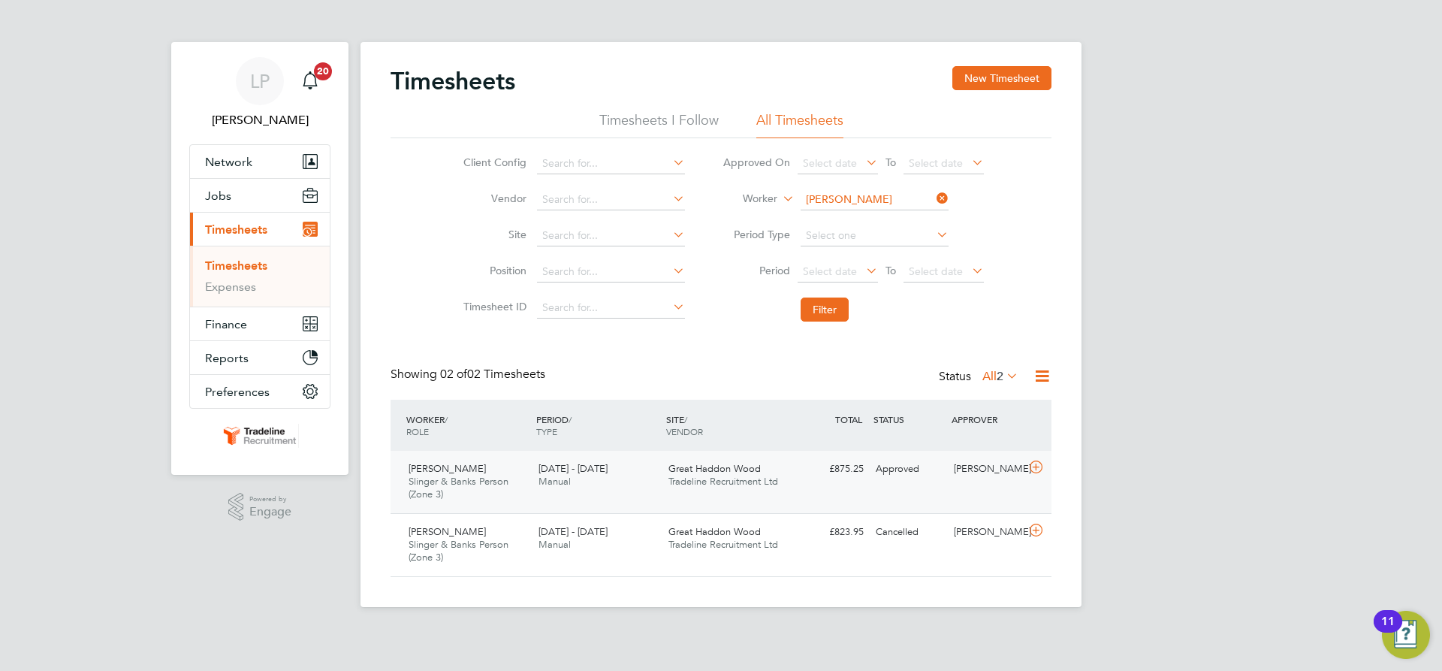
click at [825, 485] on div "Andrian Ionascu Slinger & Banks Person (Zone 3) 15 - 21 Sep 2025 15 - 21 Sep 20…" at bounding box center [721, 482] width 661 height 62
